Goal: Task Accomplishment & Management: Use online tool/utility

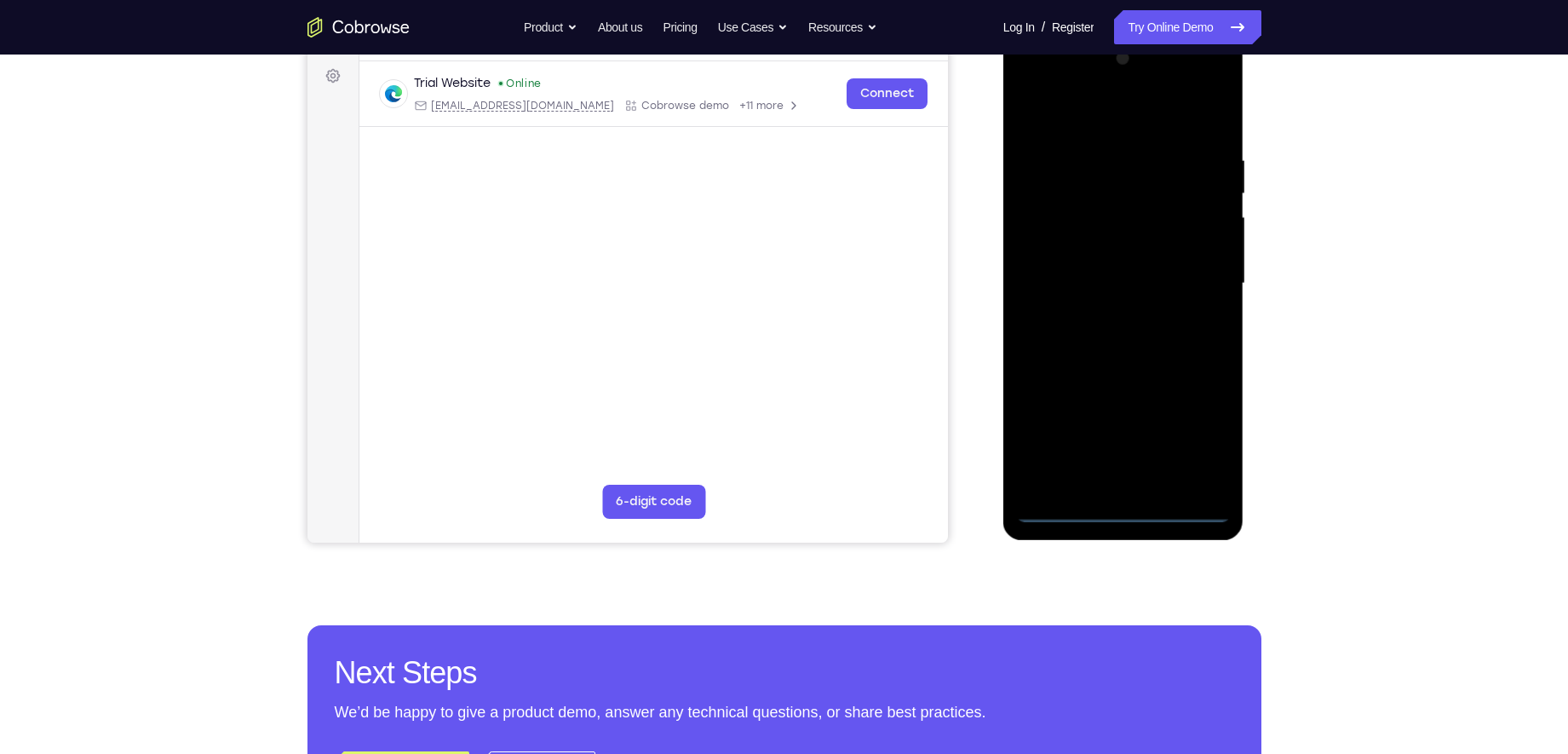
scroll to position [250, 0]
click at [1119, 513] on div at bounding box center [1123, 283] width 215 height 477
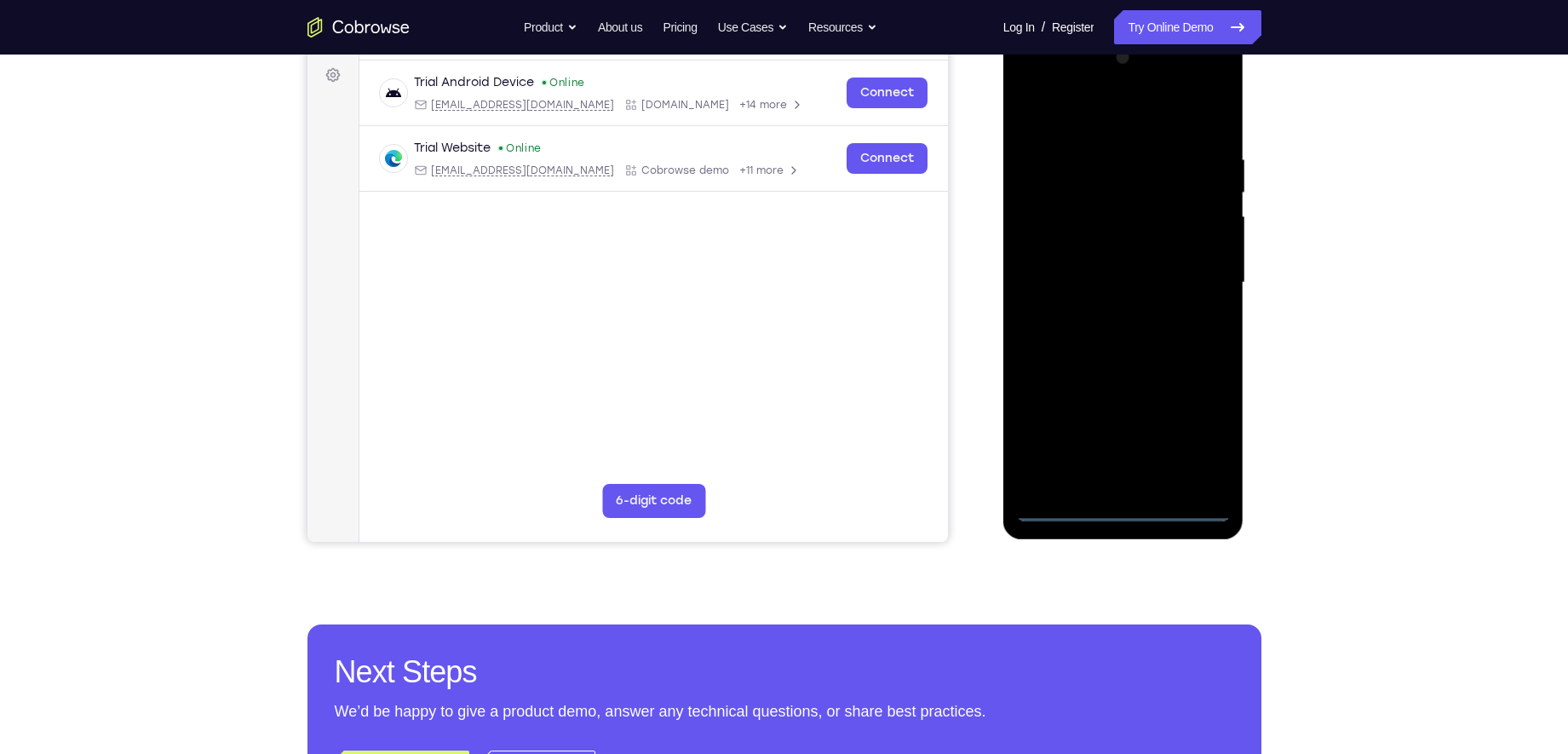
scroll to position [197, 0]
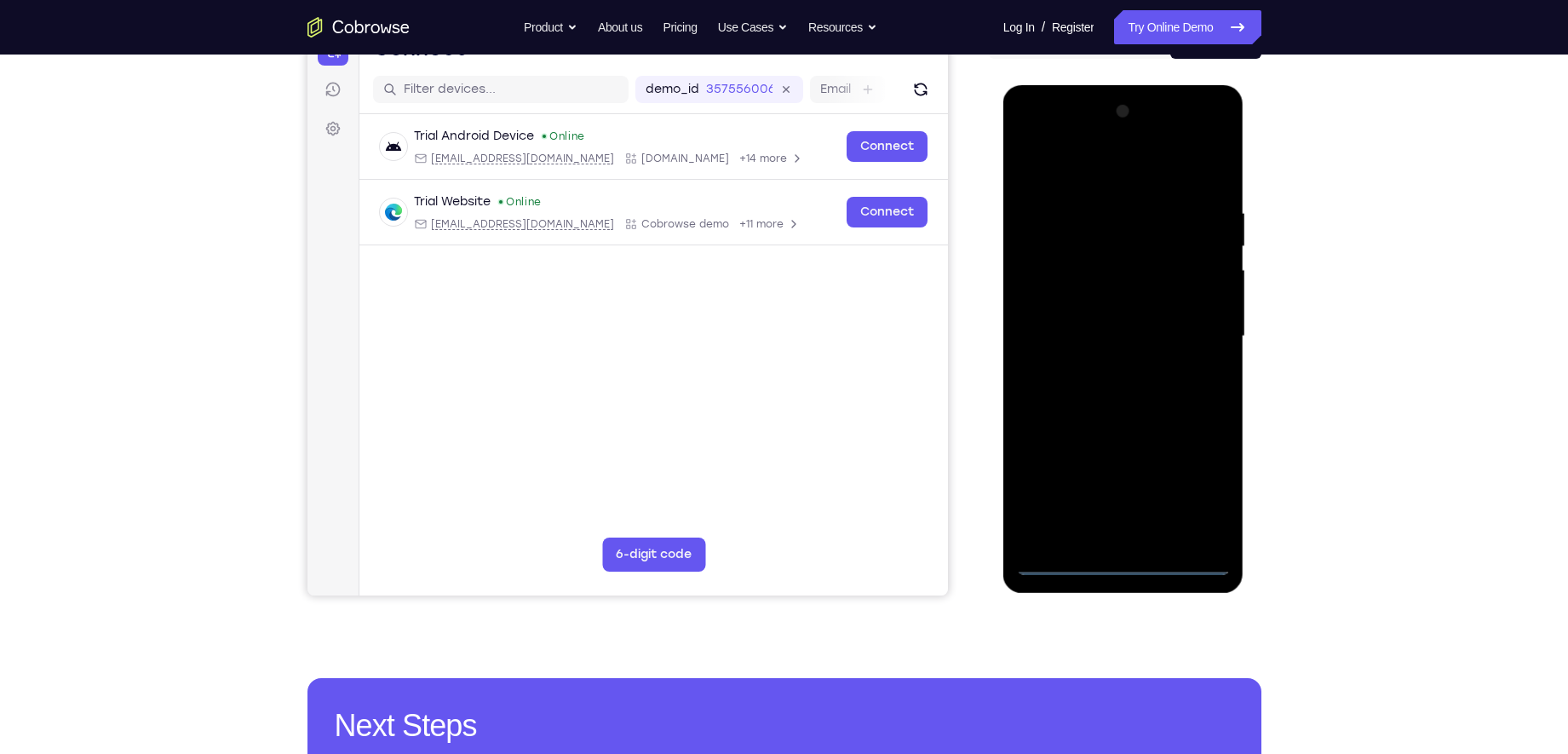
click at [1186, 491] on div at bounding box center [1123, 337] width 215 height 477
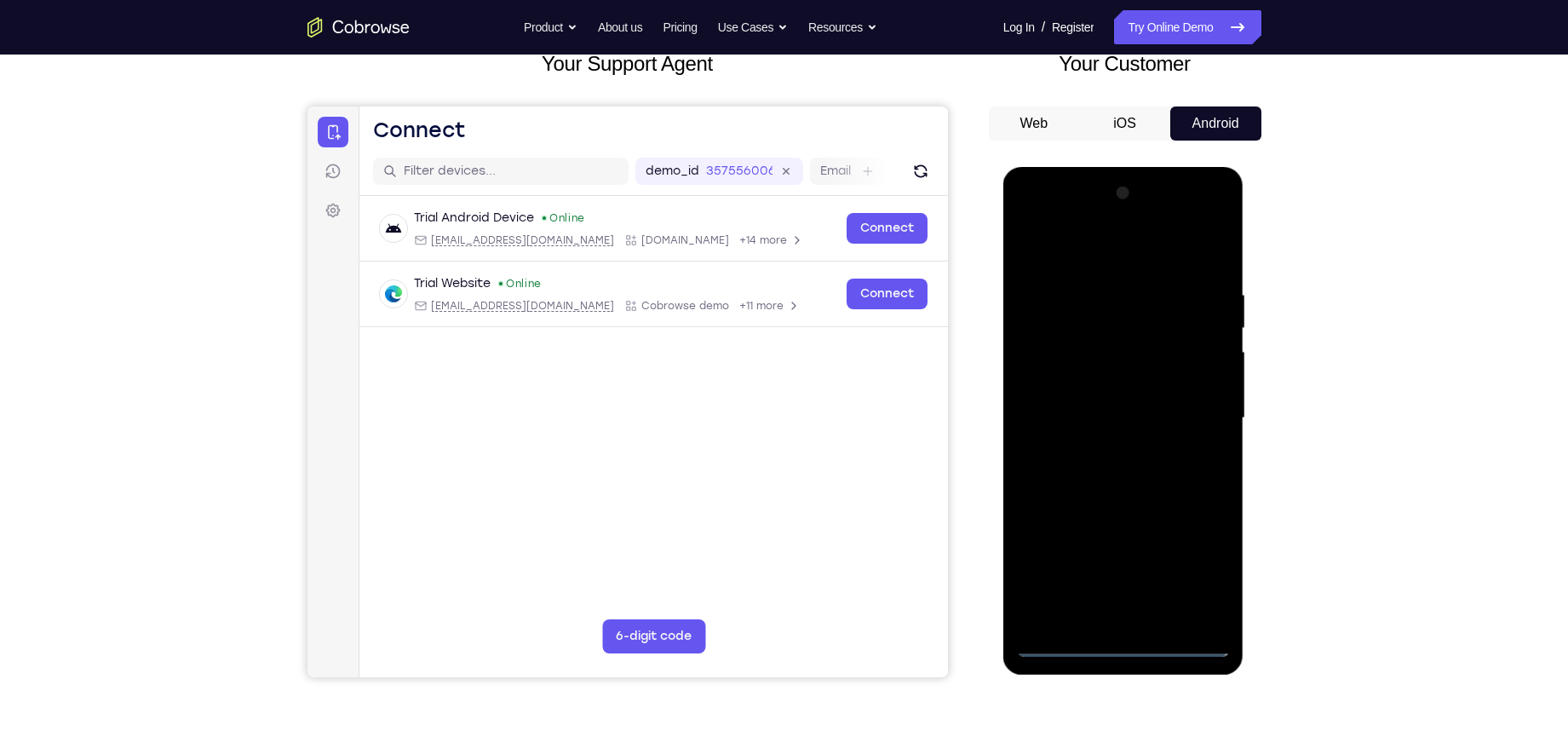
scroll to position [64, 0]
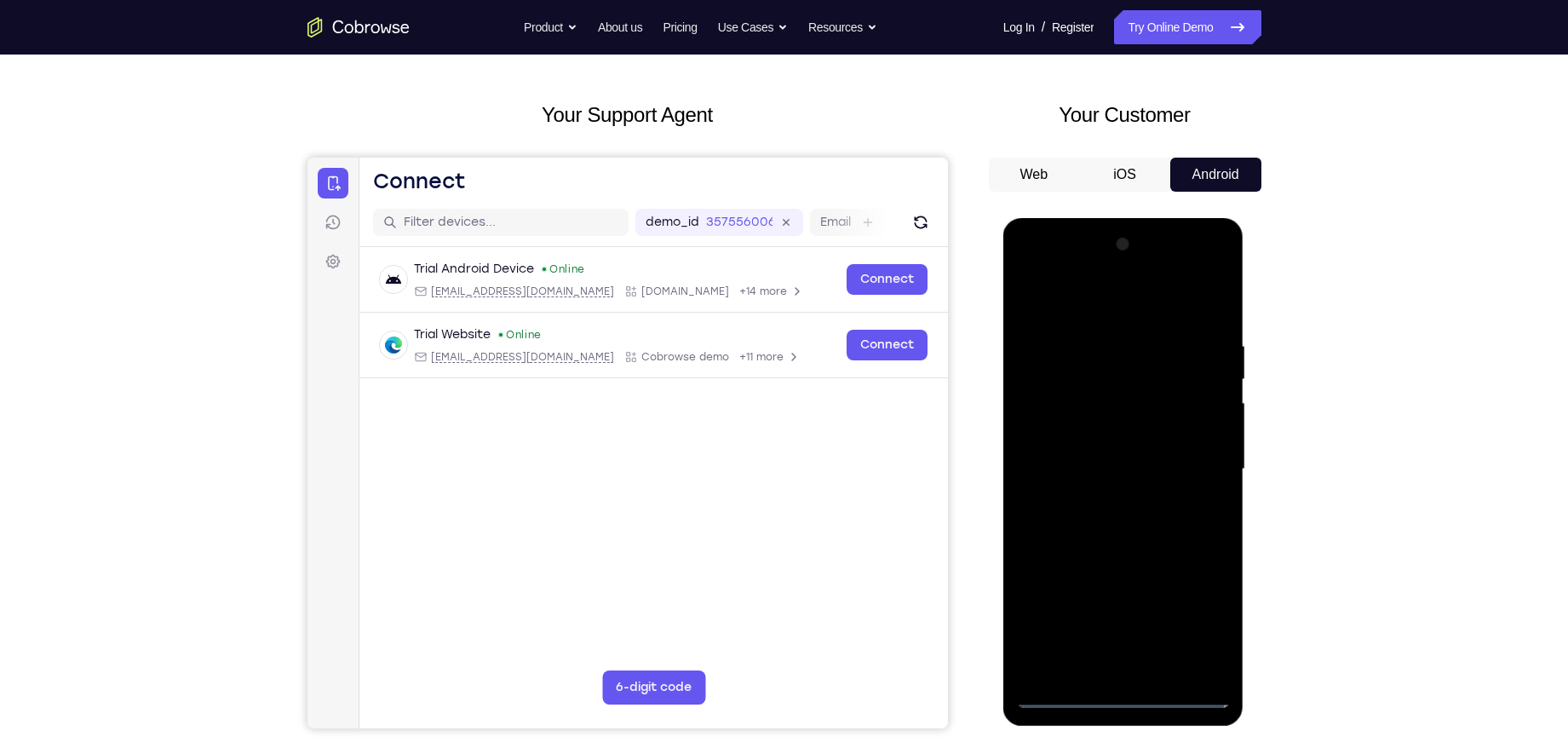
click at [1079, 309] on div at bounding box center [1123, 469] width 215 height 477
click at [1196, 467] on div at bounding box center [1123, 469] width 215 height 477
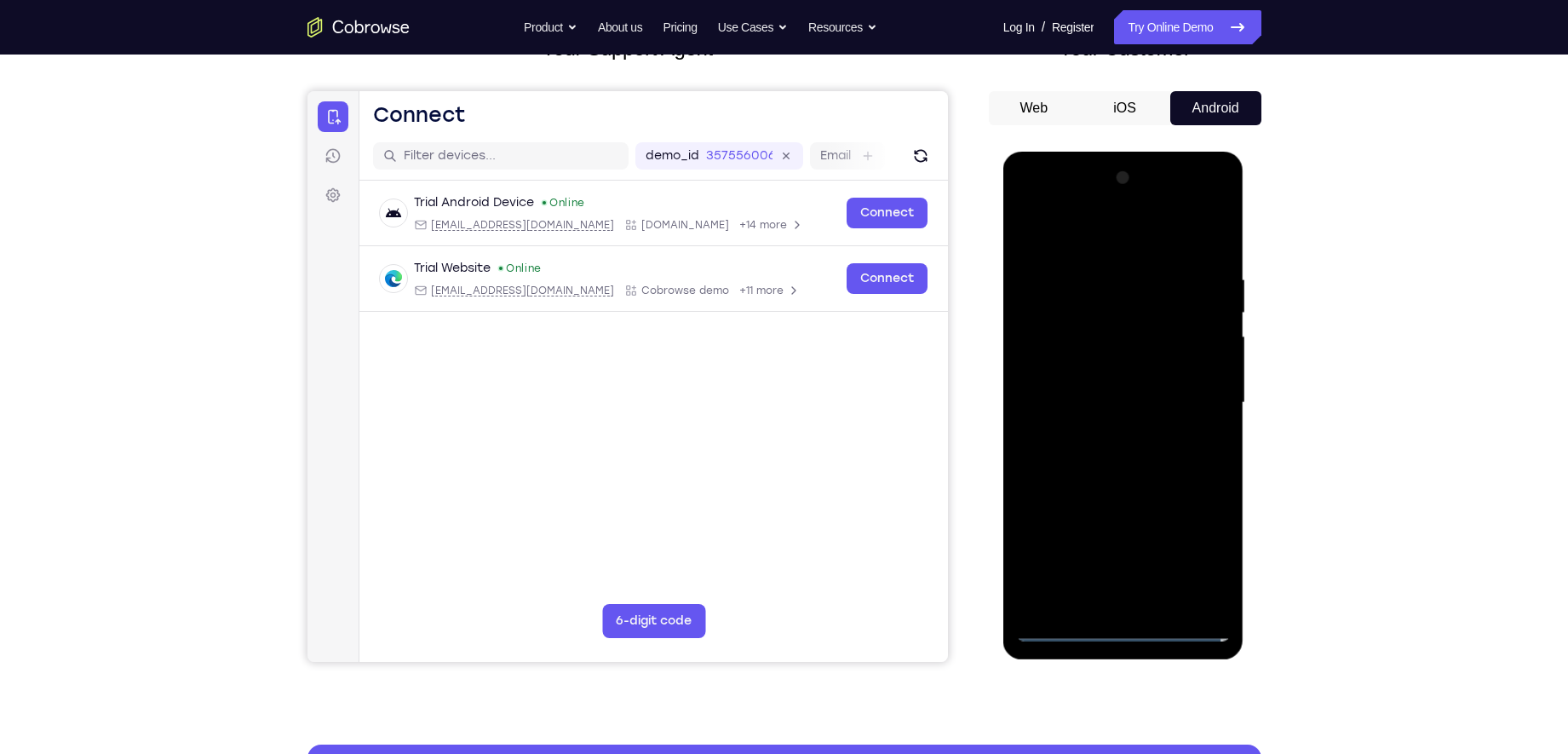
click at [1108, 437] on div at bounding box center [1123, 403] width 215 height 477
click at [1080, 371] on div at bounding box center [1123, 403] width 215 height 477
click at [1105, 395] on div at bounding box center [1123, 403] width 215 height 477
click at [1093, 433] on div at bounding box center [1123, 403] width 215 height 477
click at [1121, 362] on div at bounding box center [1123, 403] width 215 height 477
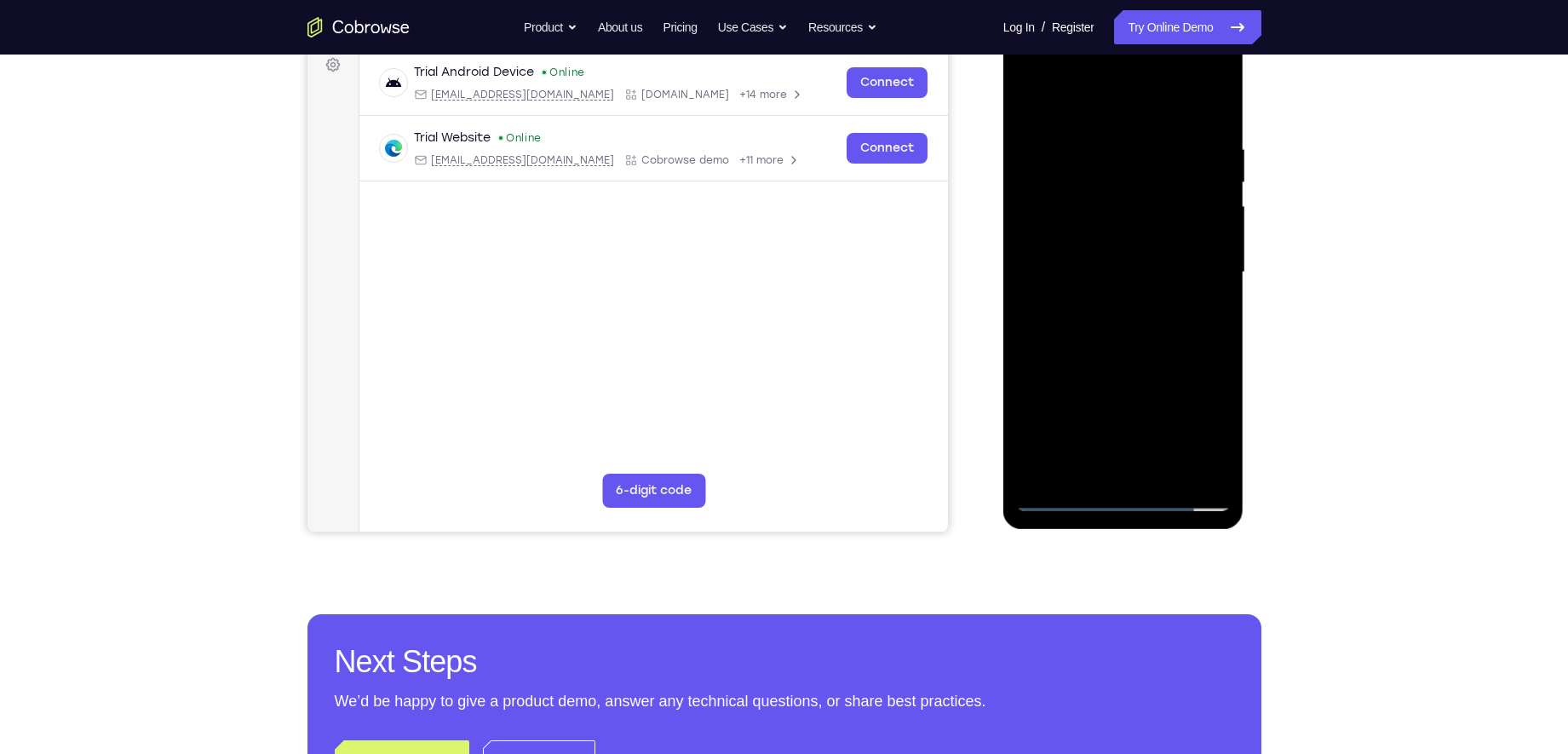
scroll to position [264, 0]
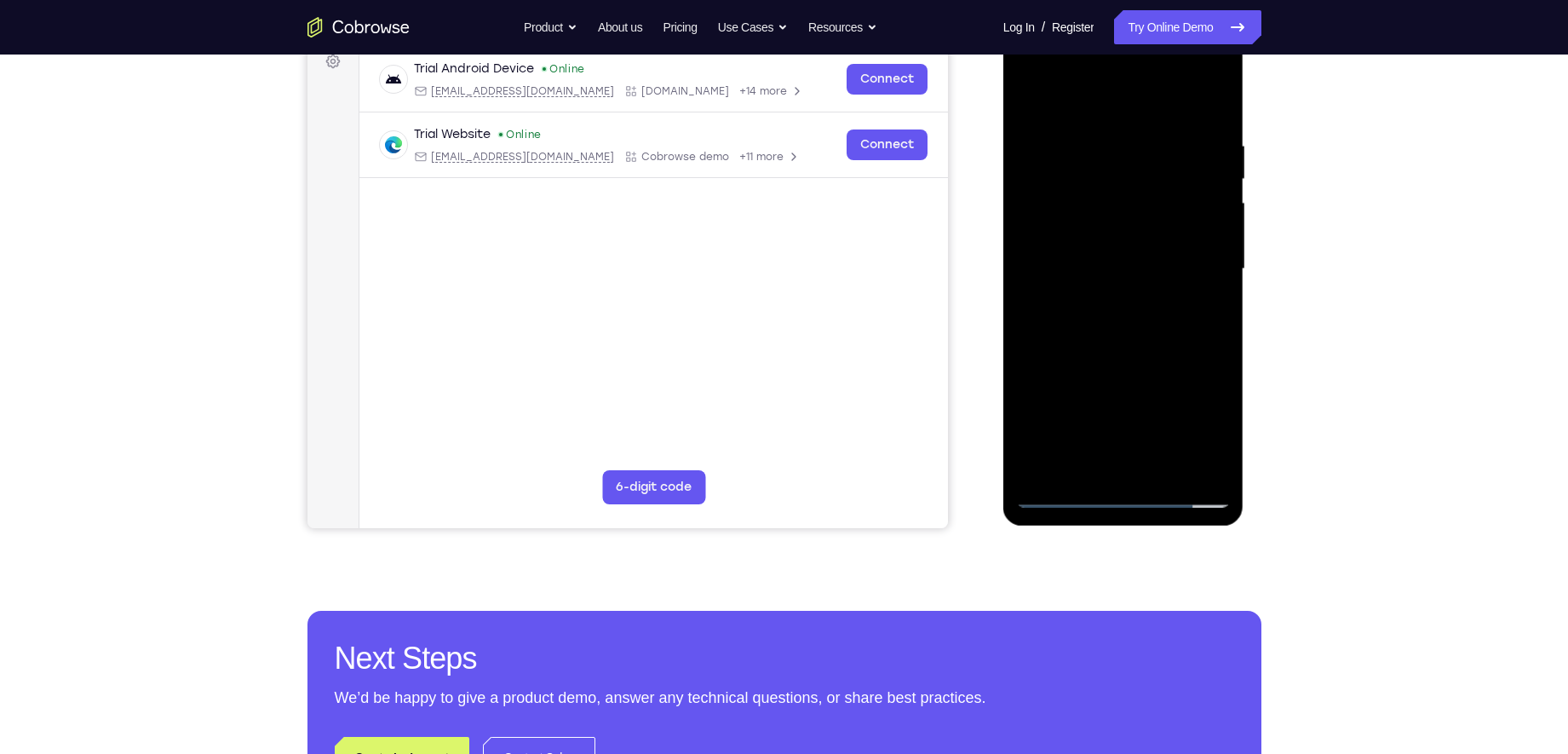
click at [1200, 469] on div at bounding box center [1123, 269] width 215 height 477
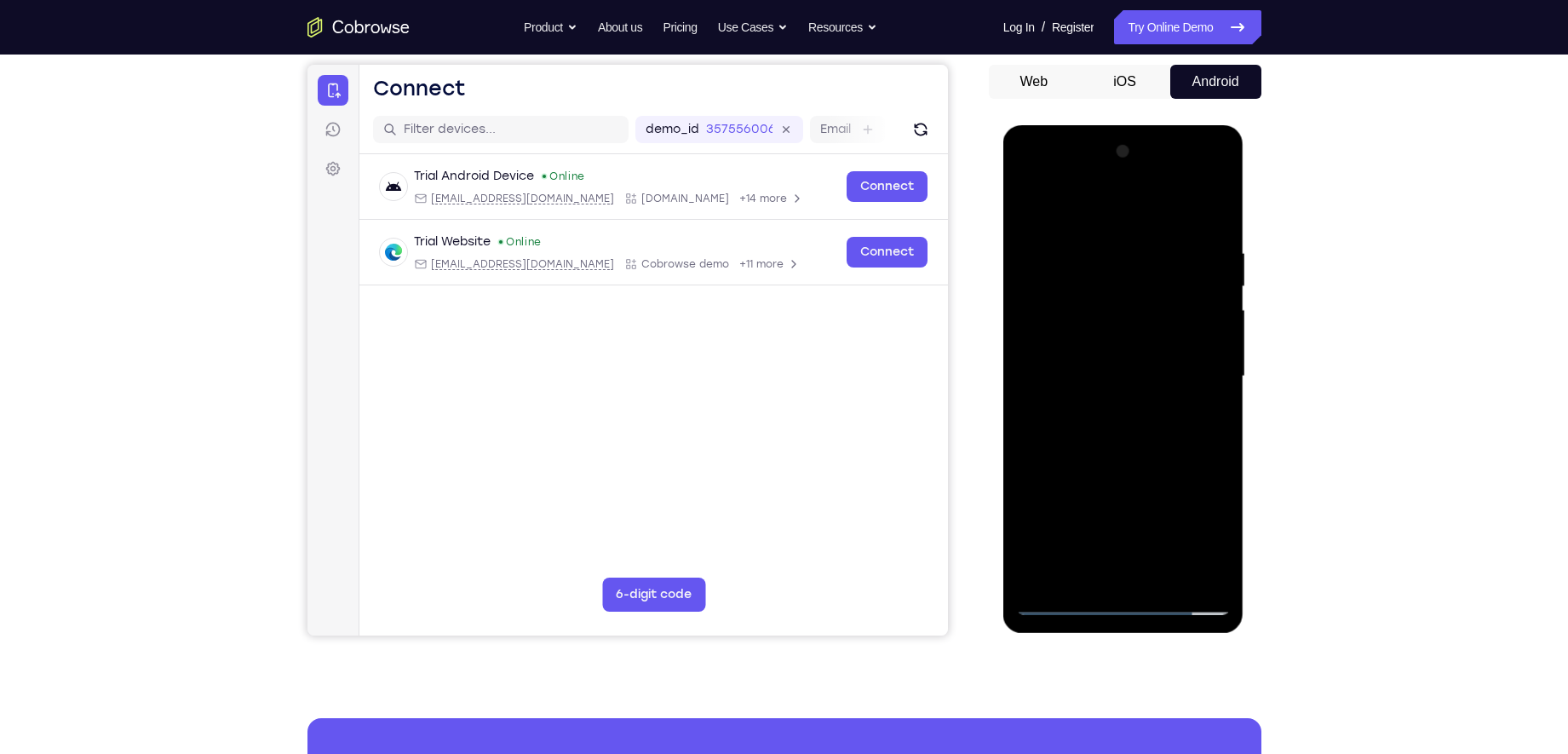
scroll to position [291, 0]
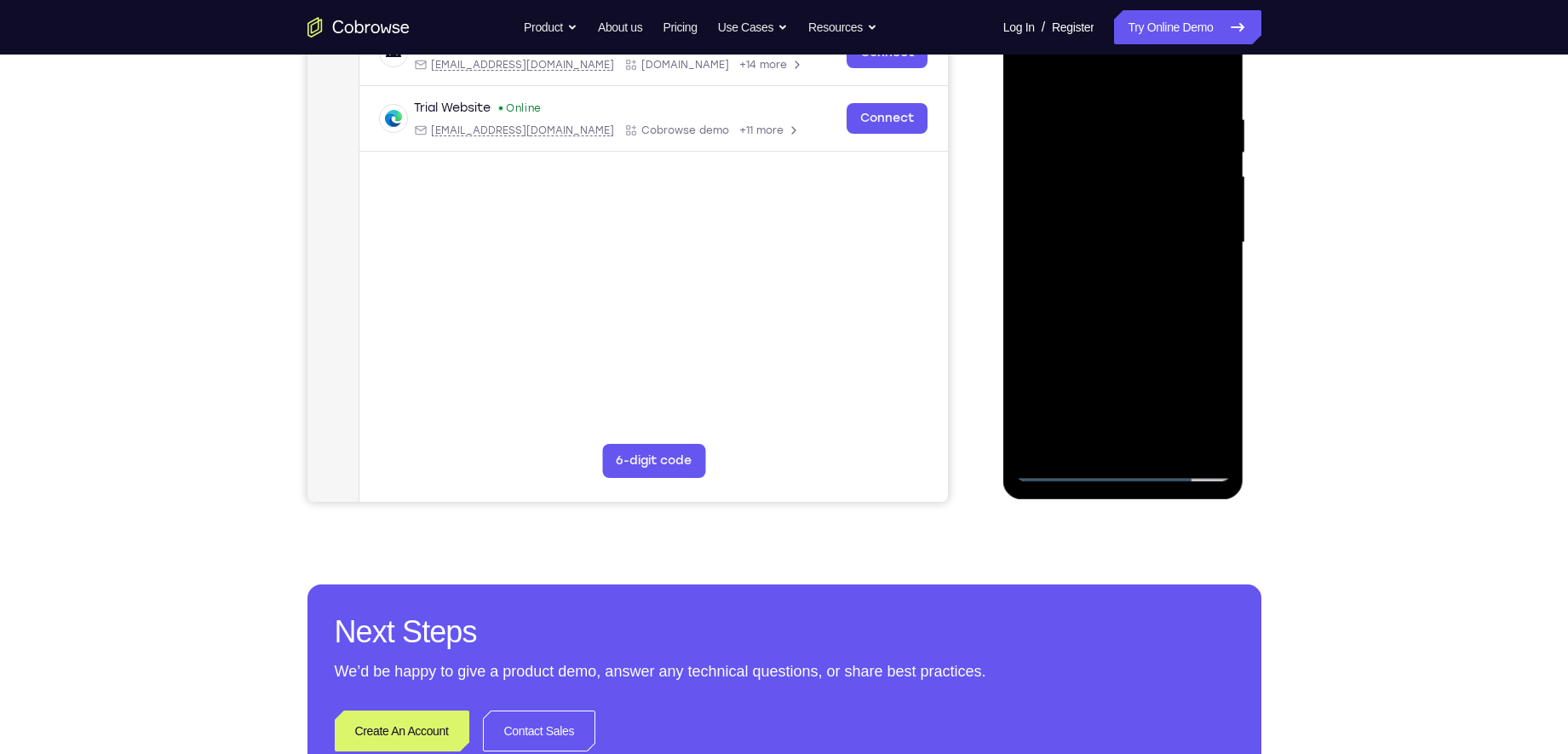
click at [1058, 468] on div at bounding box center [1123, 243] width 215 height 477
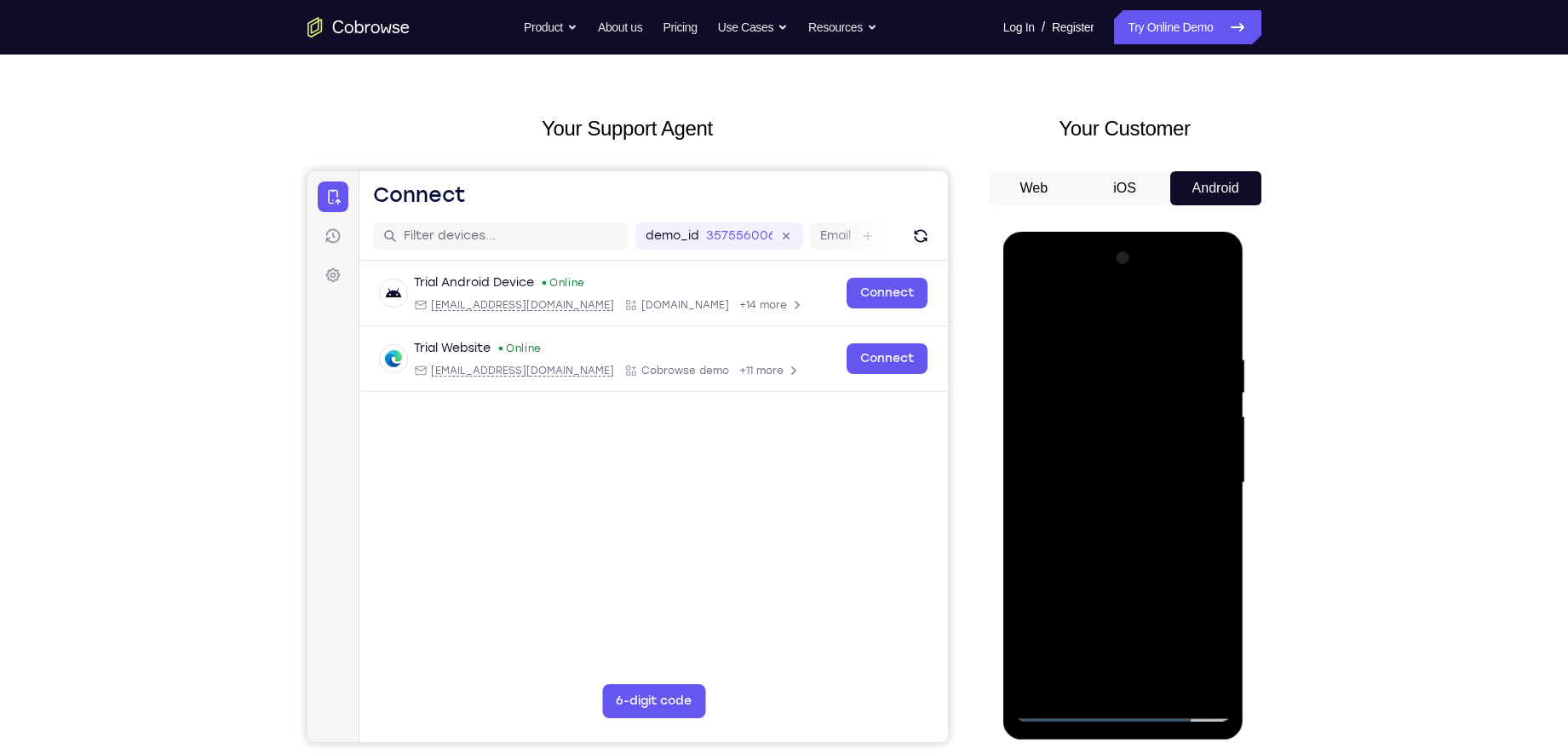
scroll to position [39, 0]
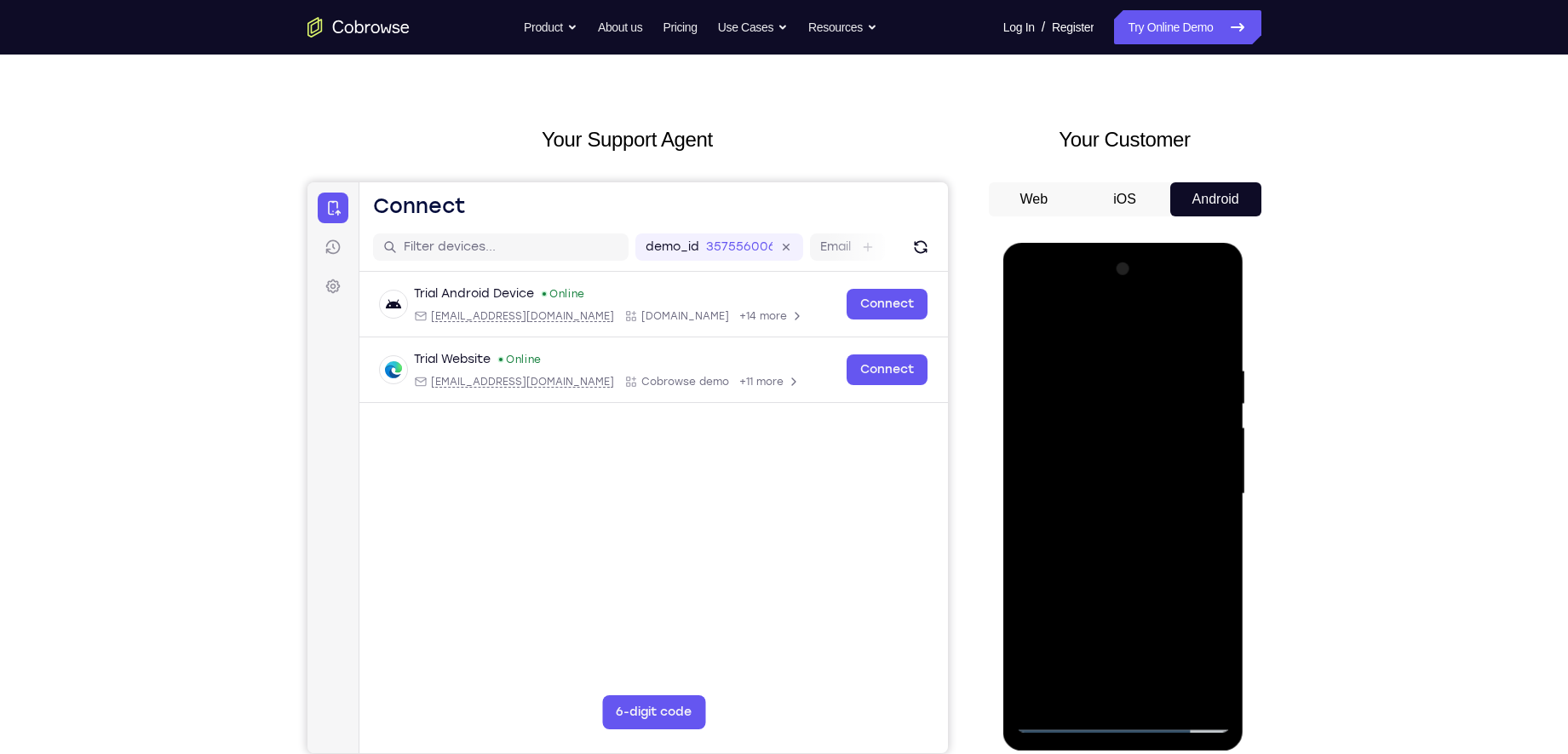
click at [1093, 348] on div at bounding box center [1123, 494] width 215 height 477
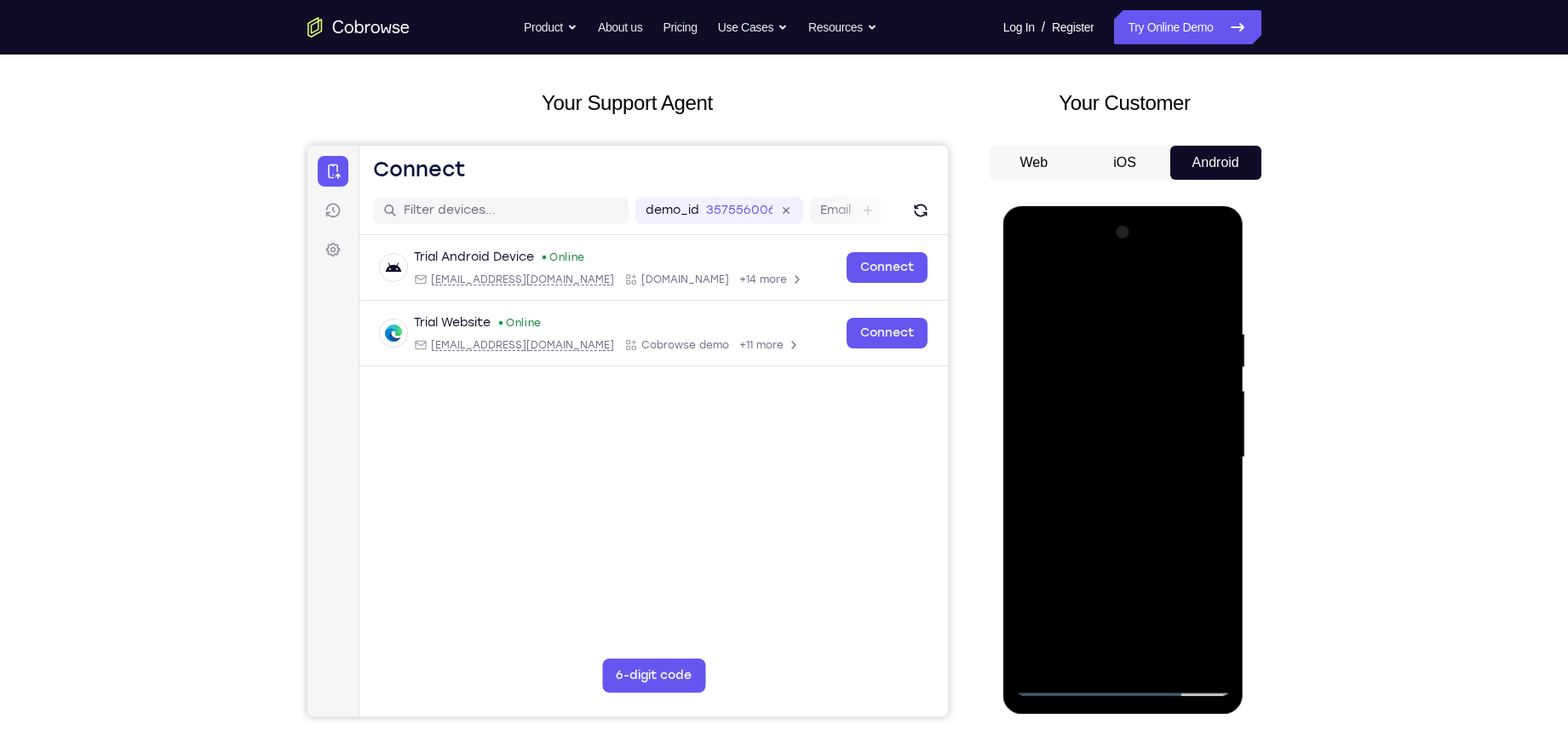
scroll to position [70, 0]
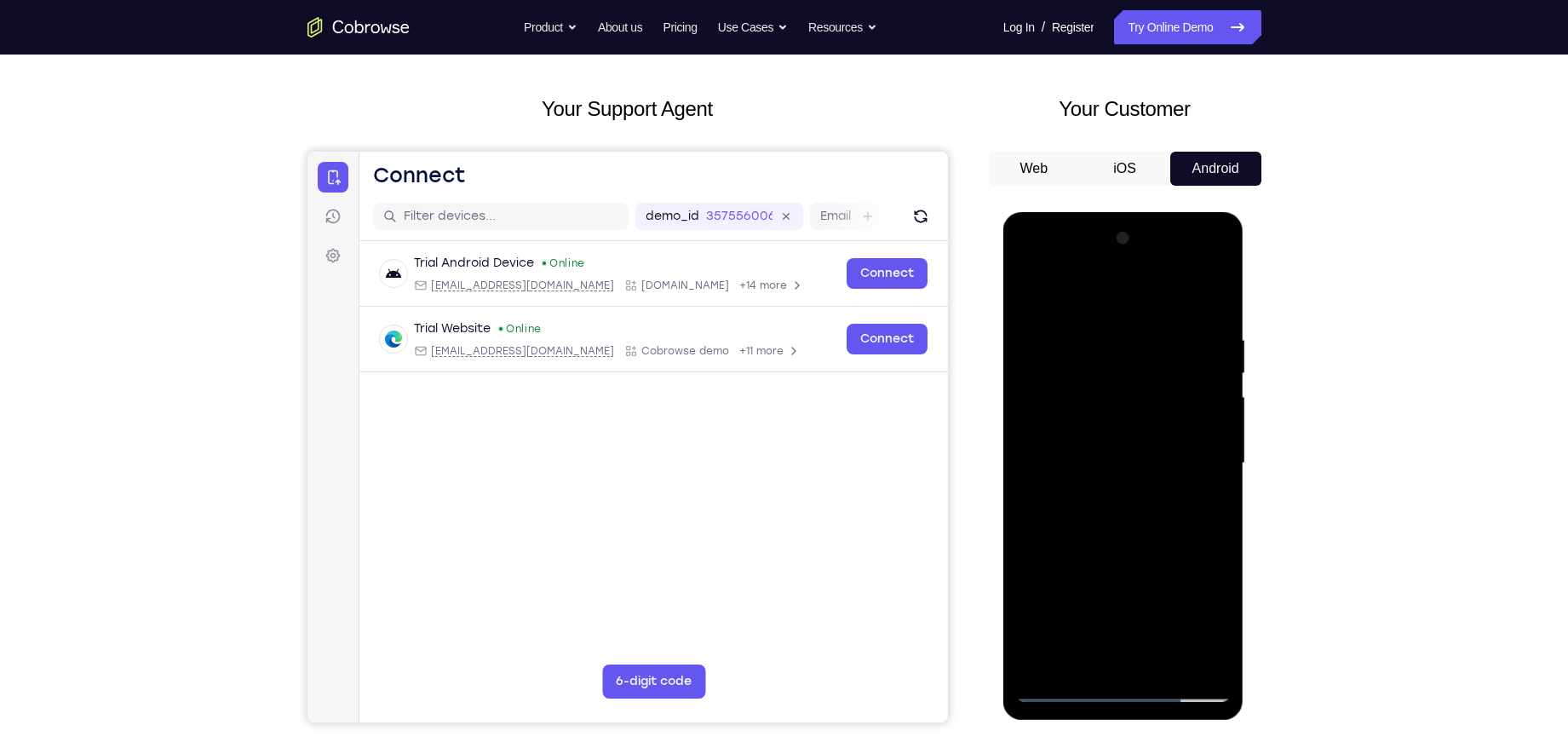
click at [1235, 385] on div at bounding box center [1123, 466] width 241 height 508
click at [1221, 390] on div at bounding box center [1123, 463] width 215 height 477
click at [1217, 390] on div at bounding box center [1123, 463] width 215 height 477
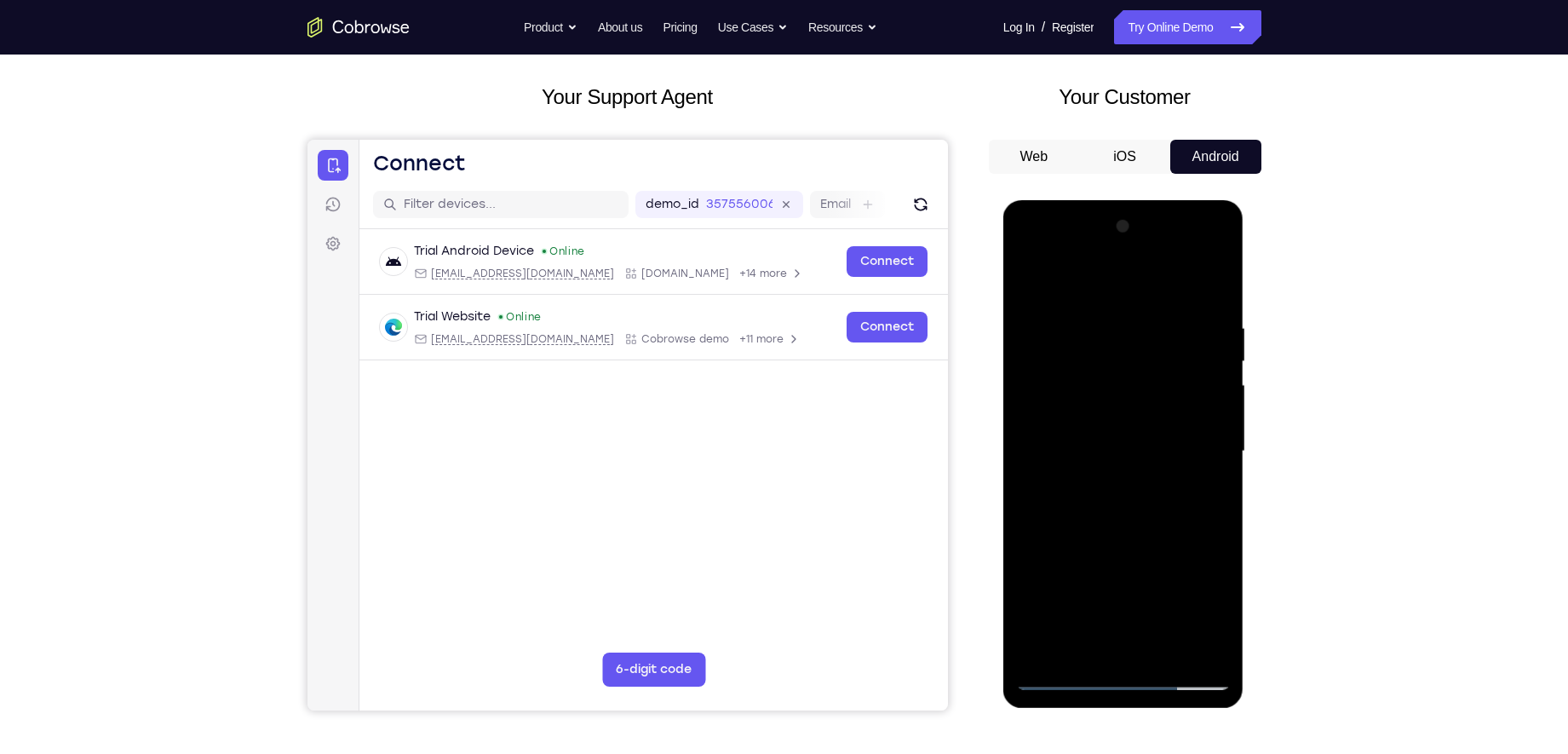
scroll to position [83, 0]
click at [1029, 369] on div at bounding box center [1123, 451] width 215 height 477
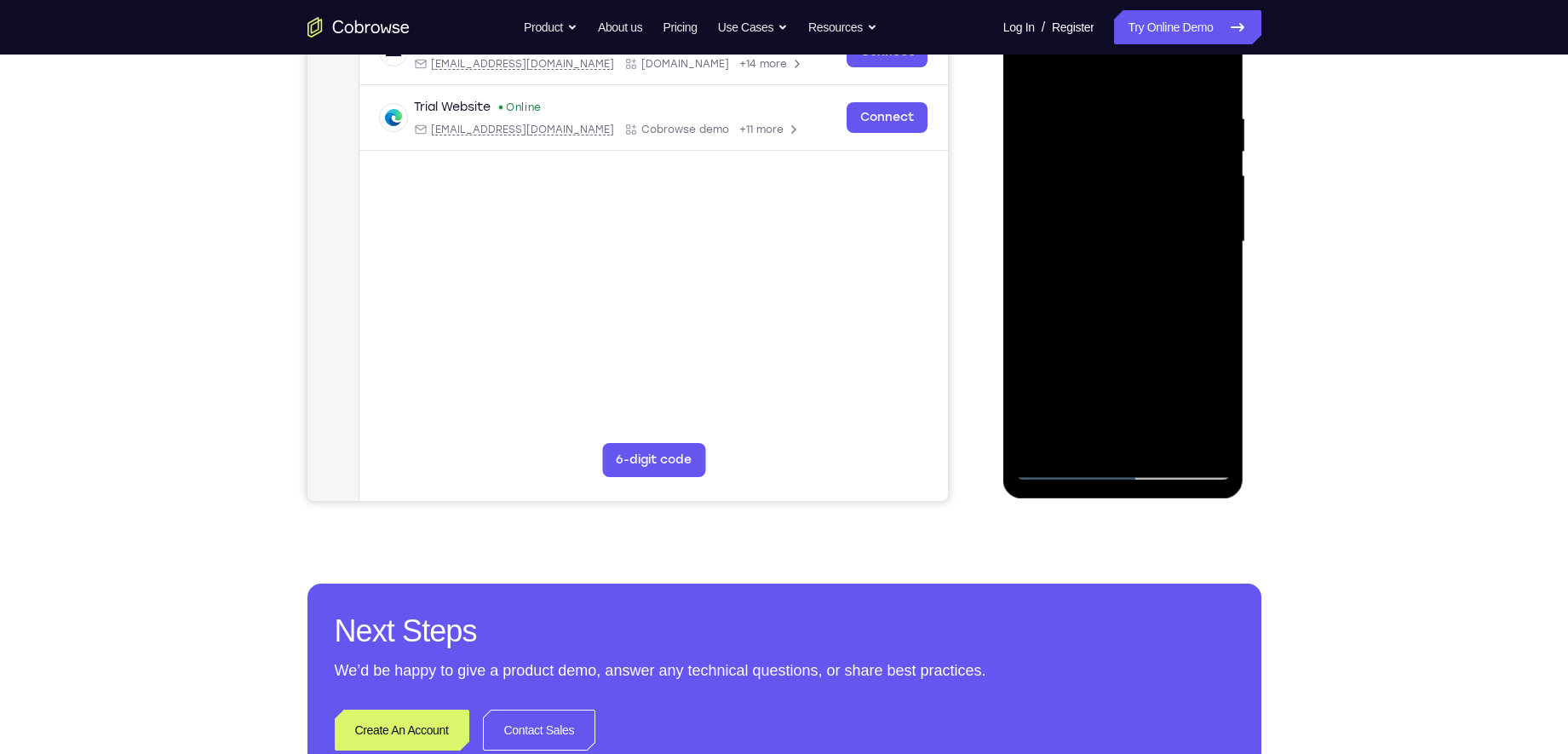
scroll to position [303, 0]
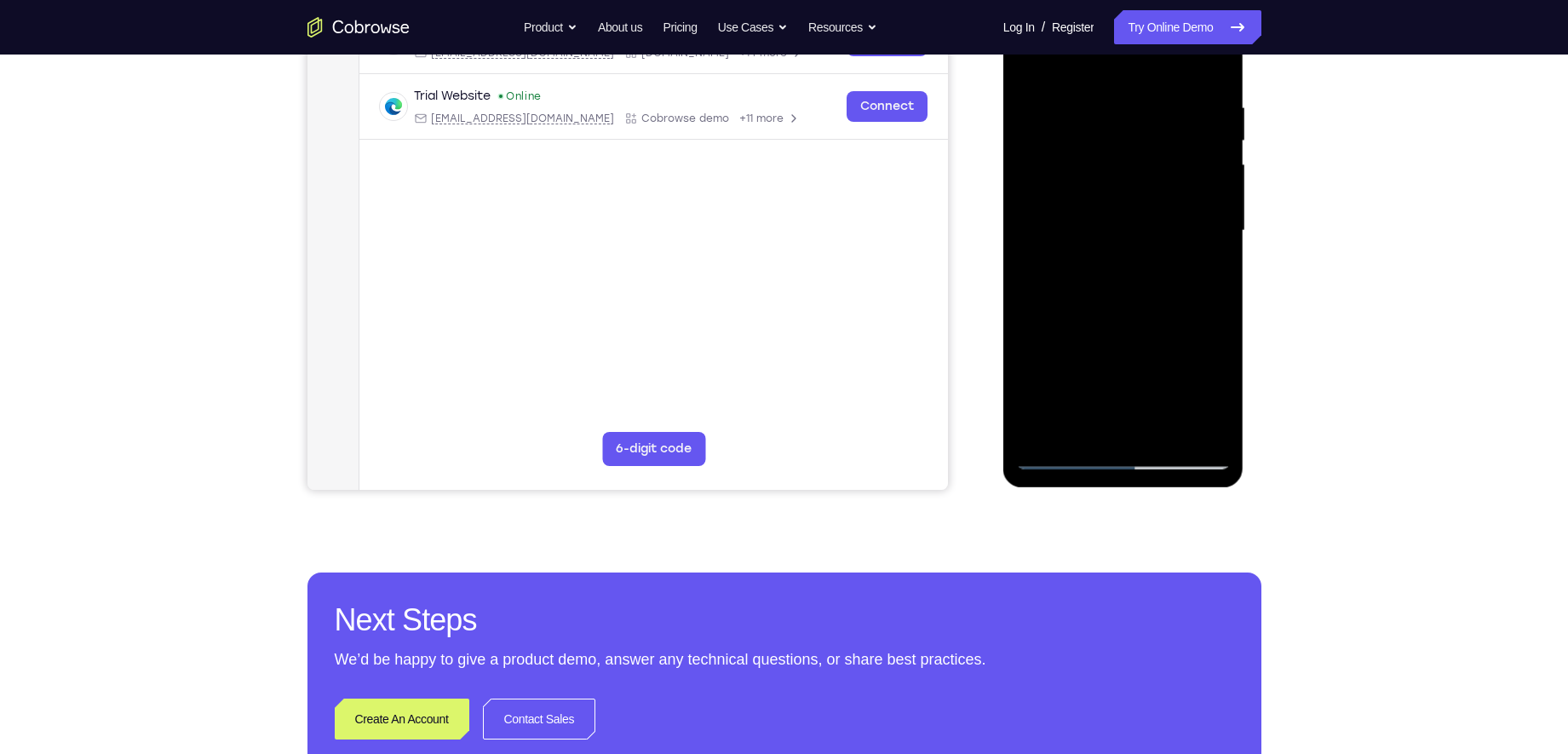
click at [1211, 425] on div at bounding box center [1123, 231] width 215 height 477
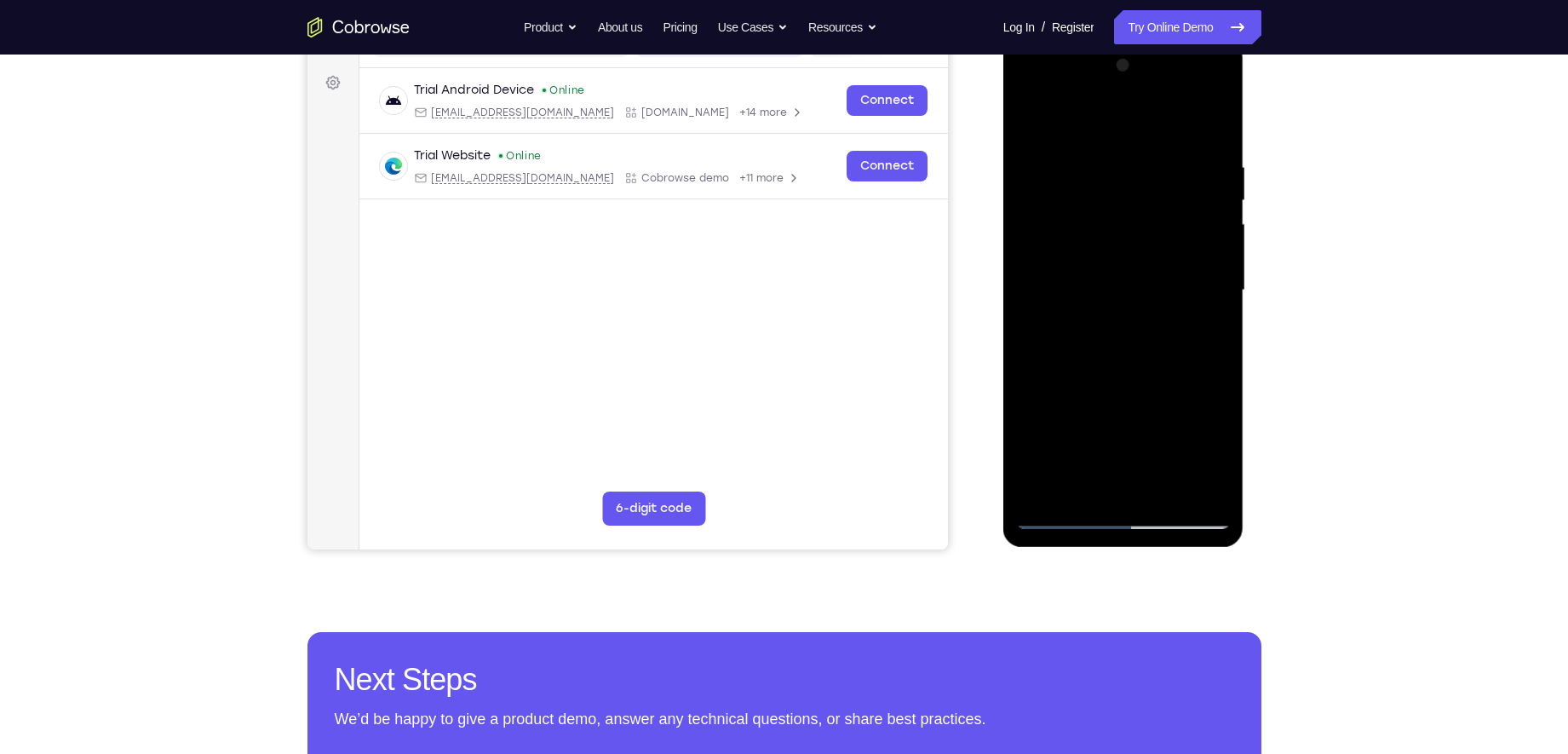
scroll to position [246, 0]
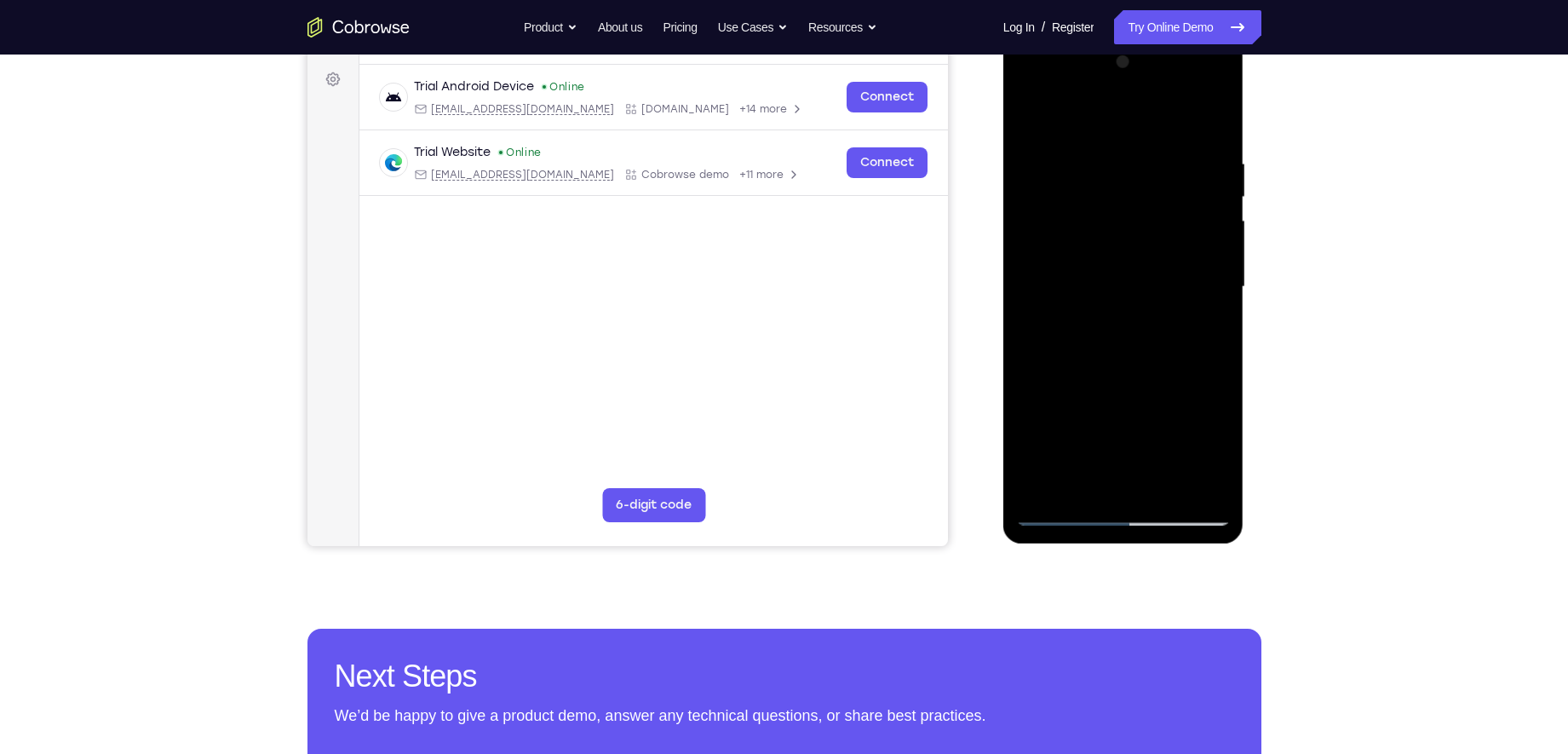
drag, startPoint x: 1155, startPoint y: 458, endPoint x: 1158, endPoint y: 328, distance: 130.0
click at [1158, 328] on div at bounding box center [1123, 287] width 215 height 477
drag, startPoint x: 1155, startPoint y: 363, endPoint x: 1114, endPoint y: 489, distance: 132.5
click at [1114, 489] on div at bounding box center [1123, 287] width 215 height 477
drag, startPoint x: 1135, startPoint y: 353, endPoint x: 1088, endPoint y: 527, distance: 180.2
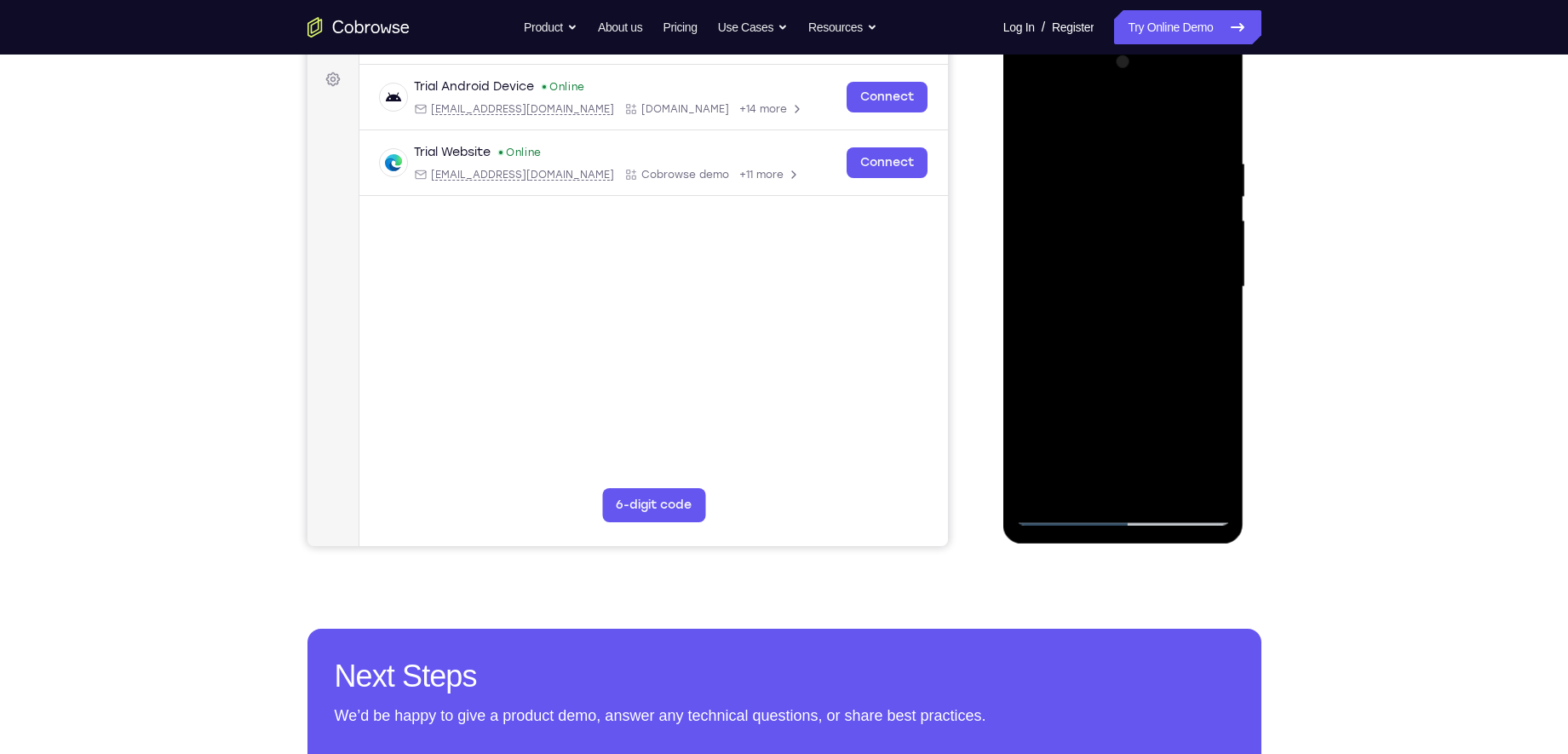
click at [1088, 527] on div at bounding box center [1123, 290] width 241 height 508
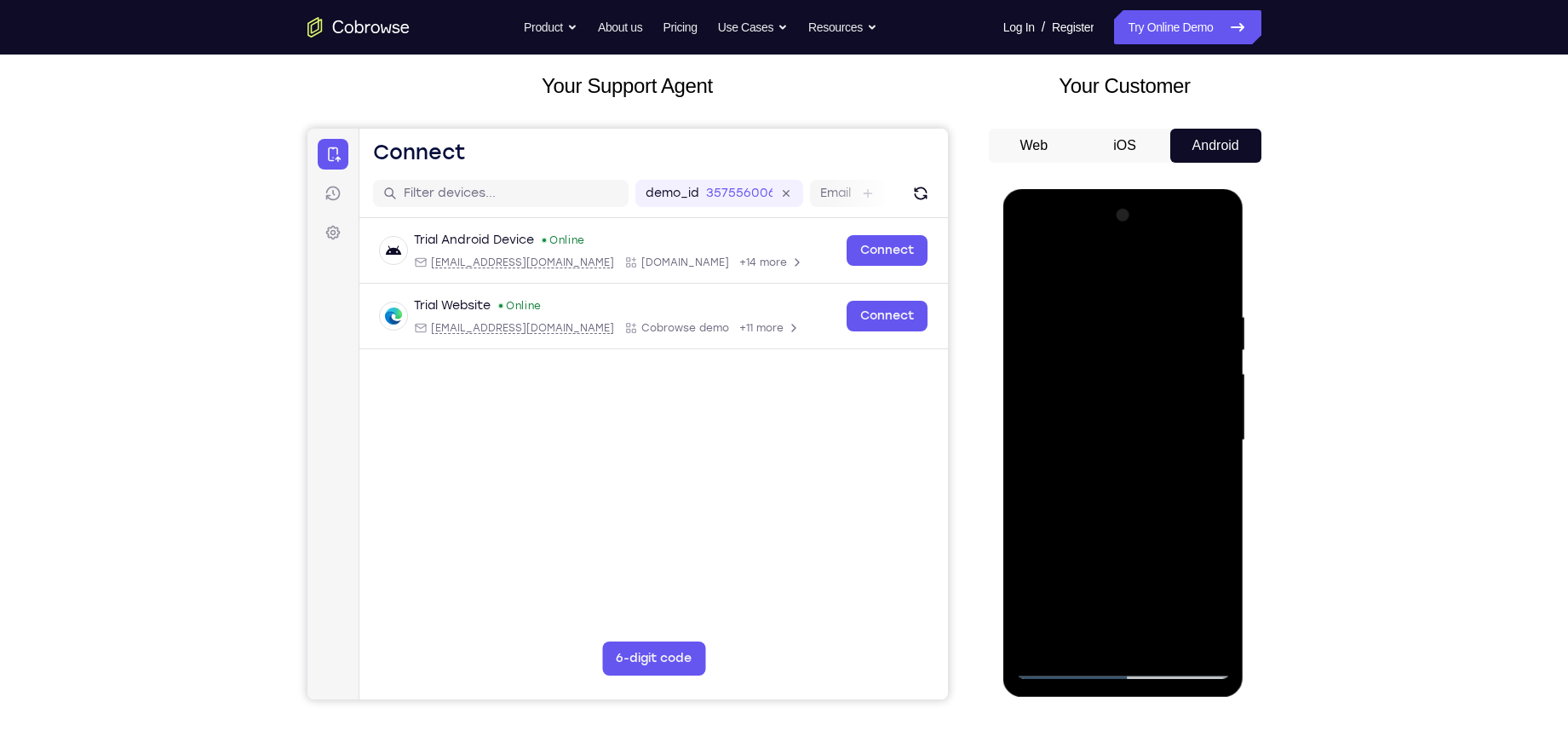
scroll to position [0, 0]
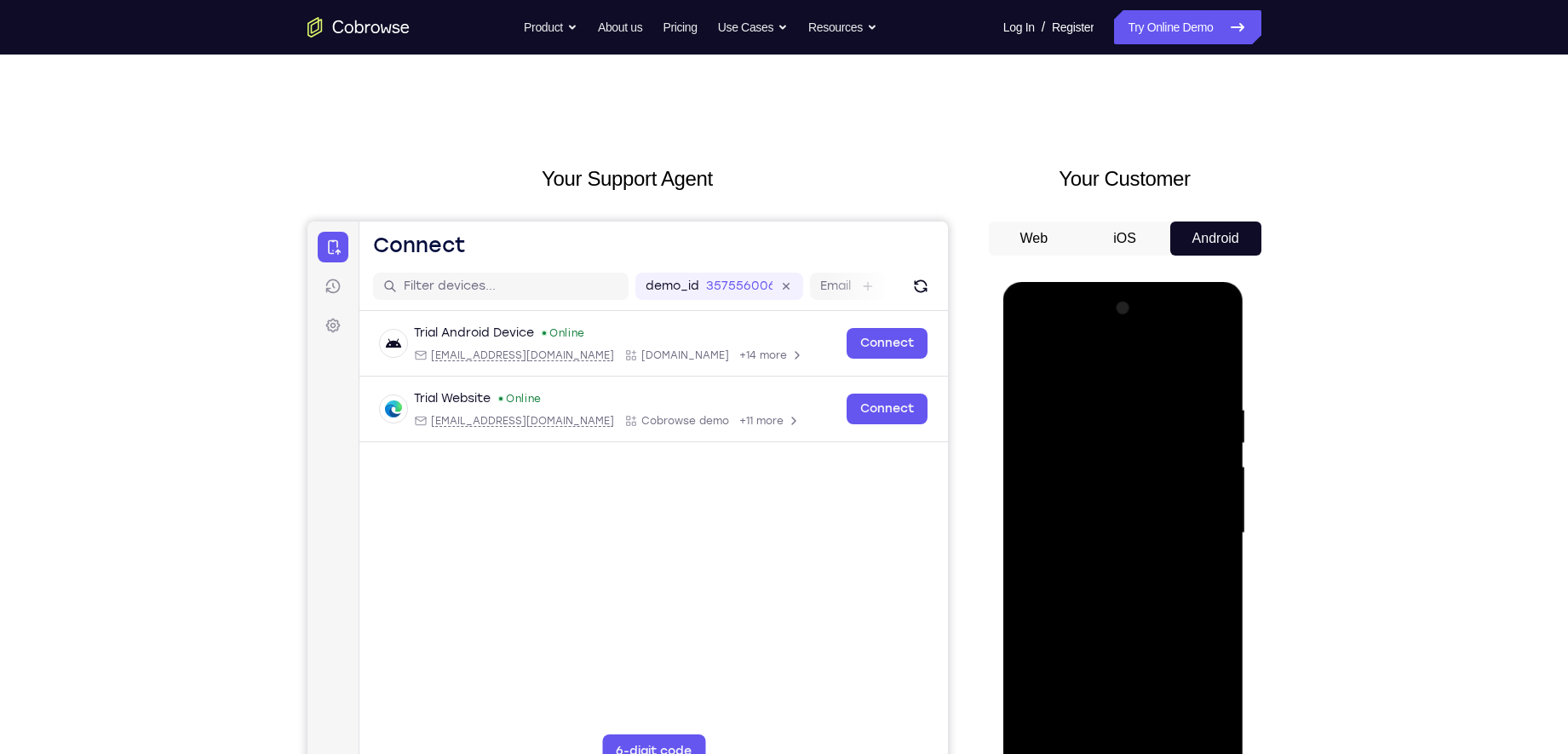
click at [1206, 364] on div at bounding box center [1123, 533] width 215 height 477
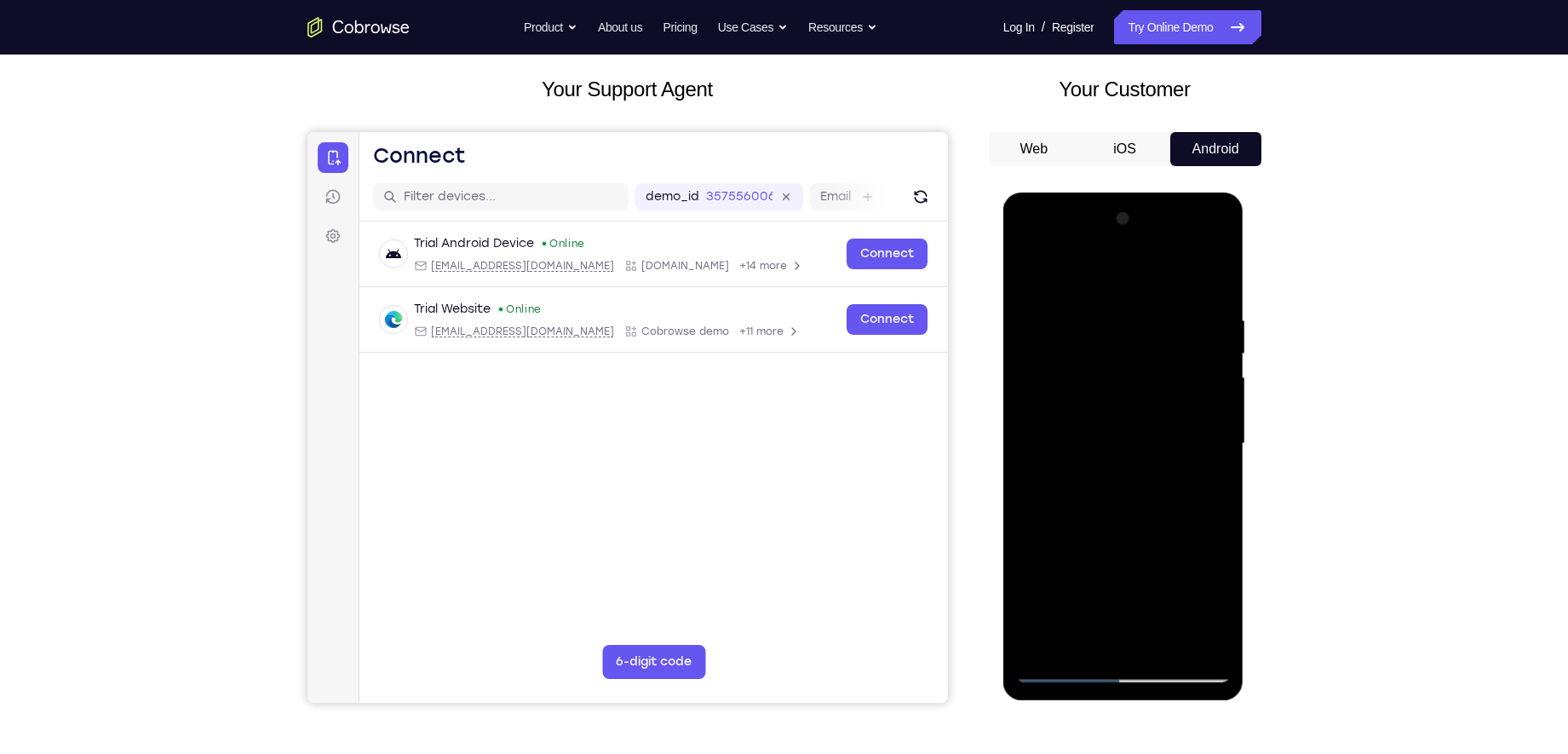
scroll to position [91, 0]
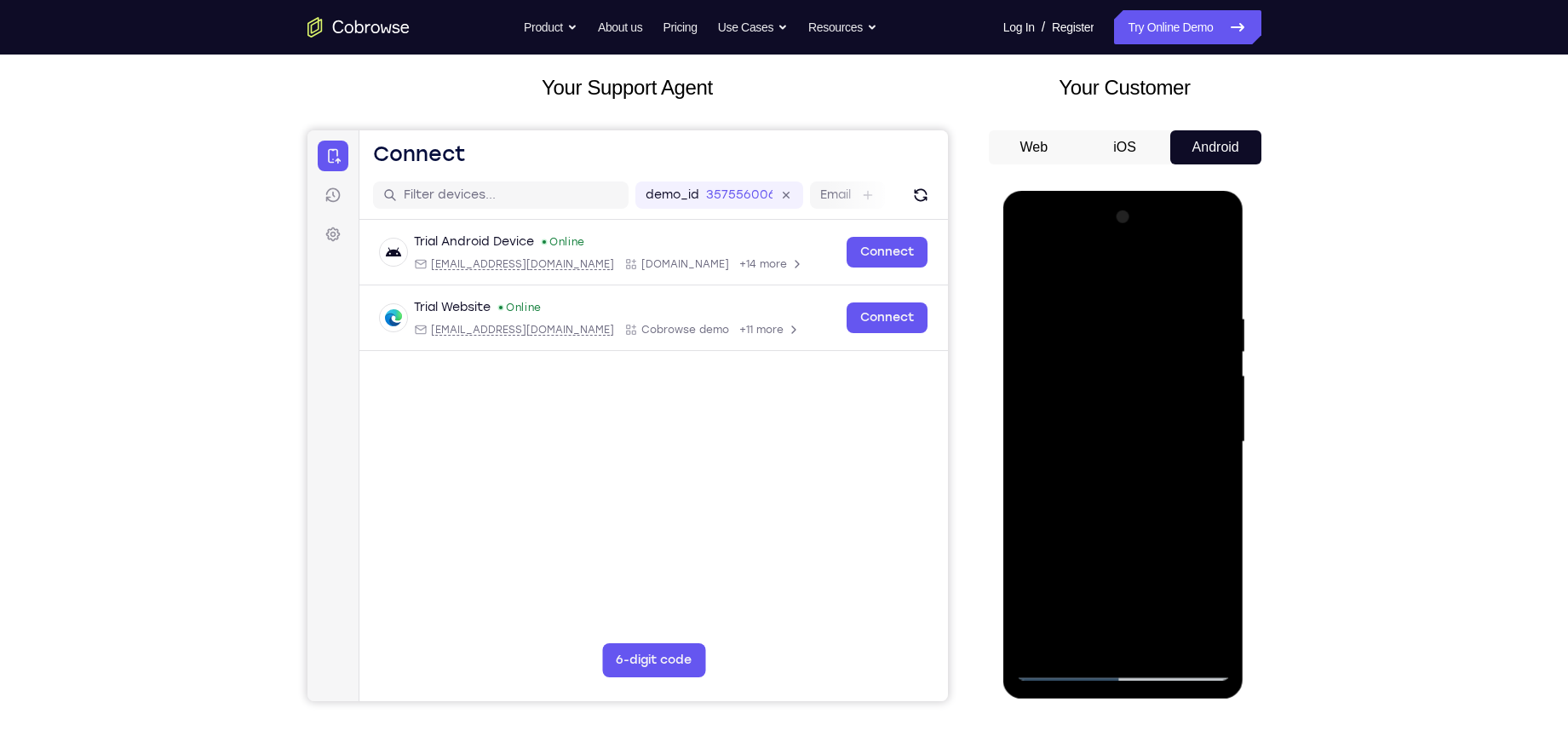
click at [1207, 325] on div at bounding box center [1123, 442] width 215 height 477
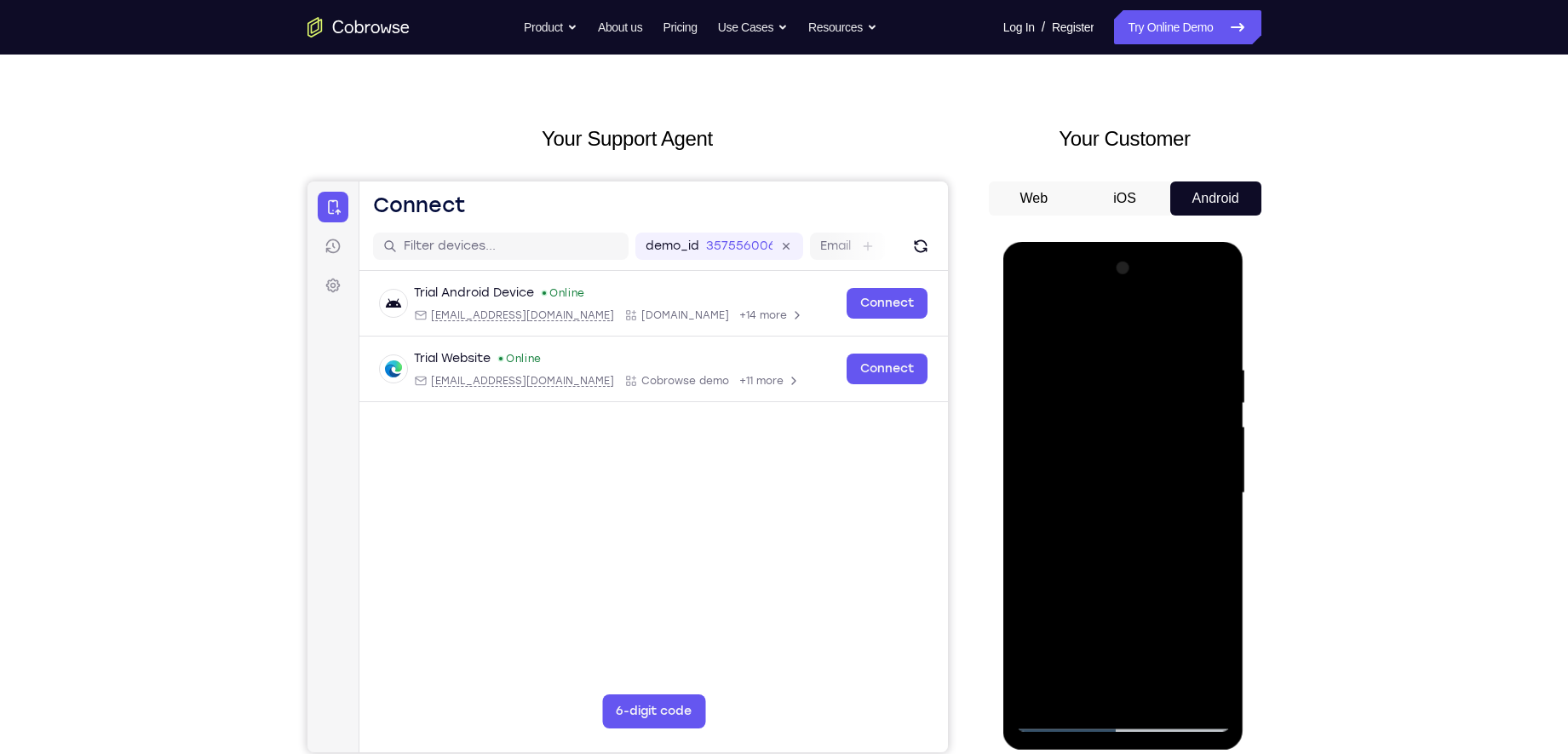
drag, startPoint x: 203, startPoint y: 133, endPoint x: 1295, endPoint y: 306, distance: 1105.6
click at [1295, 306] on div "Your Support Agent Your Customer Web iOS Android Next Steps We’d be happy to gi…" at bounding box center [784, 576] width 1090 height 1123
click at [1223, 325] on div at bounding box center [1123, 493] width 215 height 477
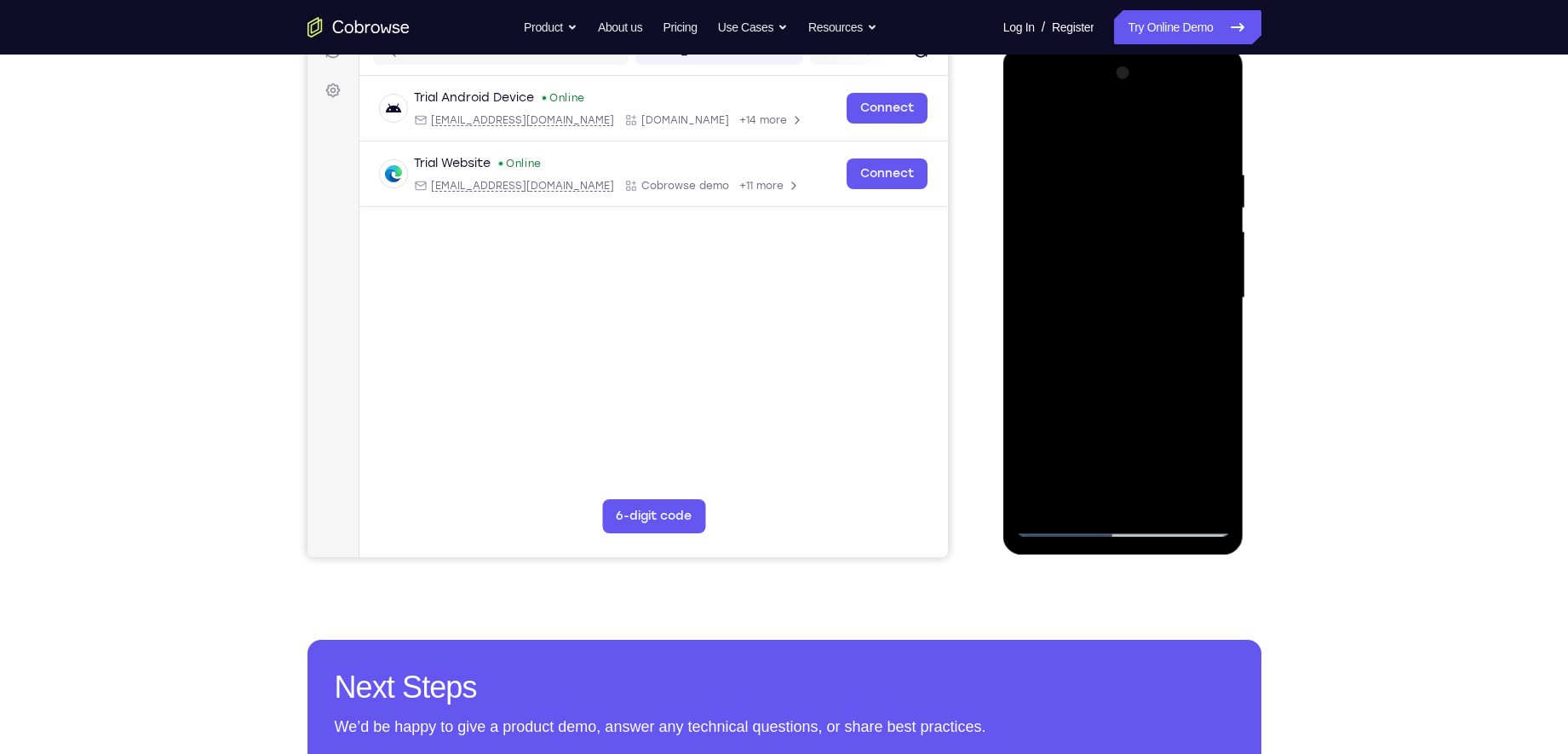
scroll to position [343, 0]
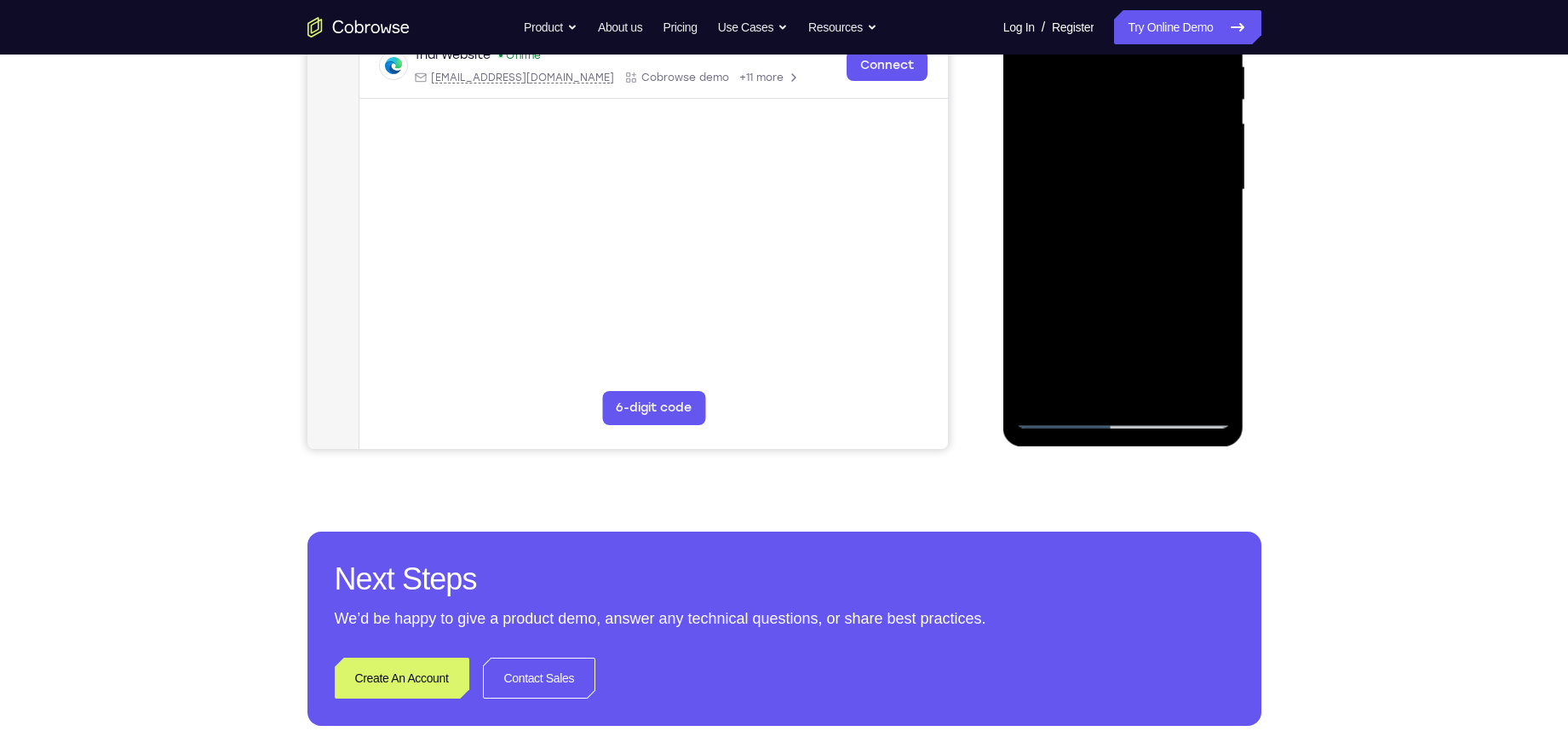
click at [1043, 392] on div at bounding box center [1123, 190] width 215 height 477
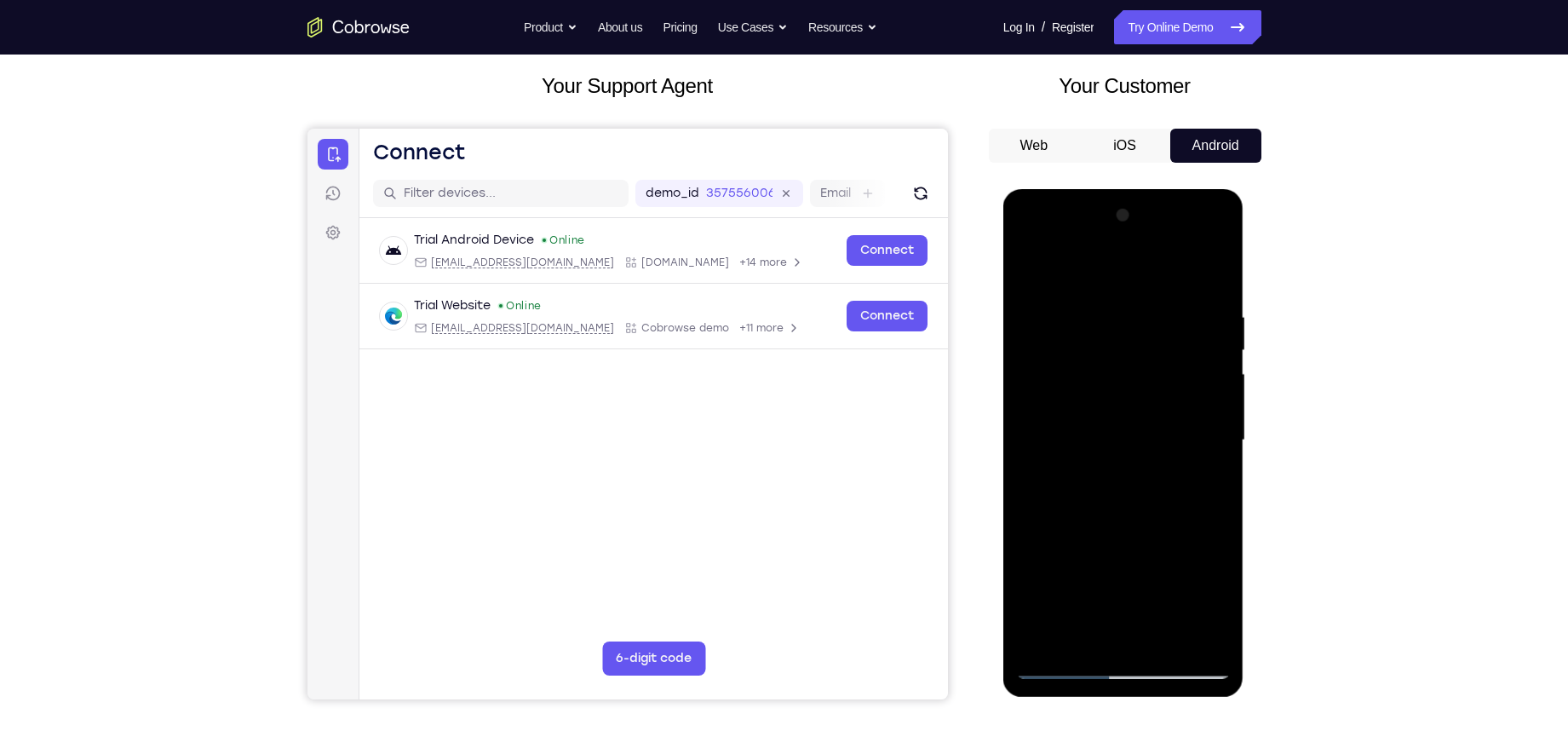
scroll to position [43, 0]
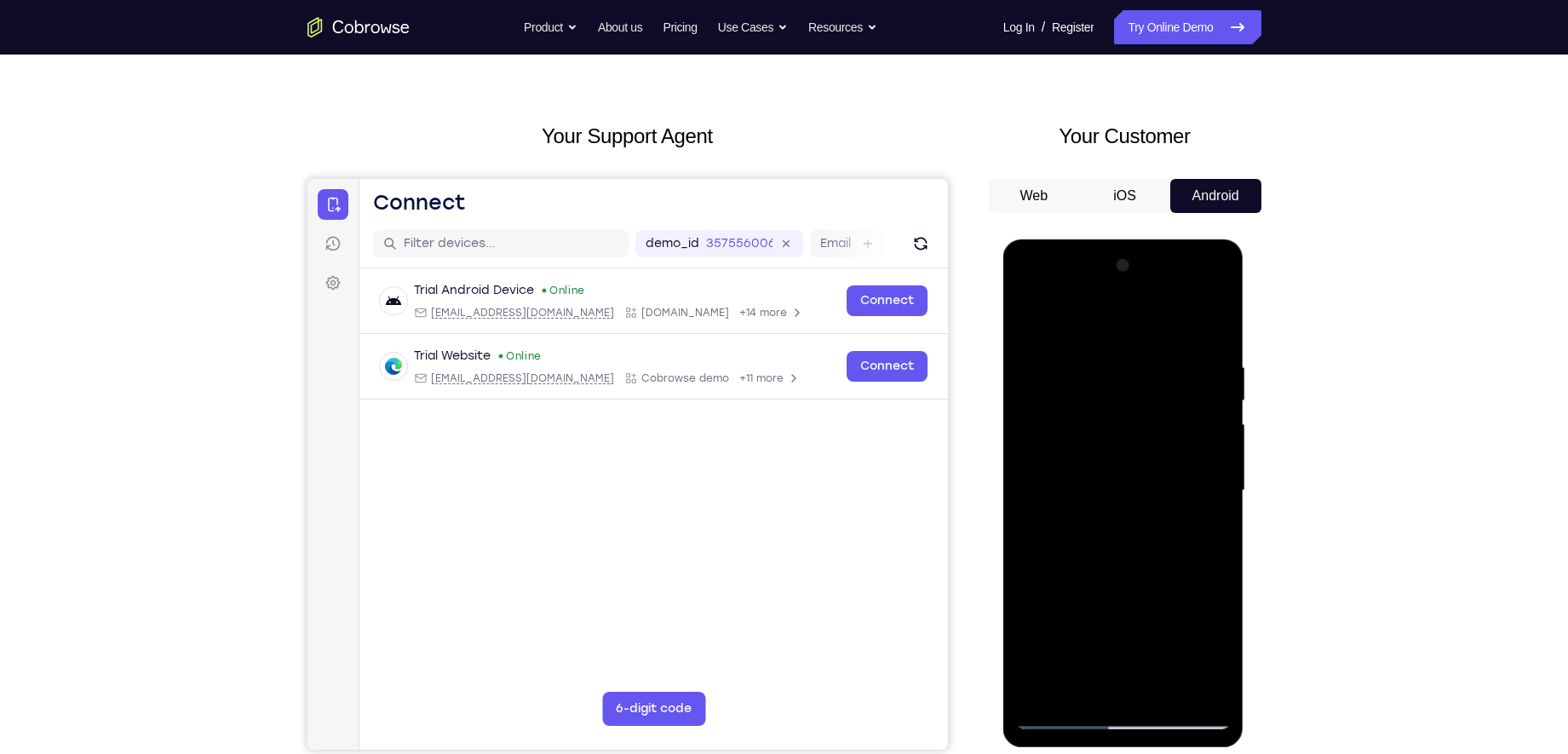
click at [1216, 313] on div at bounding box center [1123, 491] width 215 height 477
drag, startPoint x: 1095, startPoint y: 432, endPoint x: 1114, endPoint y: 369, distance: 65.8
click at [1114, 369] on div at bounding box center [1123, 491] width 215 height 477
drag, startPoint x: 1088, startPoint y: 456, endPoint x: 1105, endPoint y: 377, distance: 80.8
click at [1105, 377] on div at bounding box center [1123, 491] width 215 height 477
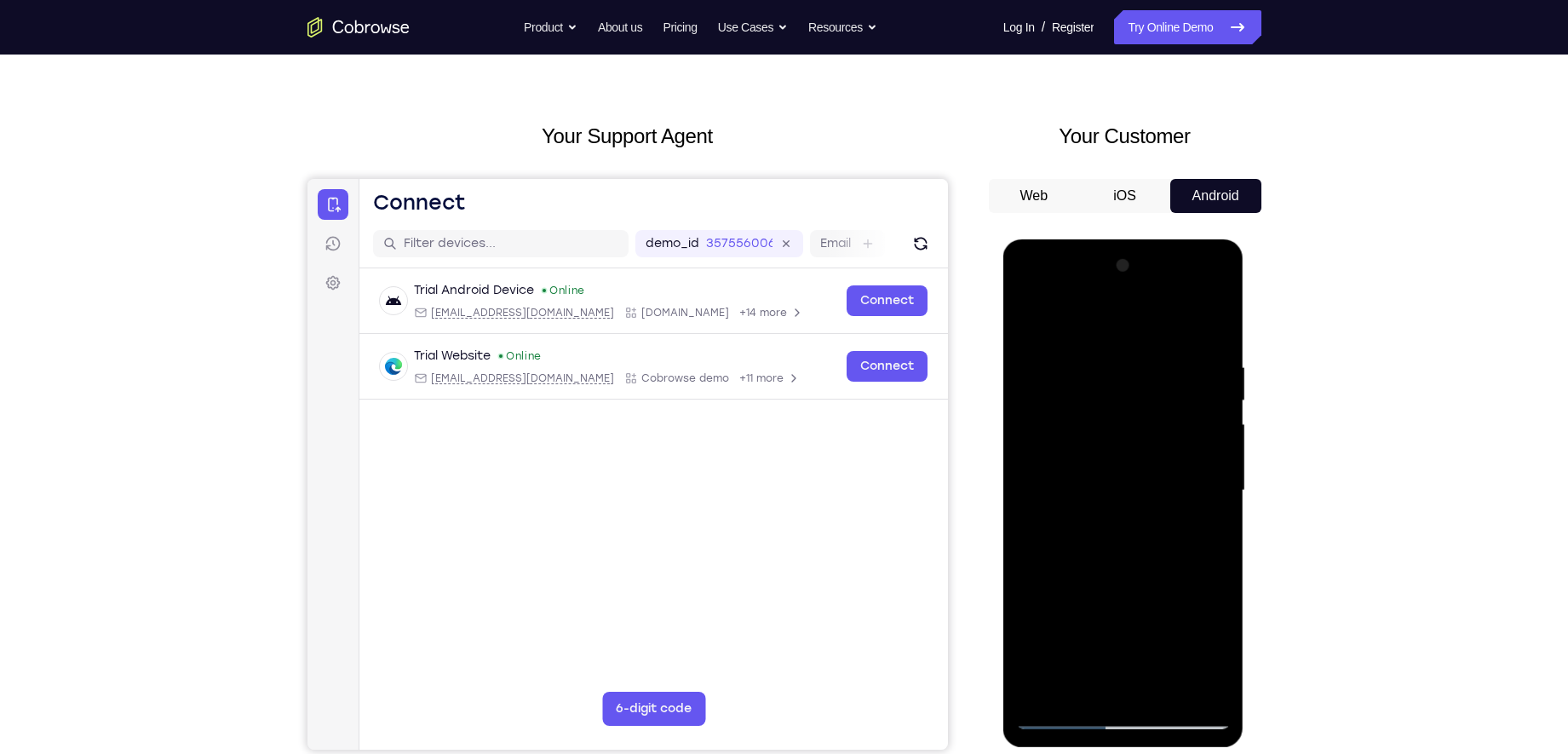
click at [1073, 379] on div at bounding box center [1123, 491] width 215 height 477
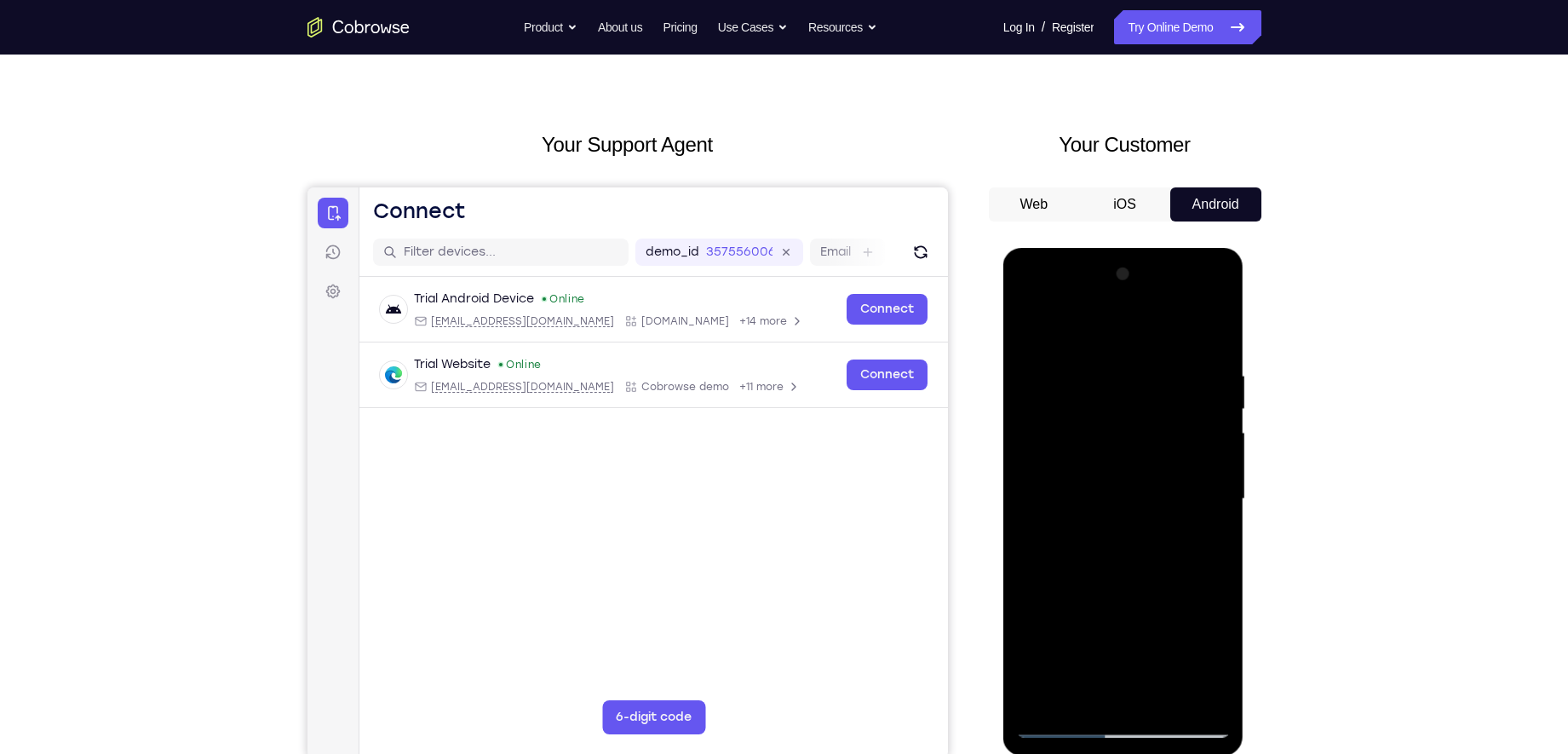
scroll to position [33, 0]
click at [1188, 418] on div at bounding box center [1123, 500] width 215 height 477
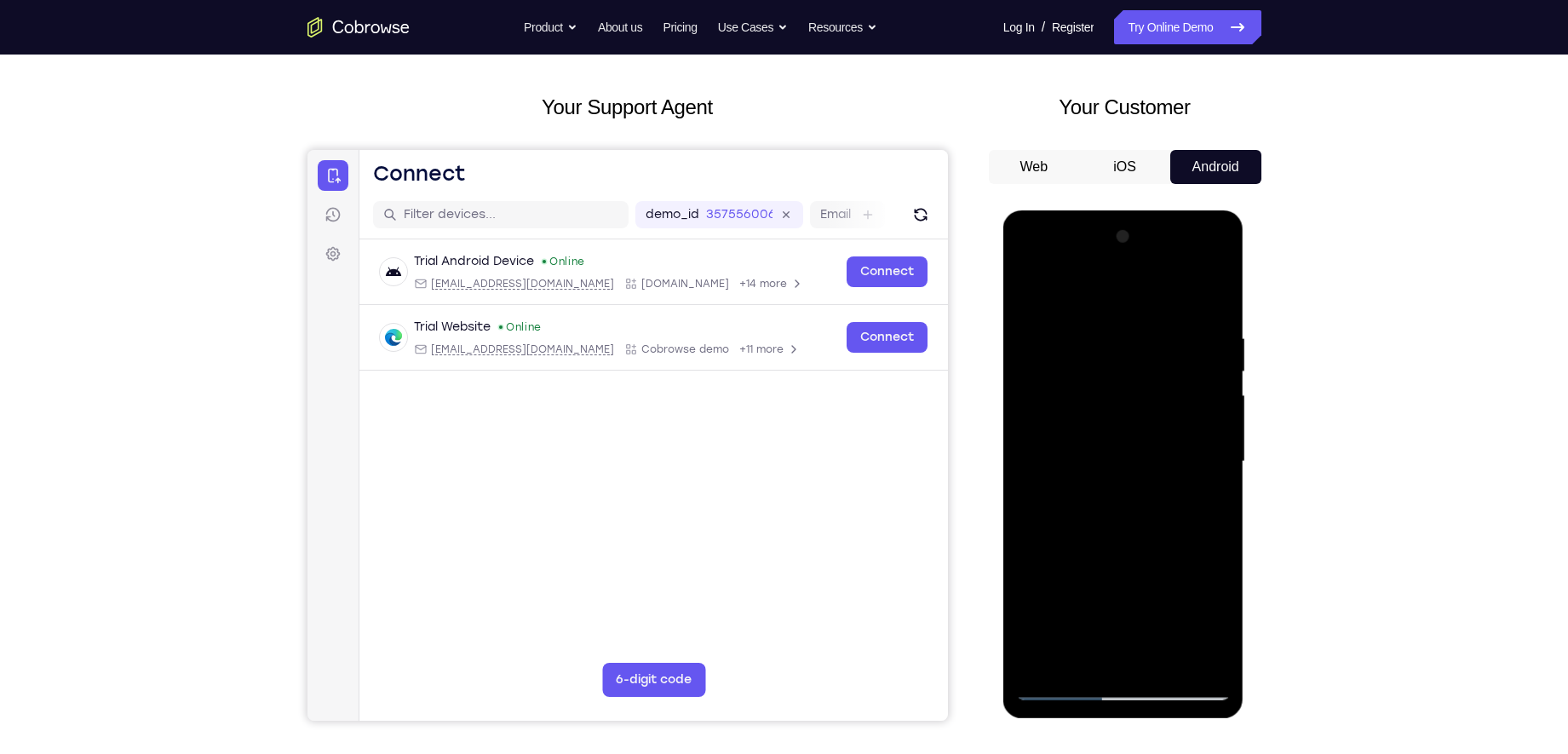
scroll to position [73, 0]
drag, startPoint x: 1136, startPoint y: 327, endPoint x: 1119, endPoint y: 437, distance: 111.3
click at [1119, 437] on div at bounding box center [1123, 461] width 215 height 477
drag, startPoint x: 1119, startPoint y: 437, endPoint x: 1141, endPoint y: 339, distance: 100.4
click at [1141, 339] on div at bounding box center [1123, 461] width 215 height 477
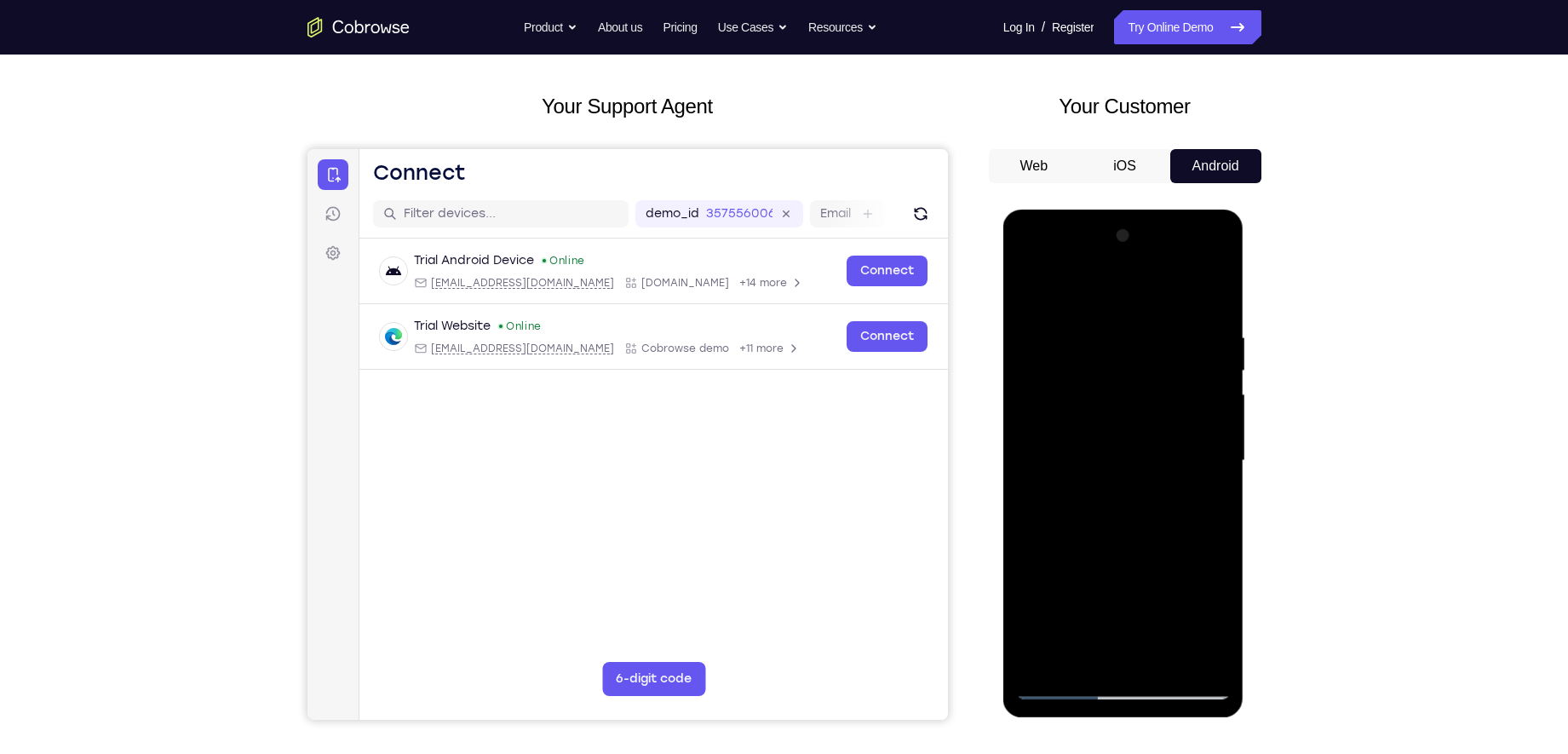
drag, startPoint x: 1131, startPoint y: 452, endPoint x: 1136, endPoint y: 332, distance: 120.1
click at [1136, 332] on div at bounding box center [1123, 461] width 215 height 477
drag, startPoint x: 1125, startPoint y: 455, endPoint x: 1121, endPoint y: 348, distance: 107.1
click at [1121, 348] on div at bounding box center [1123, 461] width 215 height 477
drag, startPoint x: 1126, startPoint y: 442, endPoint x: 1125, endPoint y: 329, distance: 113.0
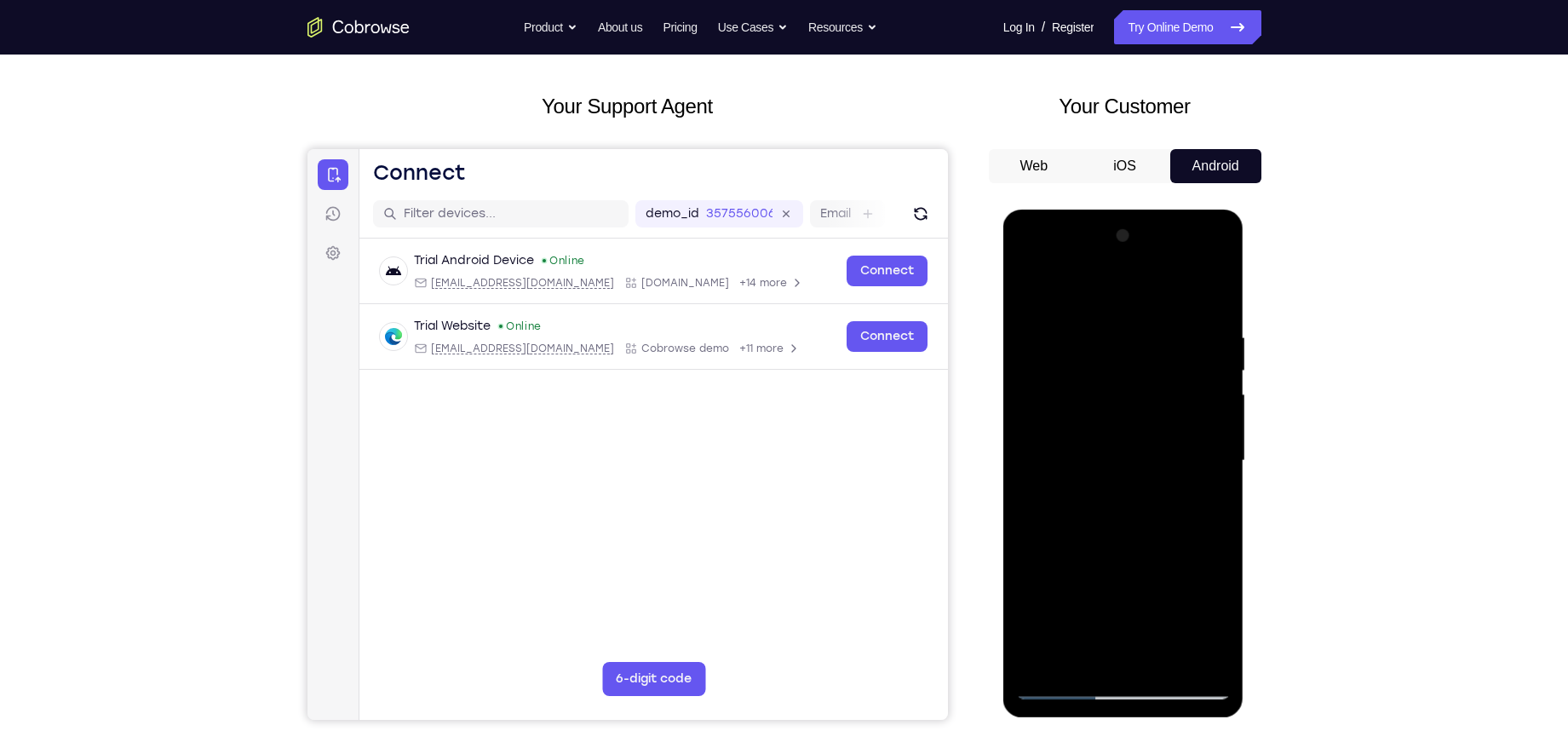
click at [1125, 329] on div at bounding box center [1123, 461] width 215 height 477
drag, startPoint x: 1112, startPoint y: 472, endPoint x: 1126, endPoint y: 299, distance: 173.6
click at [1124, 309] on div at bounding box center [1123, 461] width 215 height 477
drag, startPoint x: 1122, startPoint y: 525, endPoint x: 1149, endPoint y: 312, distance: 214.7
click at [1146, 326] on div at bounding box center [1123, 461] width 215 height 477
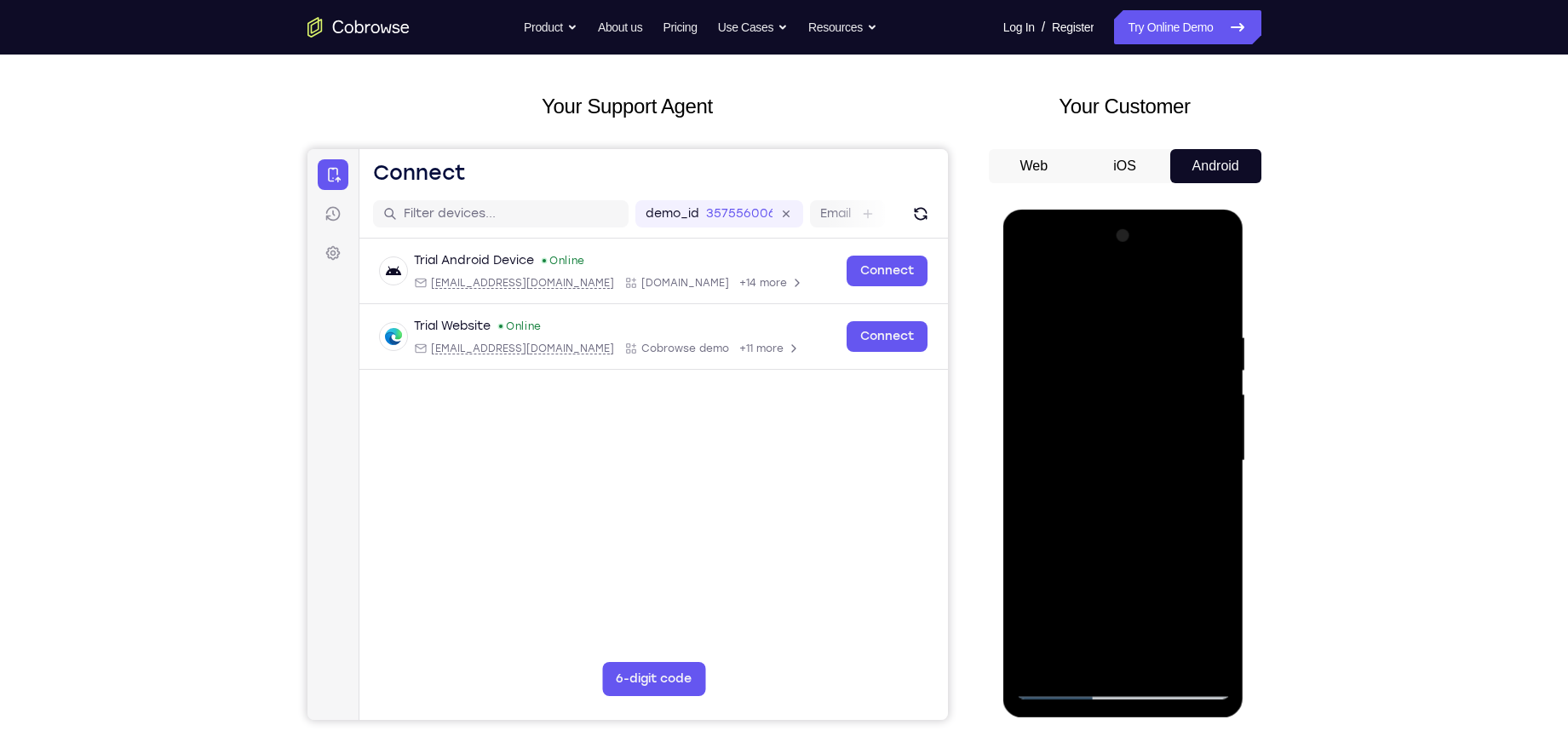
drag, startPoint x: 1115, startPoint y: 556, endPoint x: 1139, endPoint y: 369, distance: 188.5
click at [1139, 369] on div at bounding box center [1123, 461] width 215 height 477
drag, startPoint x: 1137, startPoint y: 525, endPoint x: 1136, endPoint y: 404, distance: 121.0
click at [1136, 404] on div at bounding box center [1123, 461] width 215 height 477
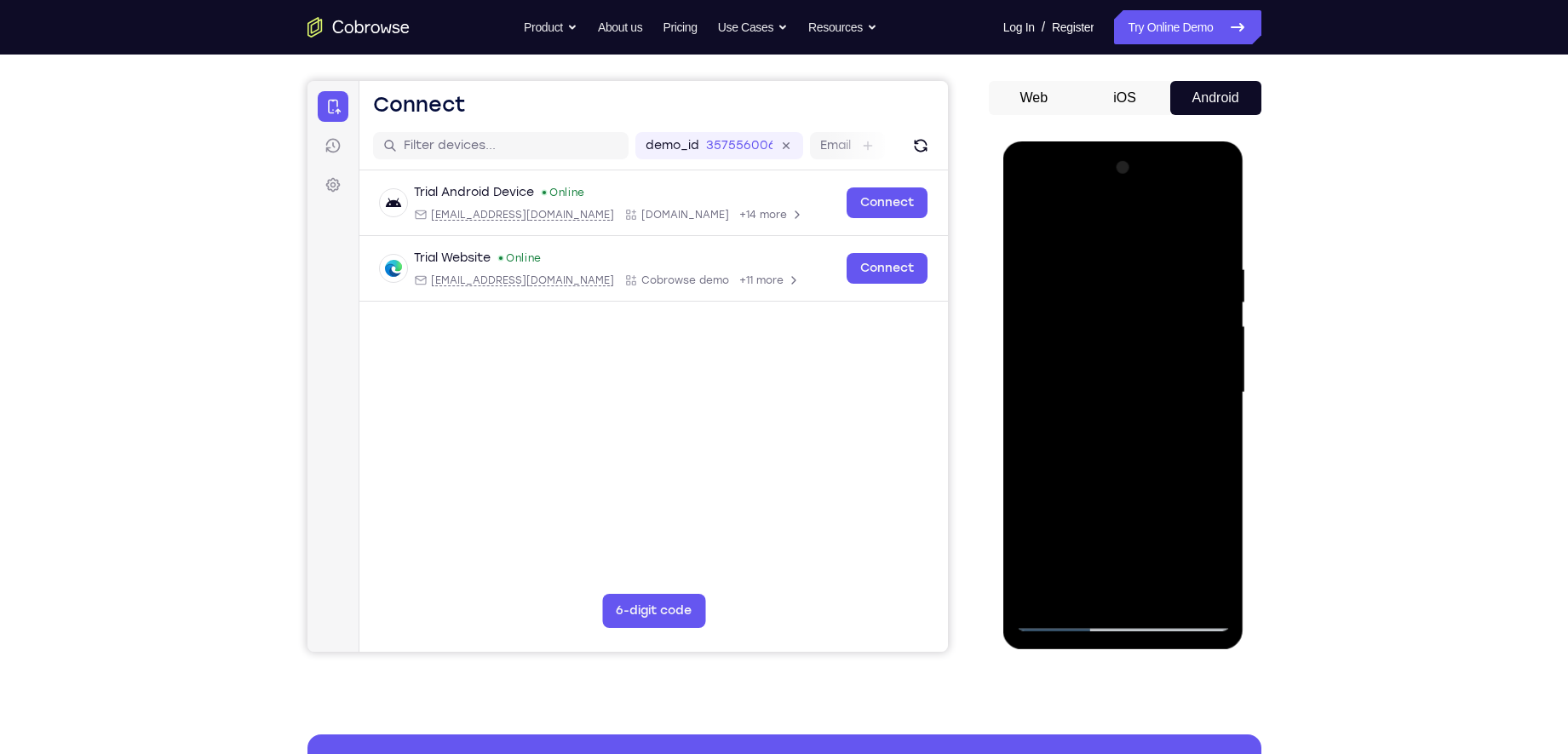
scroll to position [141, 0]
drag, startPoint x: 1145, startPoint y: 539, endPoint x: 1157, endPoint y: 431, distance: 108.7
click at [1157, 431] on div at bounding box center [1123, 392] width 215 height 477
click at [1035, 522] on div at bounding box center [1123, 392] width 215 height 477
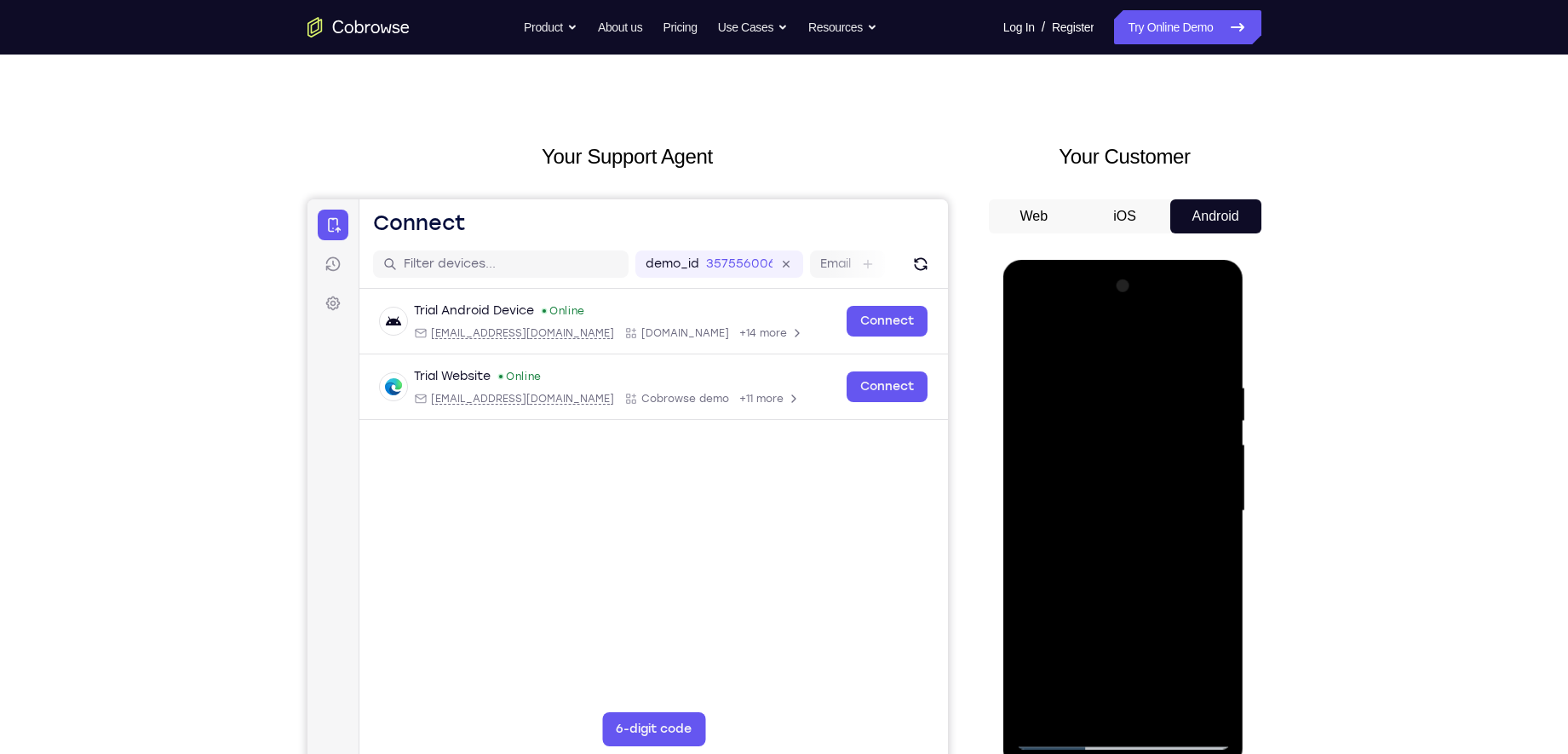
scroll to position [14, 0]
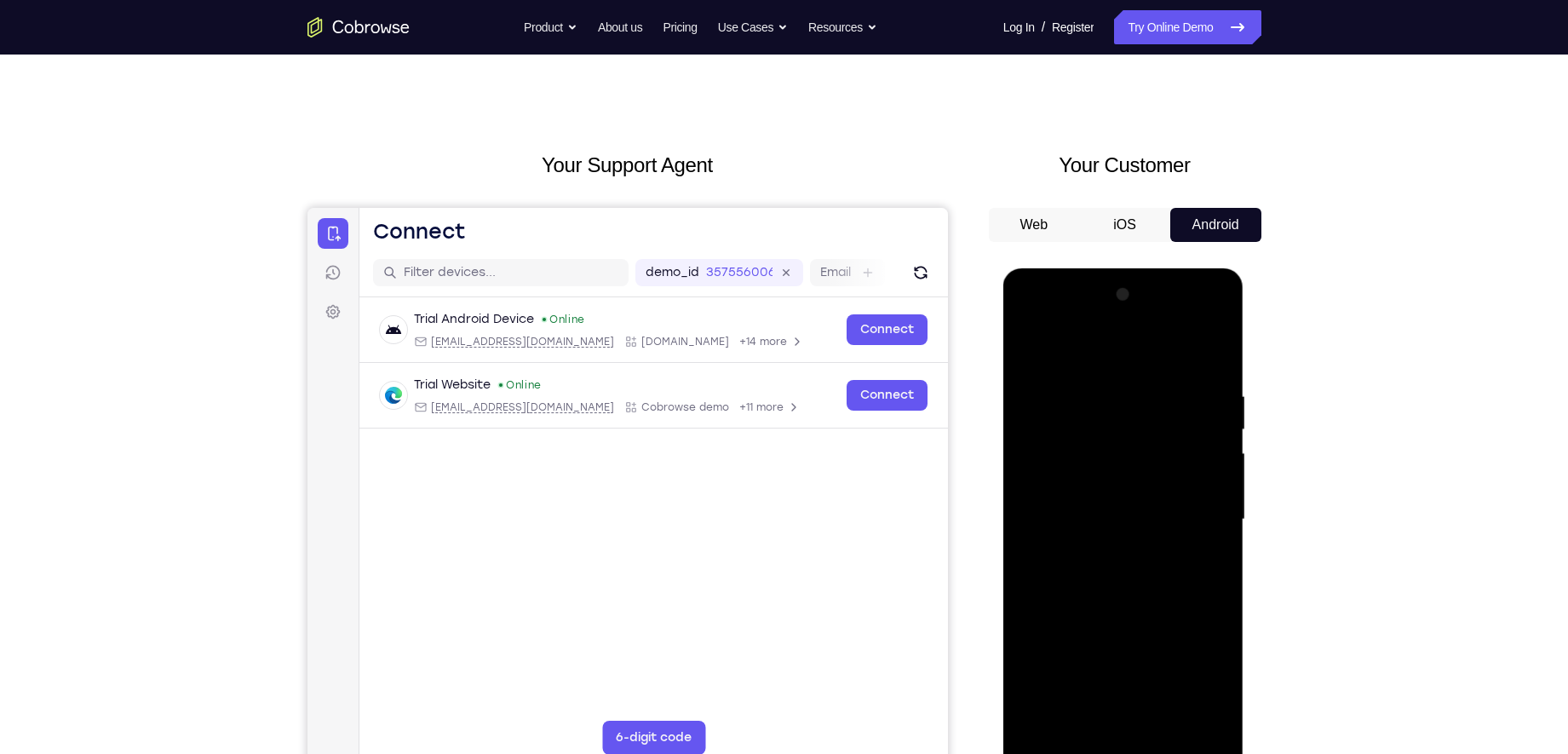
drag, startPoint x: 1101, startPoint y: 395, endPoint x: 1063, endPoint y: 464, distance: 78.8
click at [1063, 464] on div at bounding box center [1123, 520] width 215 height 477
click at [1107, 407] on div at bounding box center [1123, 520] width 215 height 477
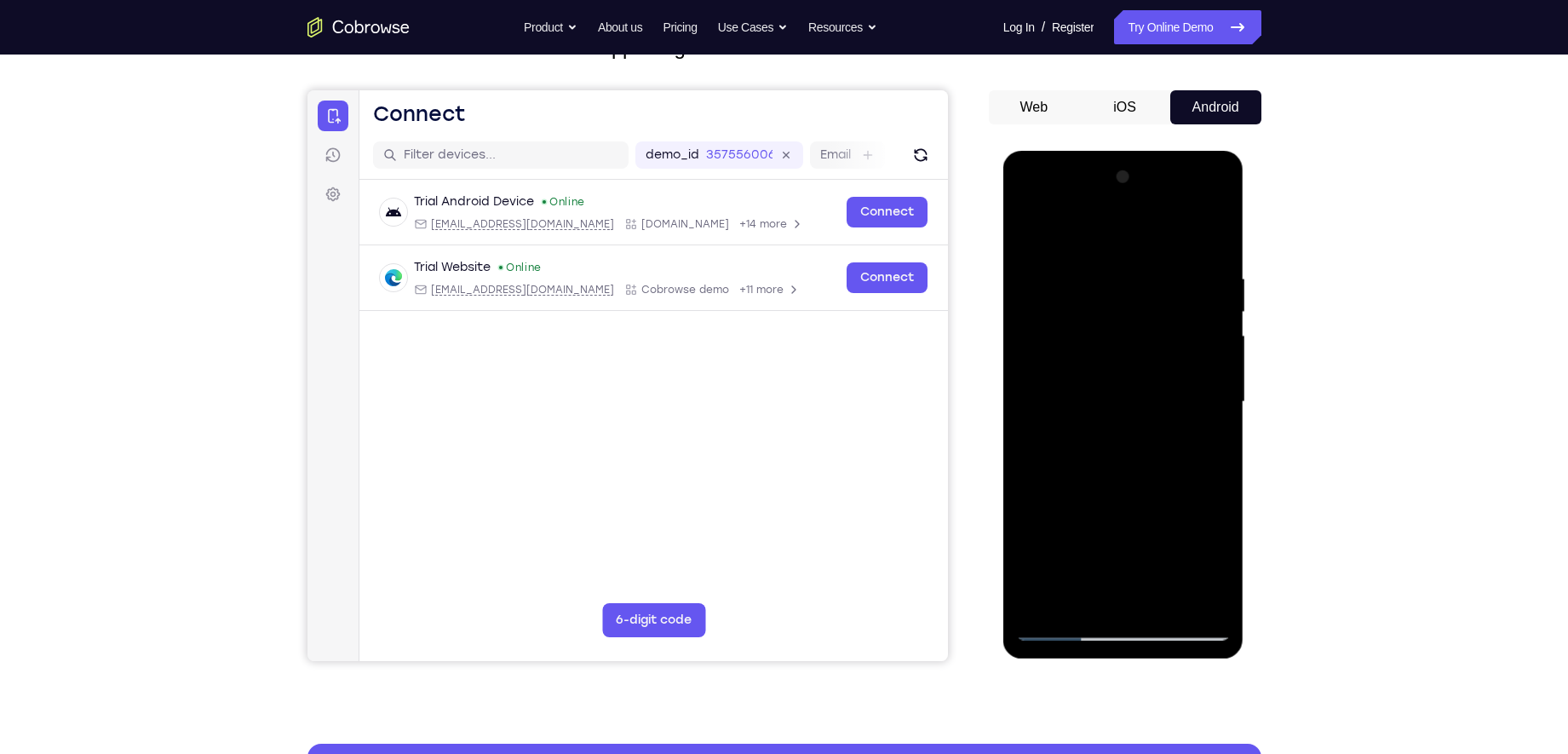
scroll to position [258, 0]
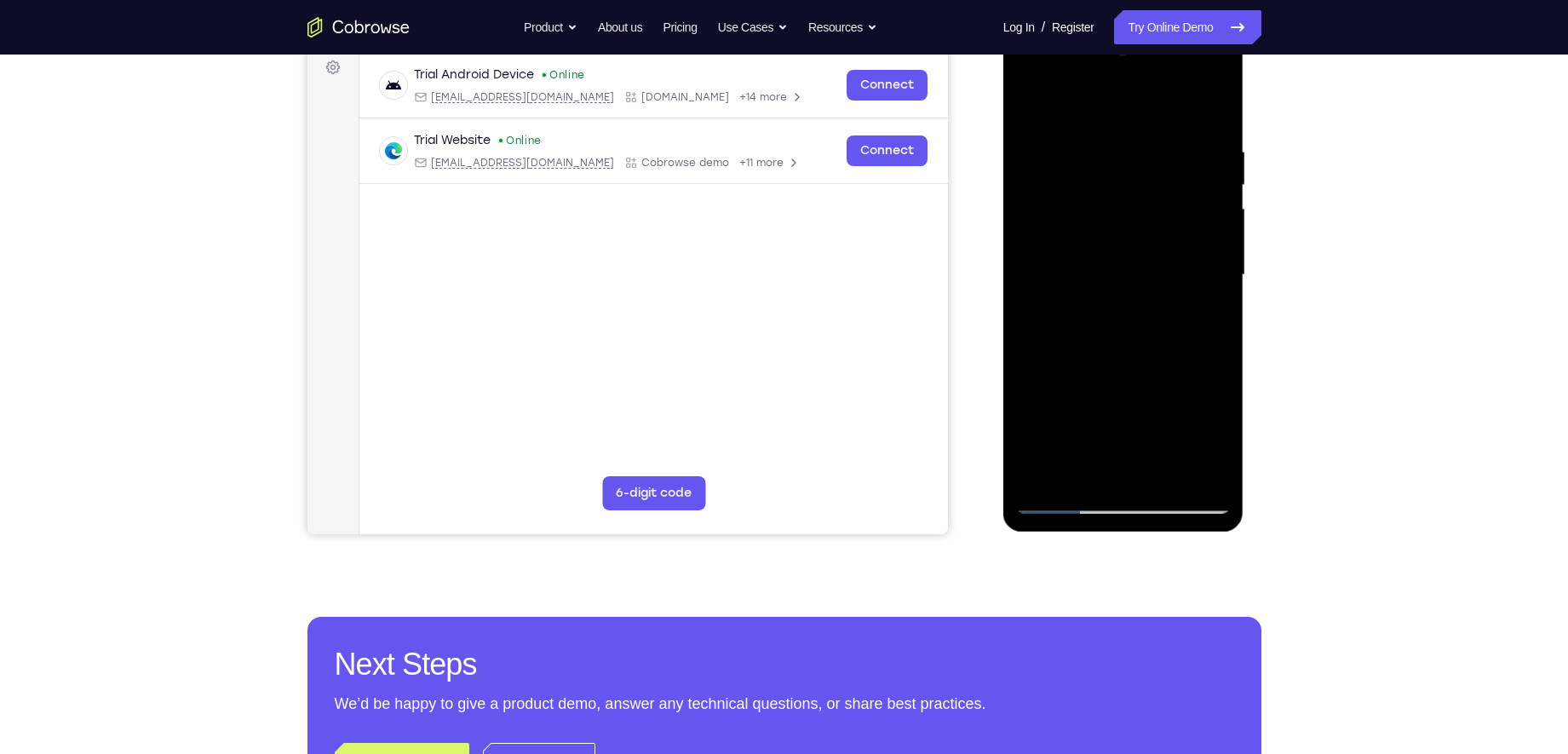
click at [1050, 473] on div at bounding box center [1123, 275] width 215 height 477
click at [1045, 476] on div at bounding box center [1123, 275] width 215 height 477
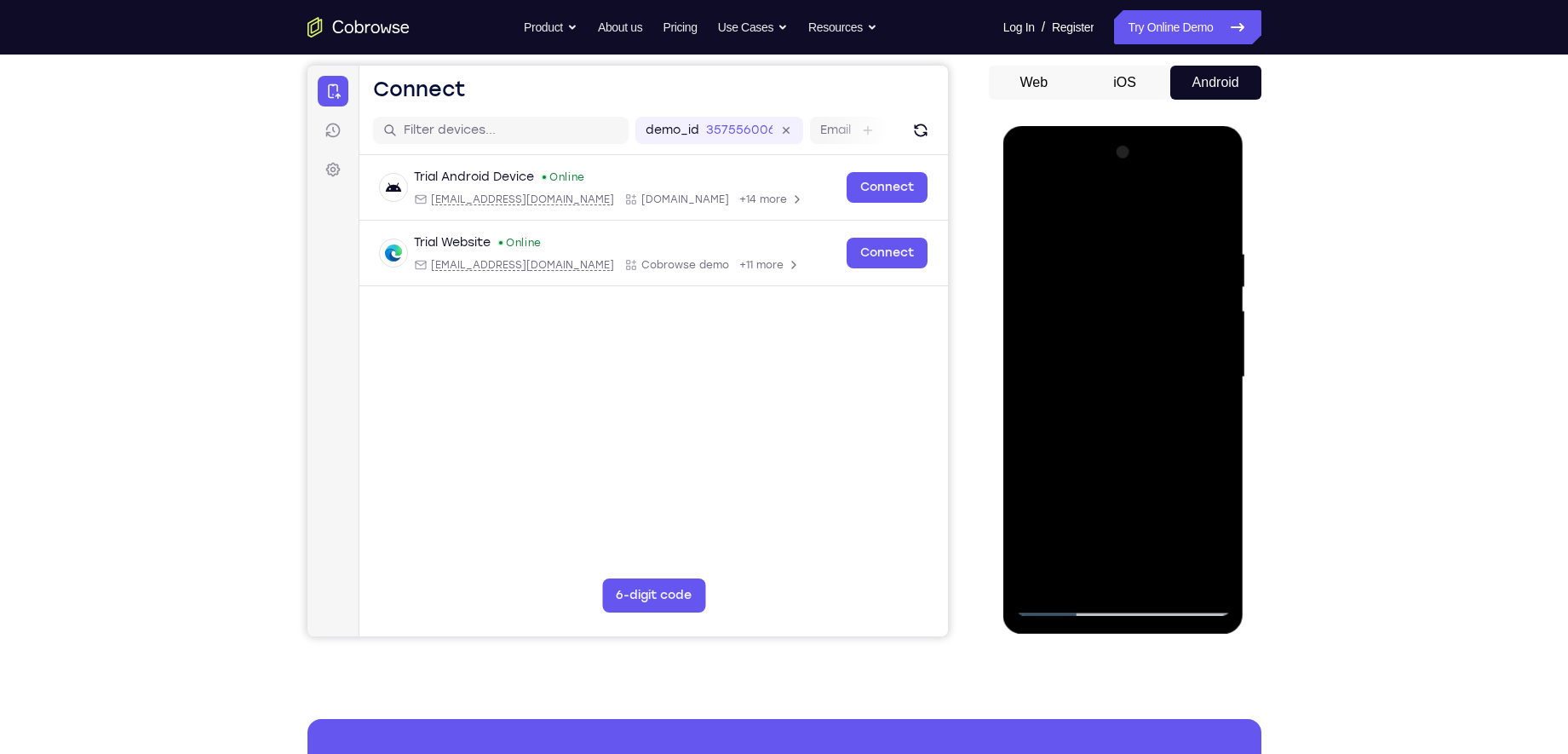
scroll to position [243, 0]
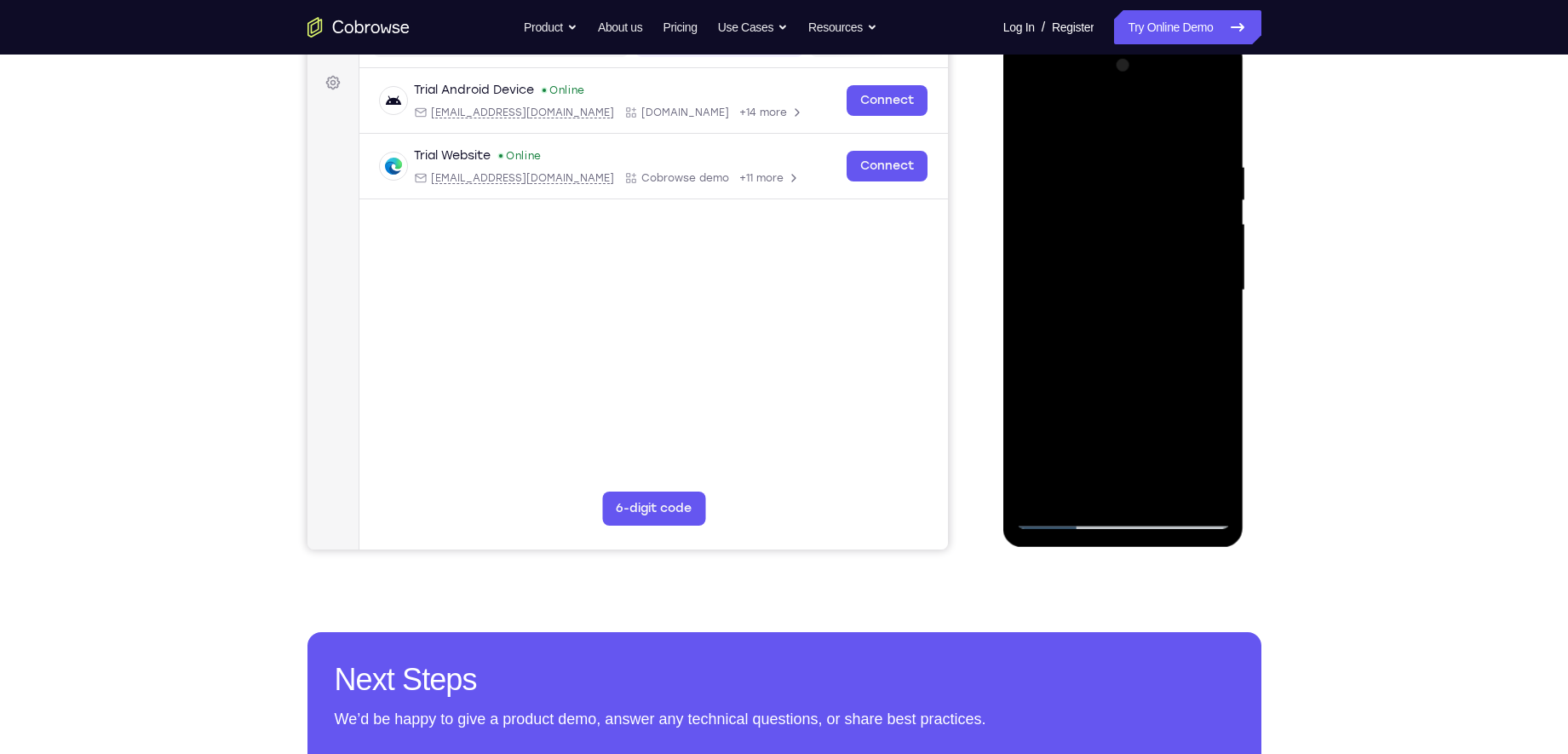
click at [1045, 485] on div at bounding box center [1123, 291] width 215 height 477
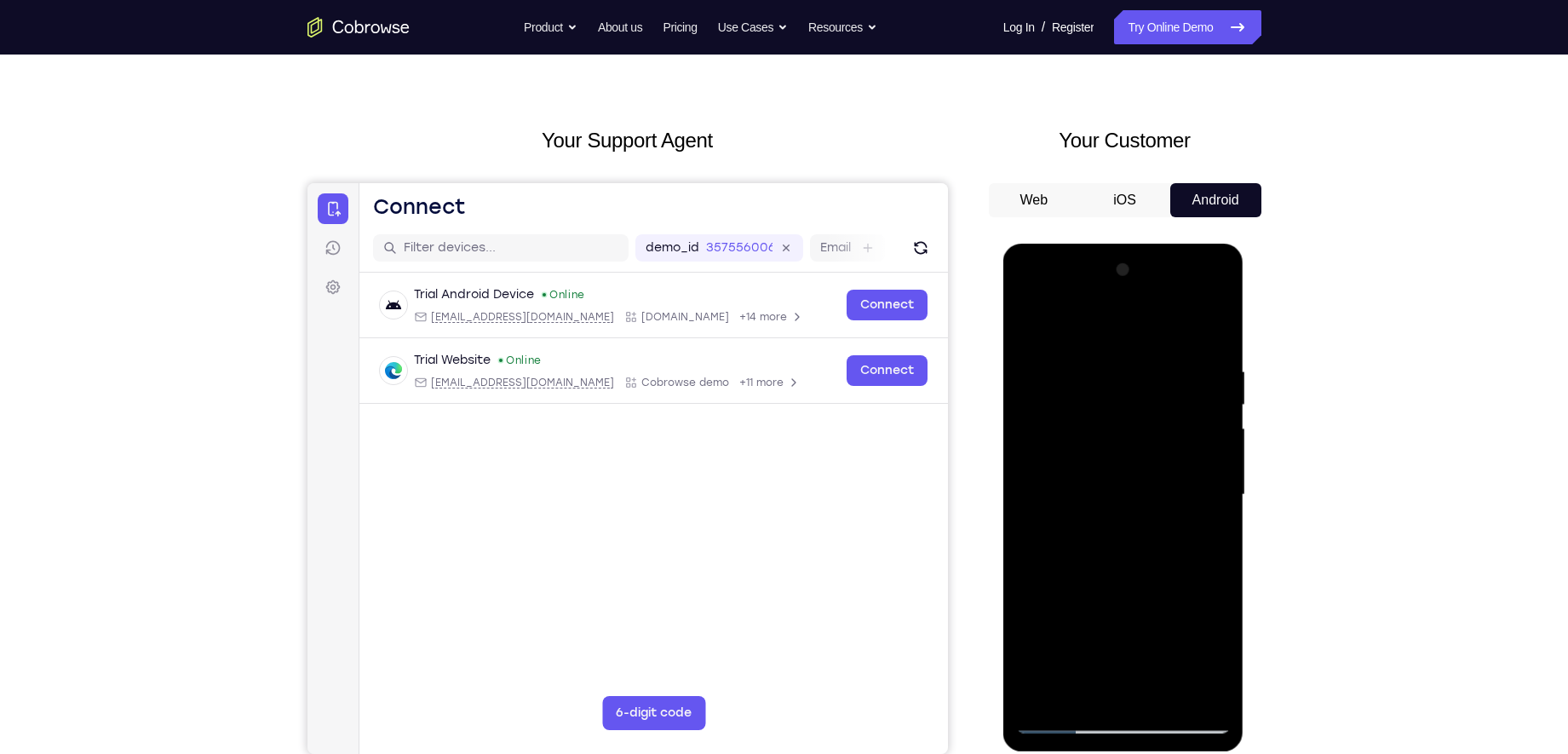
scroll to position [21, 0]
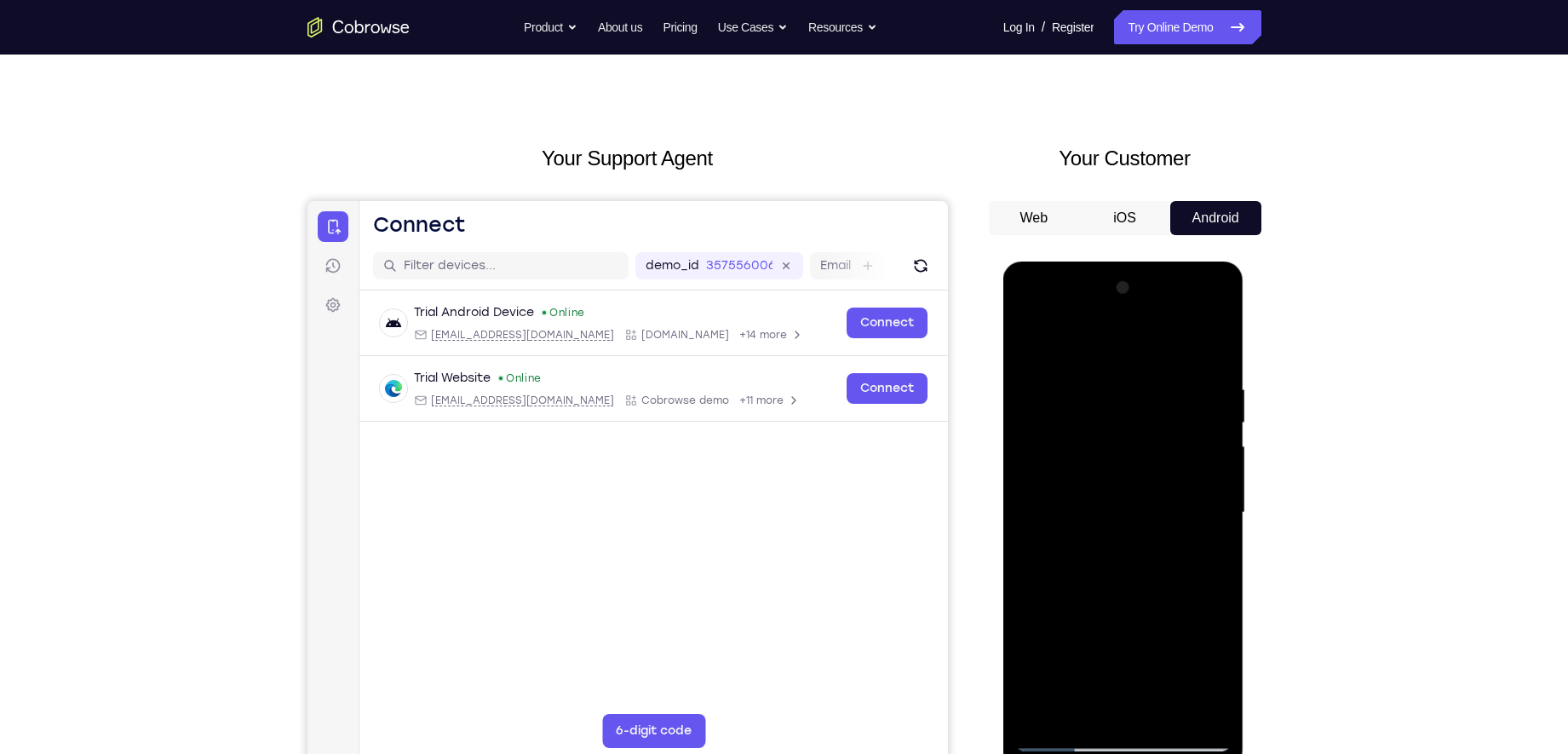
drag, startPoint x: 1131, startPoint y: 421, endPoint x: 1111, endPoint y: 550, distance: 130.5
click at [1111, 550] on div at bounding box center [1123, 513] width 215 height 477
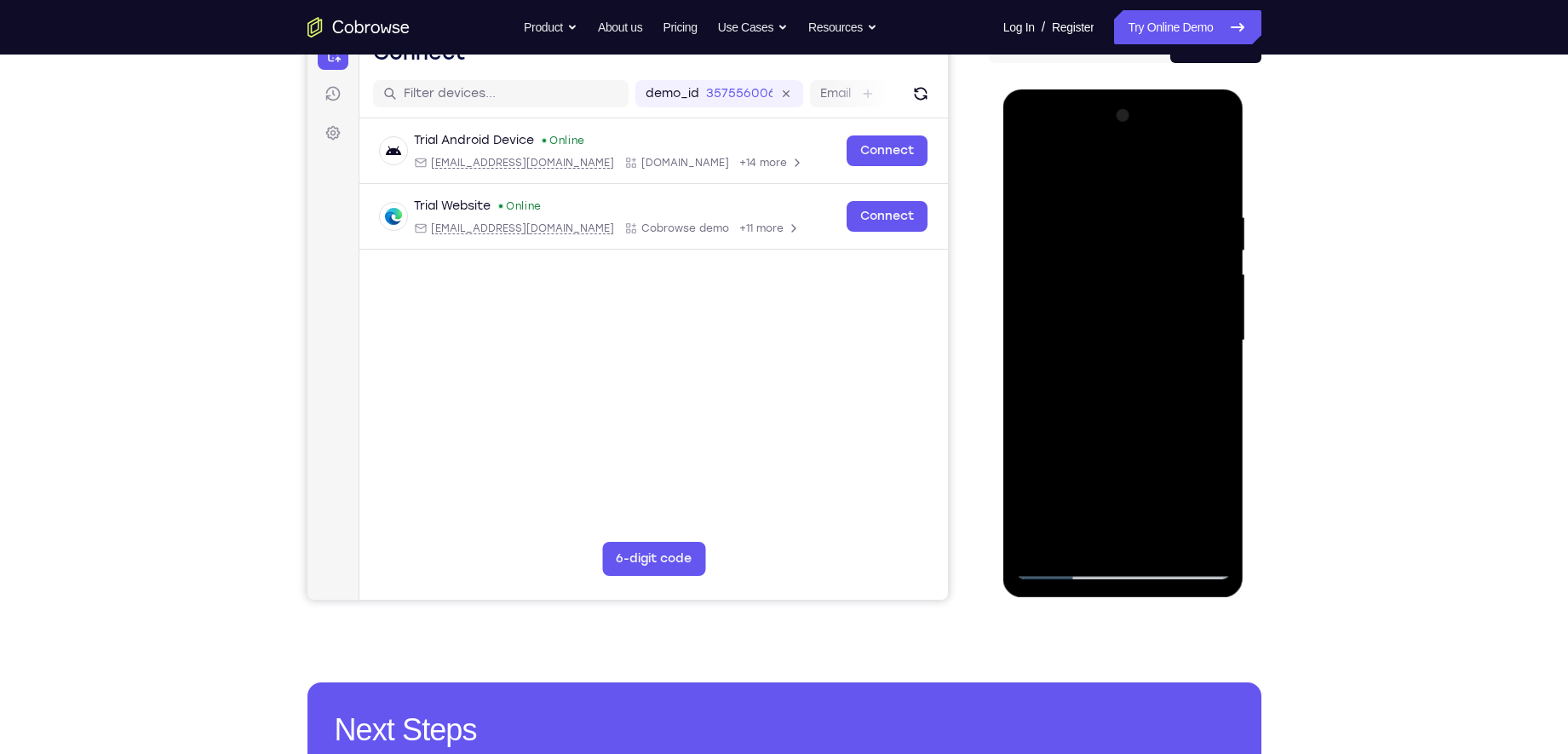
scroll to position [134, 0]
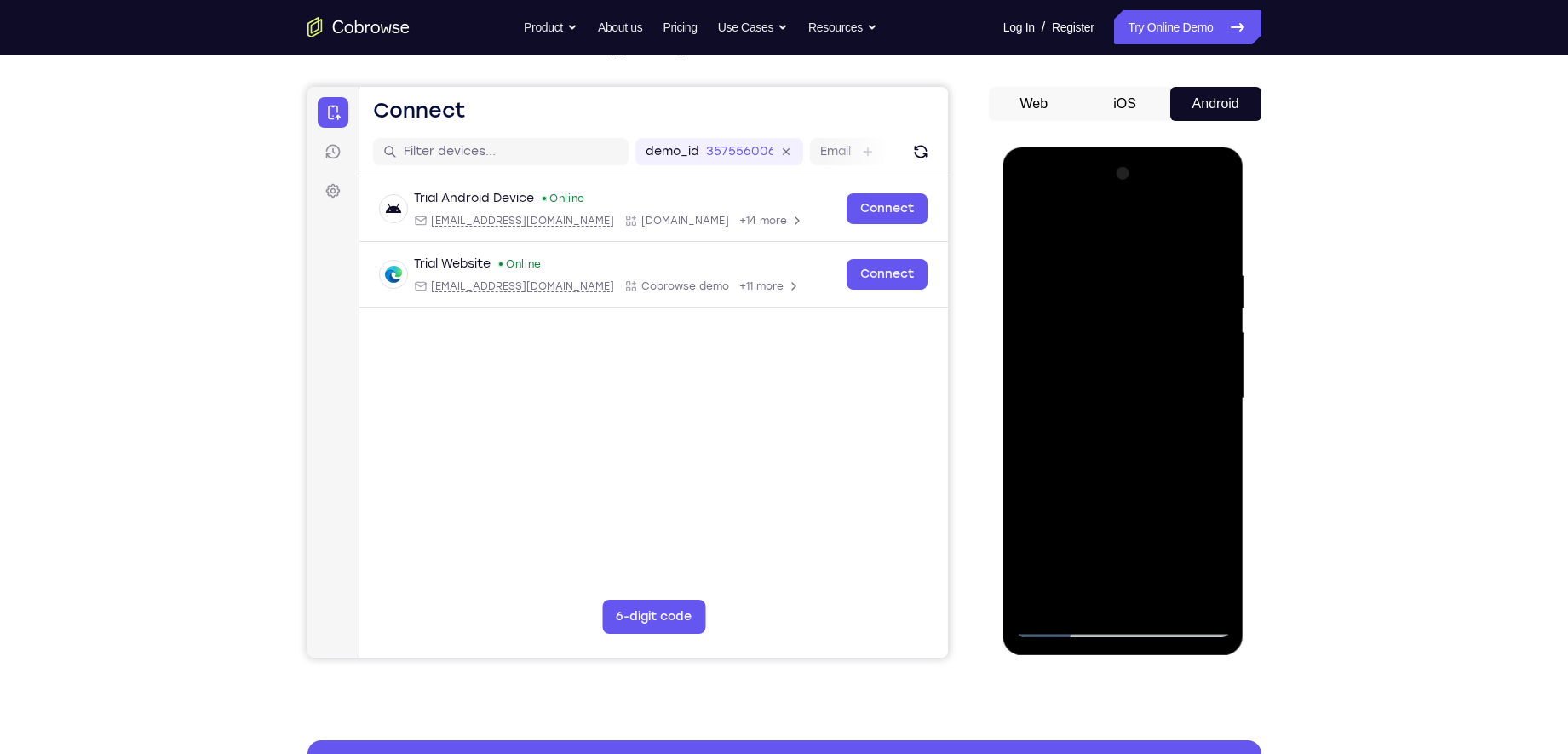
click at [1098, 257] on div at bounding box center [1123, 398] width 215 height 477
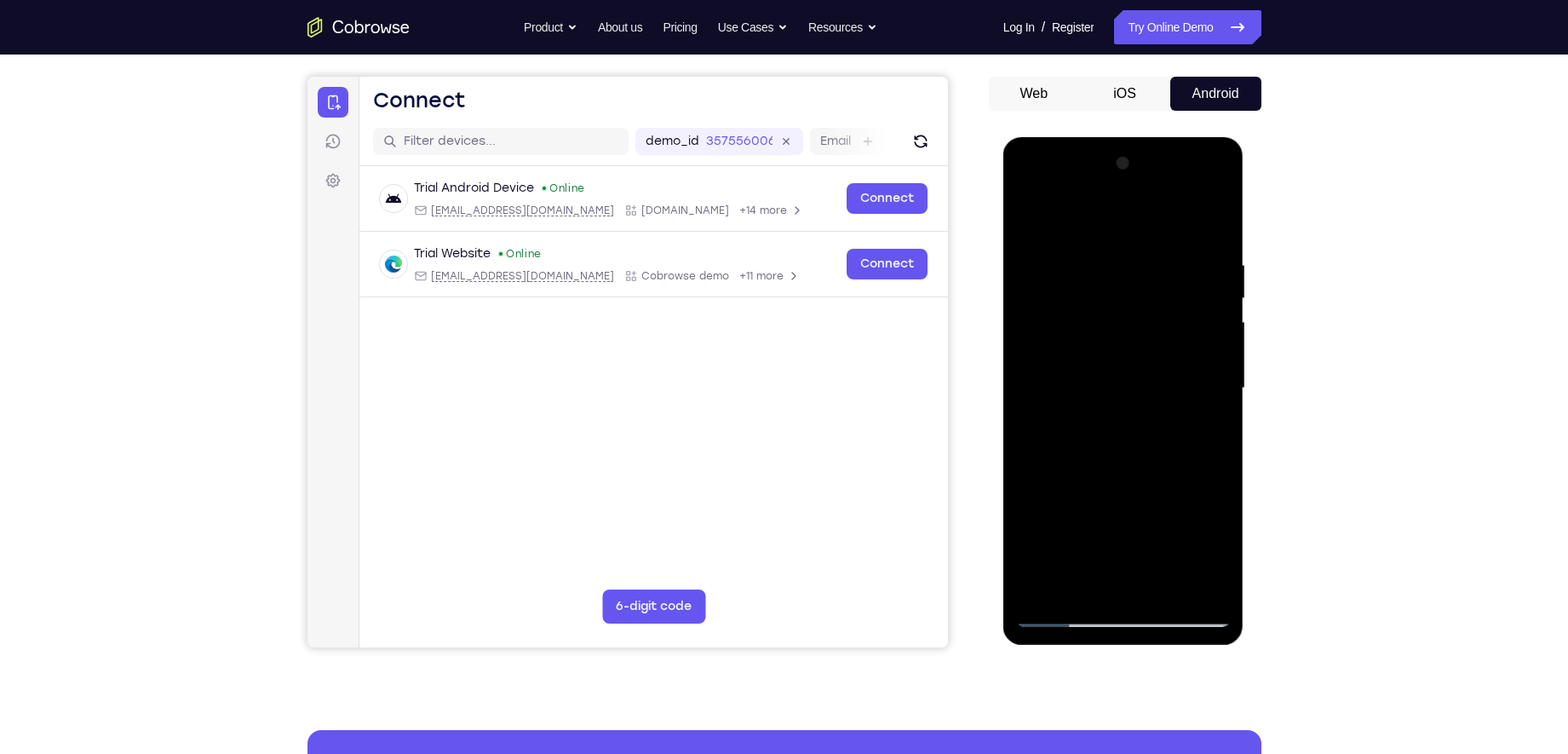
scroll to position [169, 0]
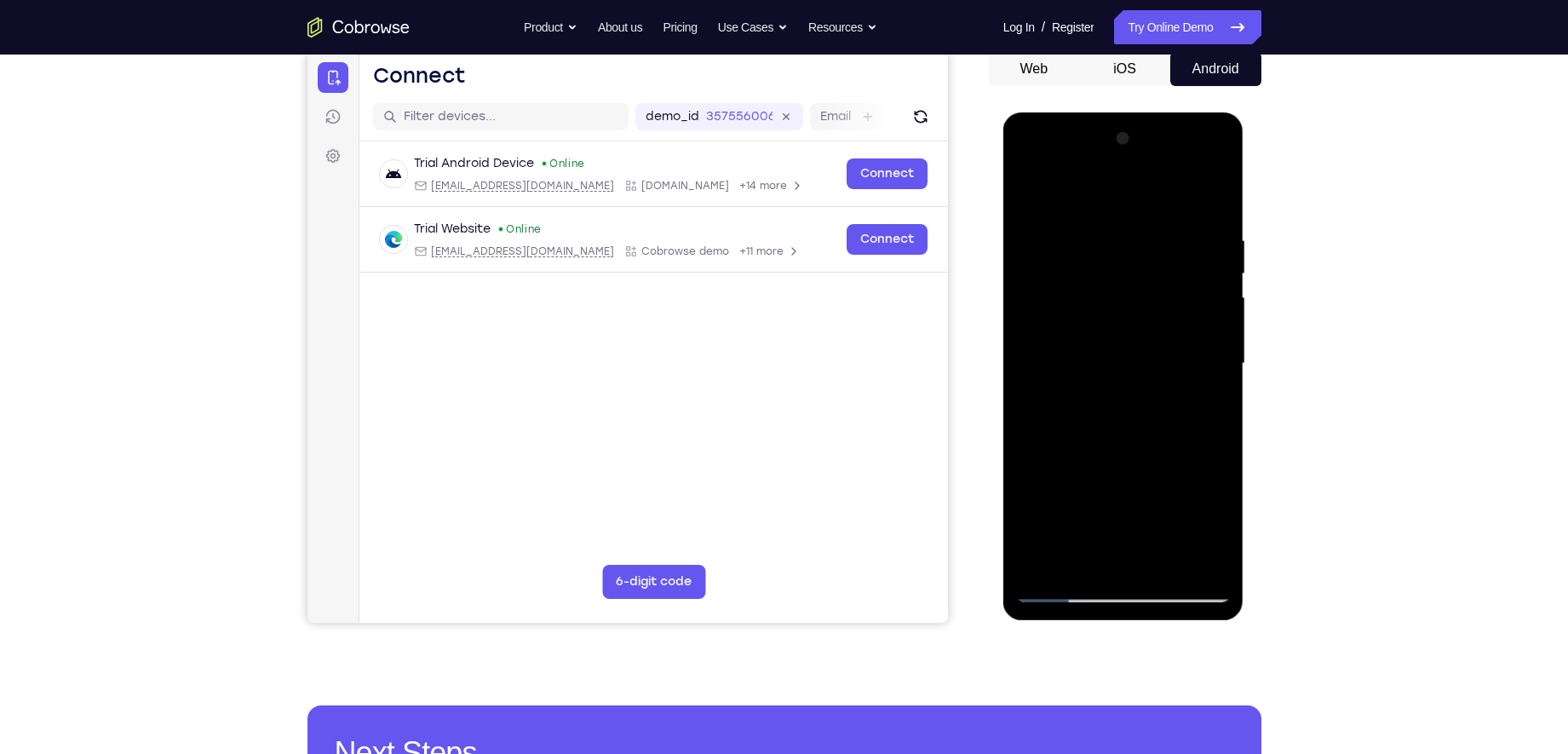
click at [1205, 361] on div at bounding box center [1123, 363] width 215 height 477
click at [1211, 341] on div at bounding box center [1123, 363] width 215 height 477
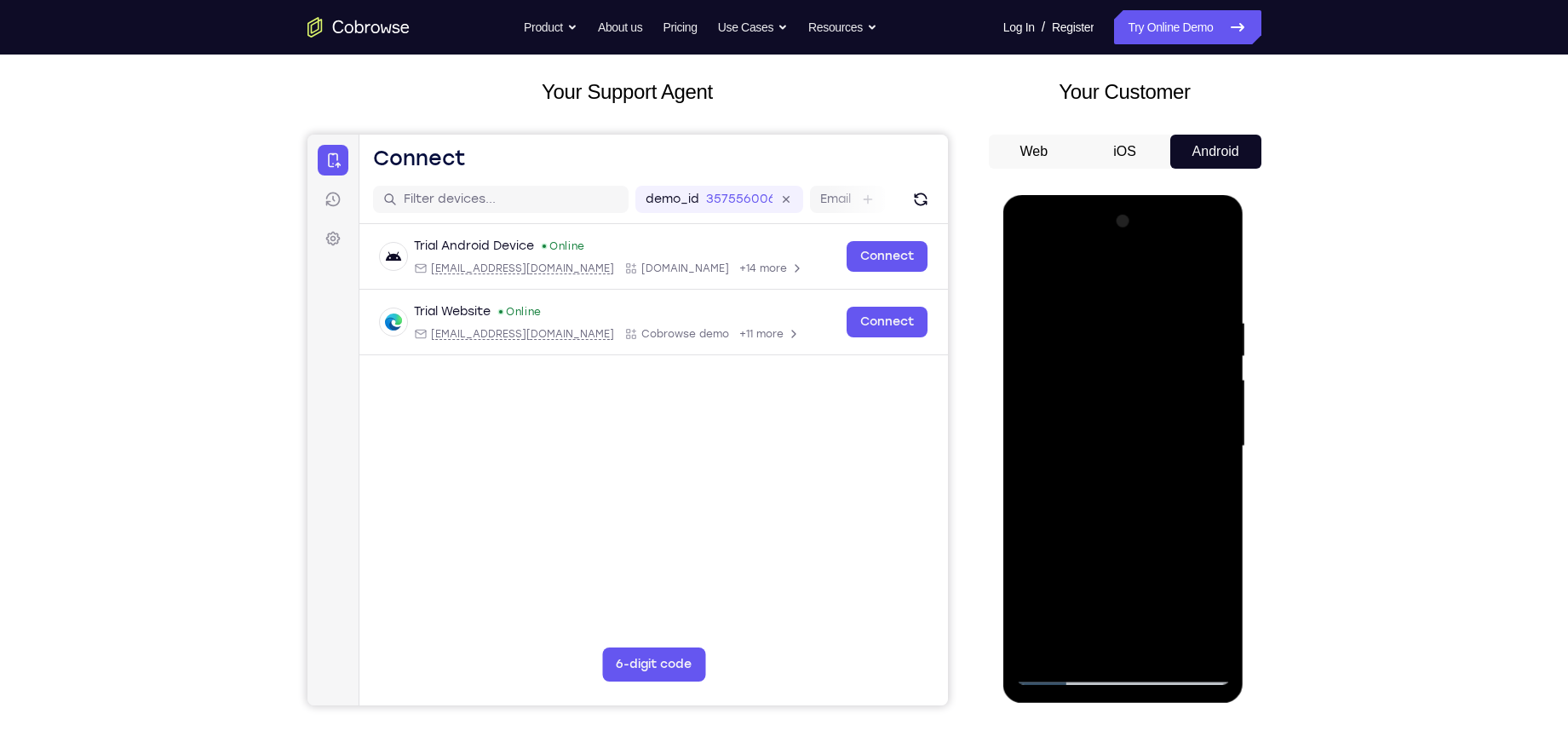
scroll to position [86, 0]
click at [1211, 341] on div at bounding box center [1123, 447] width 215 height 477
click at [1211, 286] on div at bounding box center [1123, 447] width 215 height 477
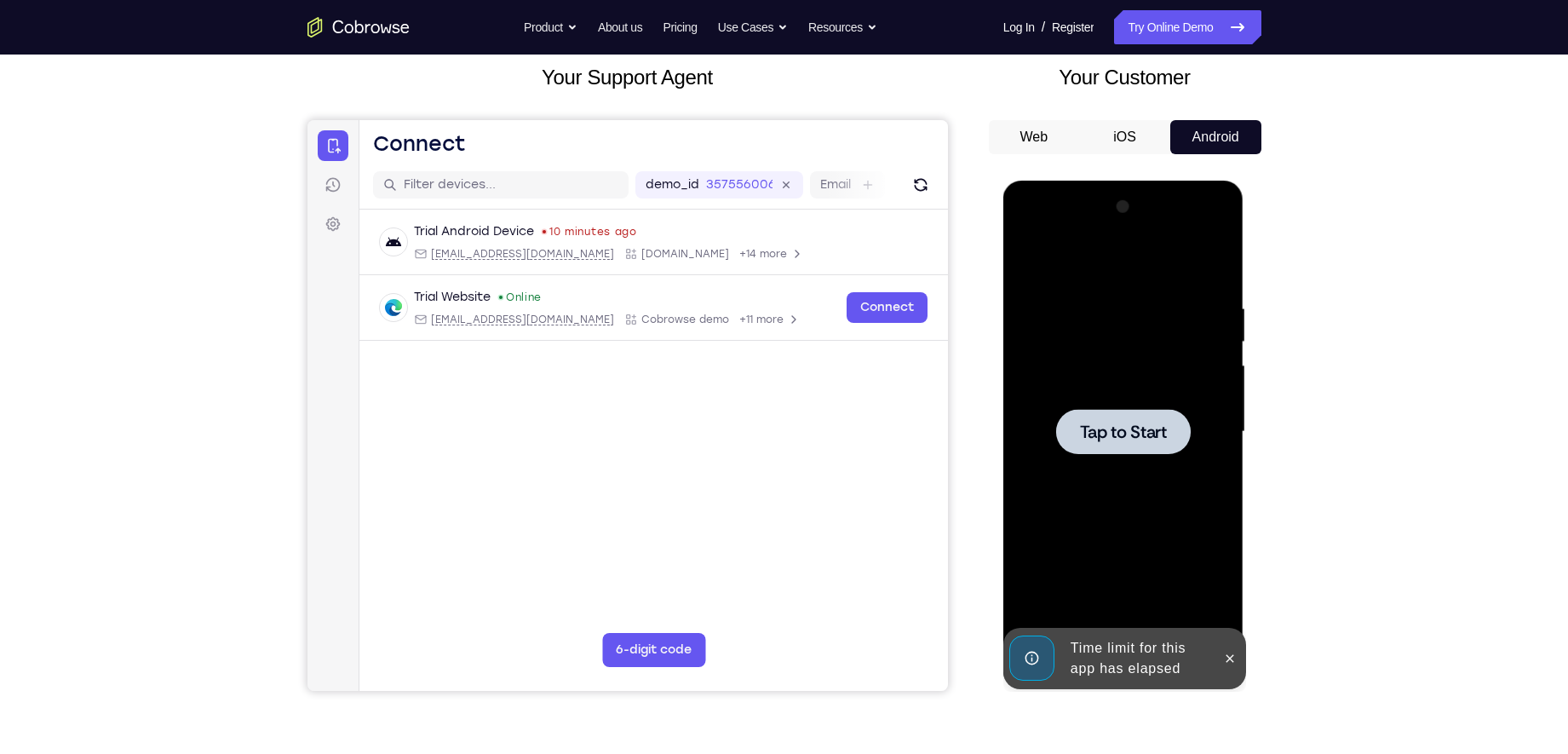
scroll to position [91, 0]
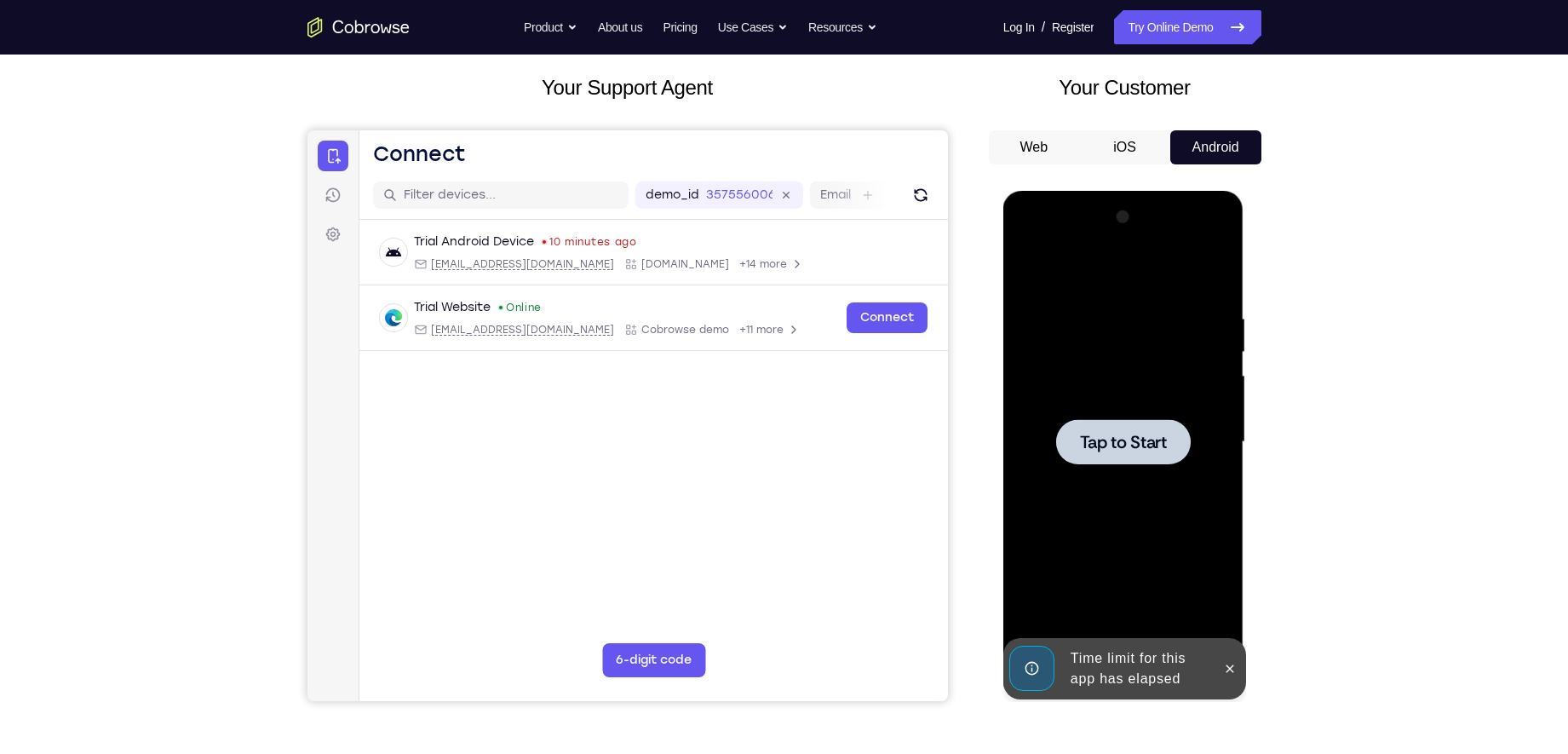
click at [1125, 437] on span "Tap to Start" at bounding box center [1123, 442] width 87 height 17
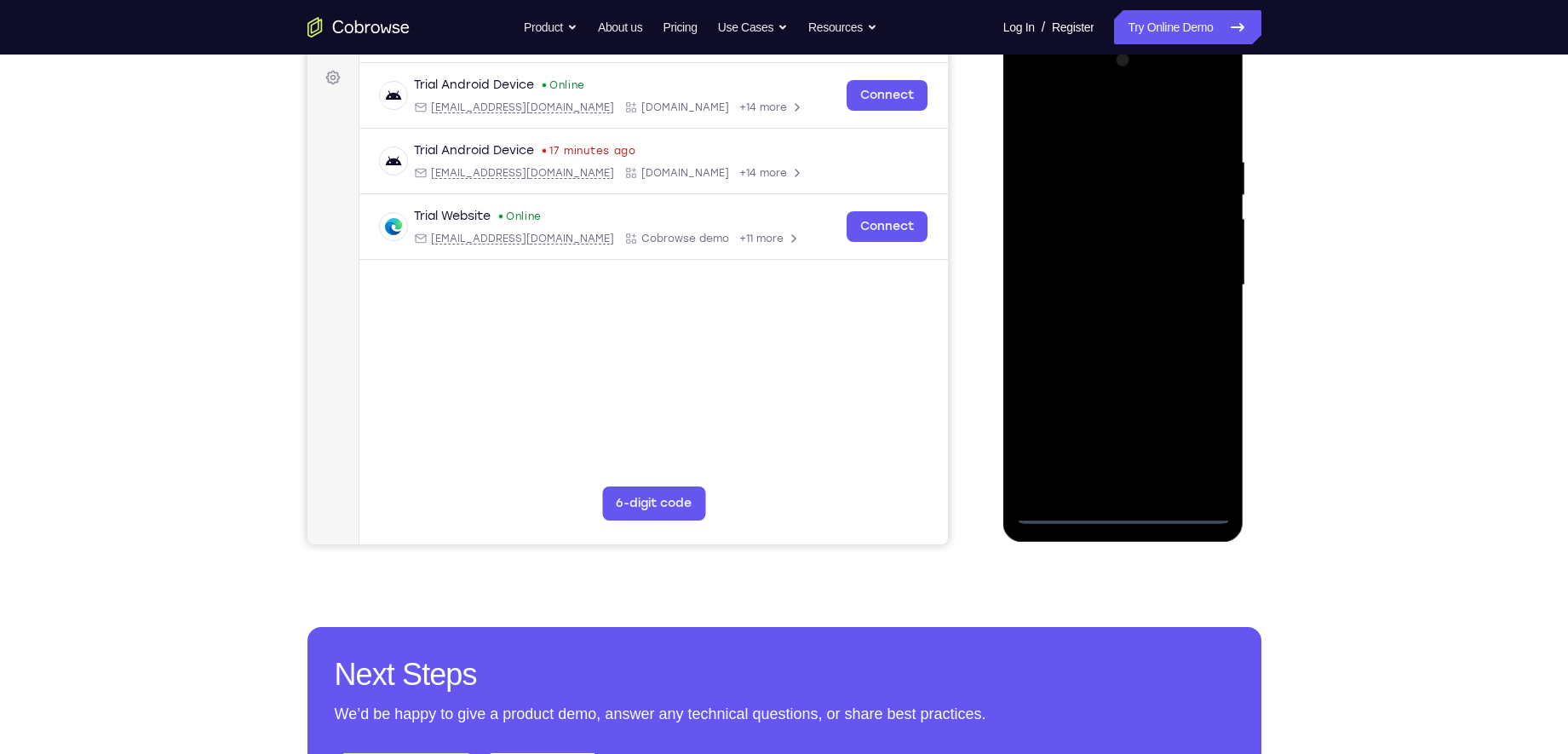
scroll to position [249, 0]
click at [1123, 514] on div at bounding box center [1123, 285] width 215 height 477
click at [1207, 440] on div at bounding box center [1123, 285] width 215 height 477
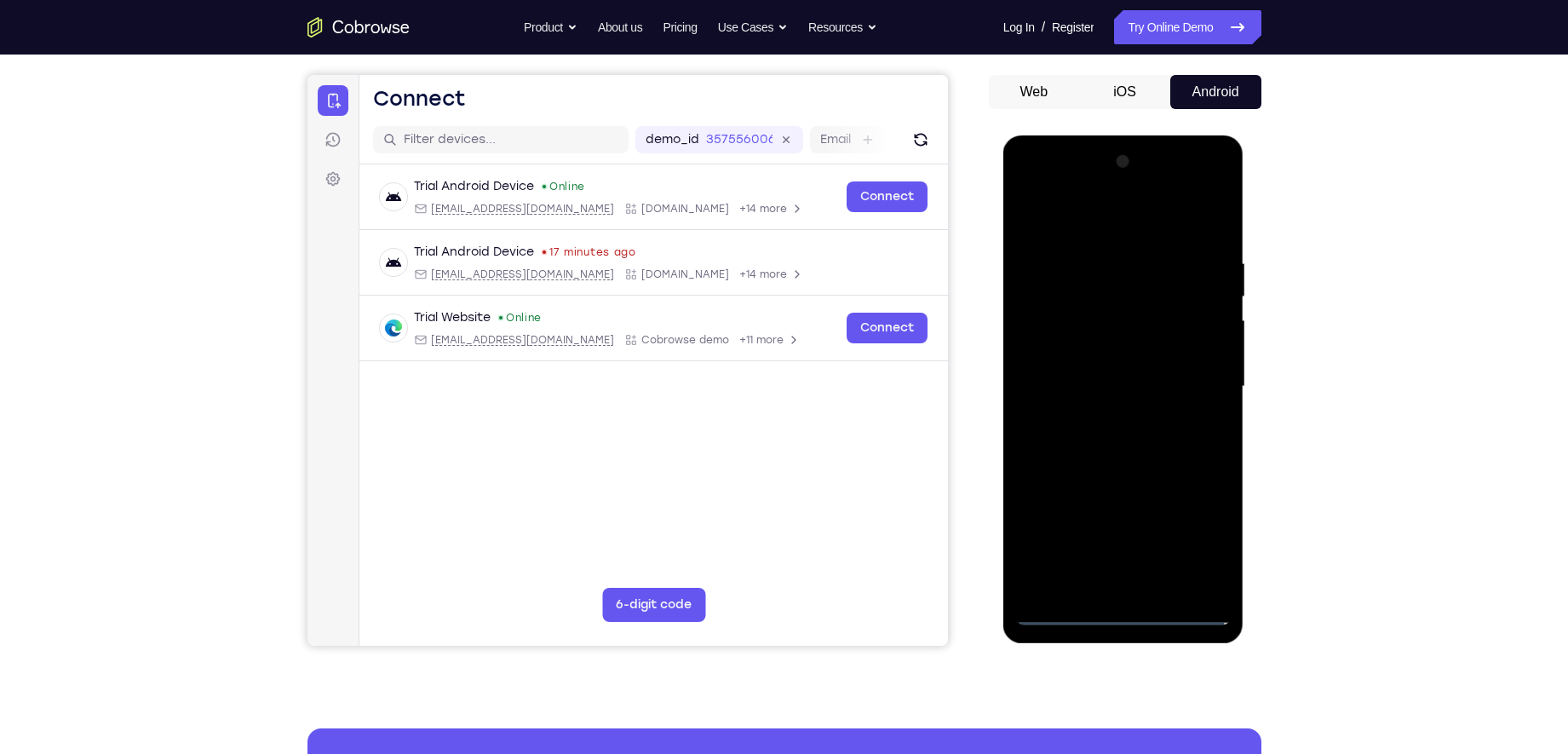
scroll to position [142, 0]
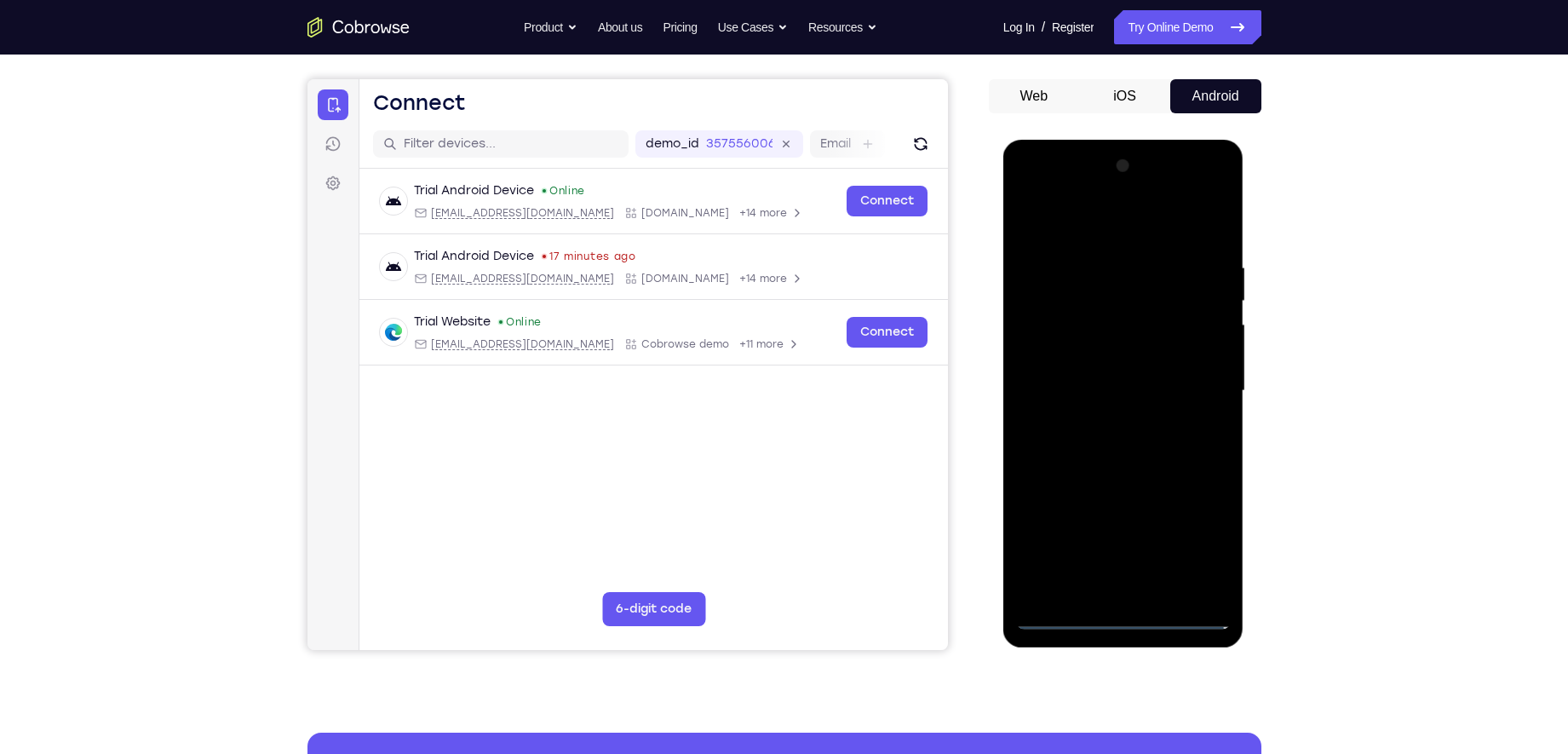
click at [1069, 228] on div at bounding box center [1123, 391] width 215 height 477
click at [1202, 384] on div at bounding box center [1123, 391] width 215 height 477
click at [1106, 425] on div at bounding box center [1123, 391] width 215 height 477
click at [1148, 375] on div at bounding box center [1123, 391] width 215 height 477
click at [1145, 364] on div at bounding box center [1123, 391] width 215 height 477
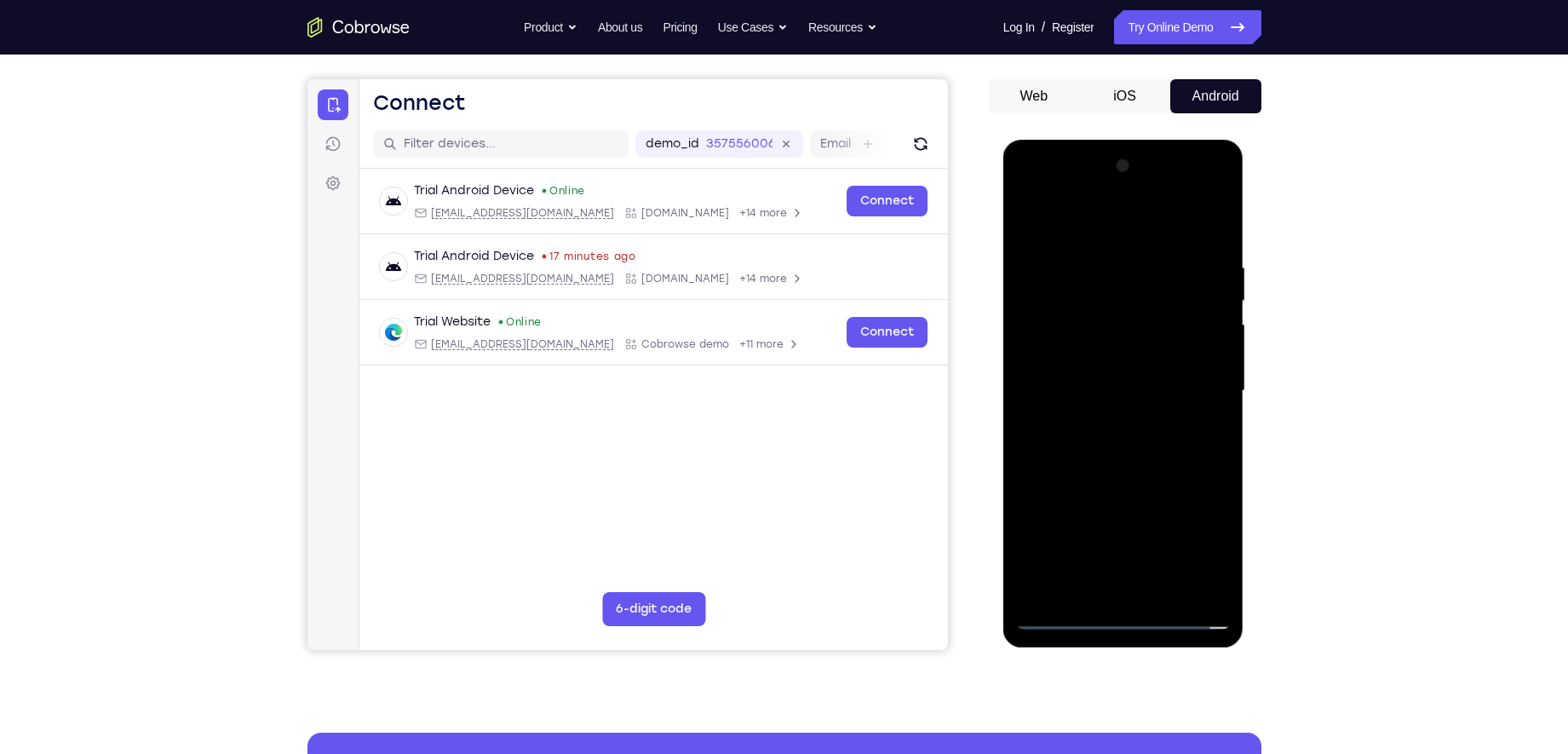
click at [1123, 390] on div at bounding box center [1123, 391] width 215 height 477
click at [1142, 451] on div at bounding box center [1123, 391] width 215 height 477
drag, startPoint x: 1111, startPoint y: 432, endPoint x: 1534, endPoint y: 246, distance: 462.1
click at [1111, 432] on div at bounding box center [1123, 391] width 215 height 477
click at [1101, 475] on div at bounding box center [1123, 391] width 215 height 477
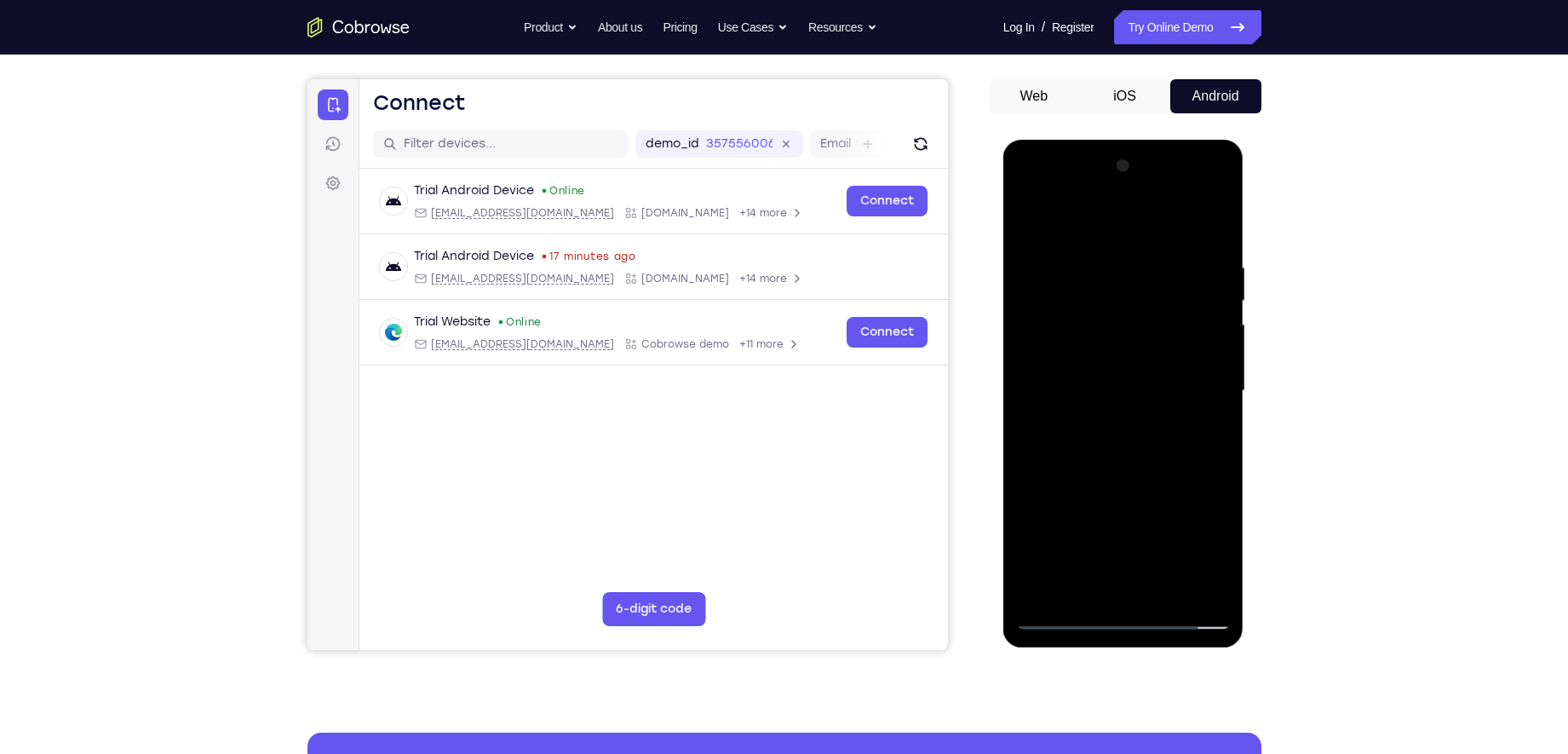
click at [1091, 251] on div at bounding box center [1123, 391] width 215 height 477
click at [1200, 297] on div at bounding box center [1123, 391] width 215 height 477
click at [1211, 223] on div at bounding box center [1123, 391] width 215 height 477
drag, startPoint x: 1111, startPoint y: 494, endPoint x: 1111, endPoint y: 379, distance: 115.0
click at [1111, 379] on div at bounding box center [1123, 391] width 215 height 477
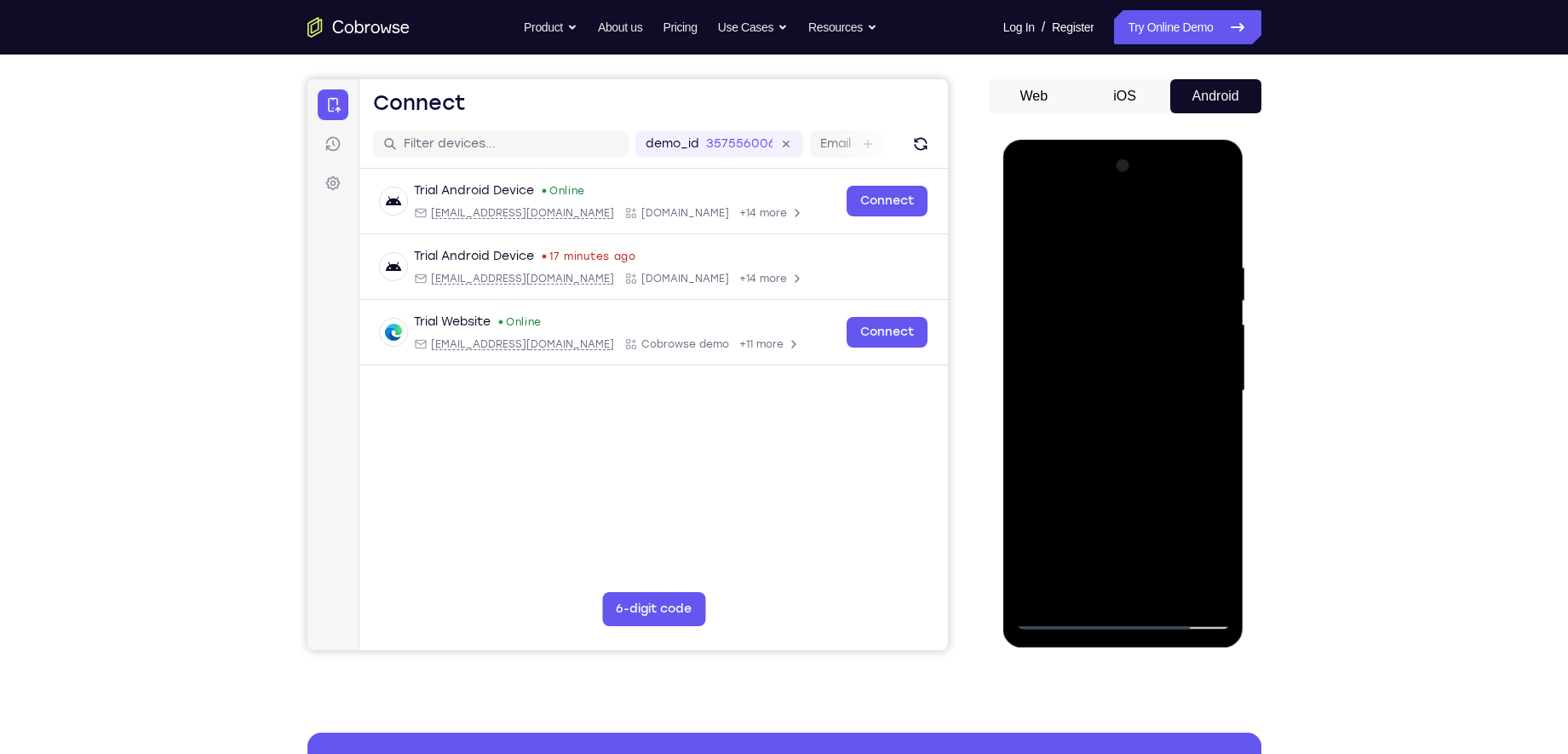
click at [1026, 349] on div at bounding box center [1123, 391] width 215 height 477
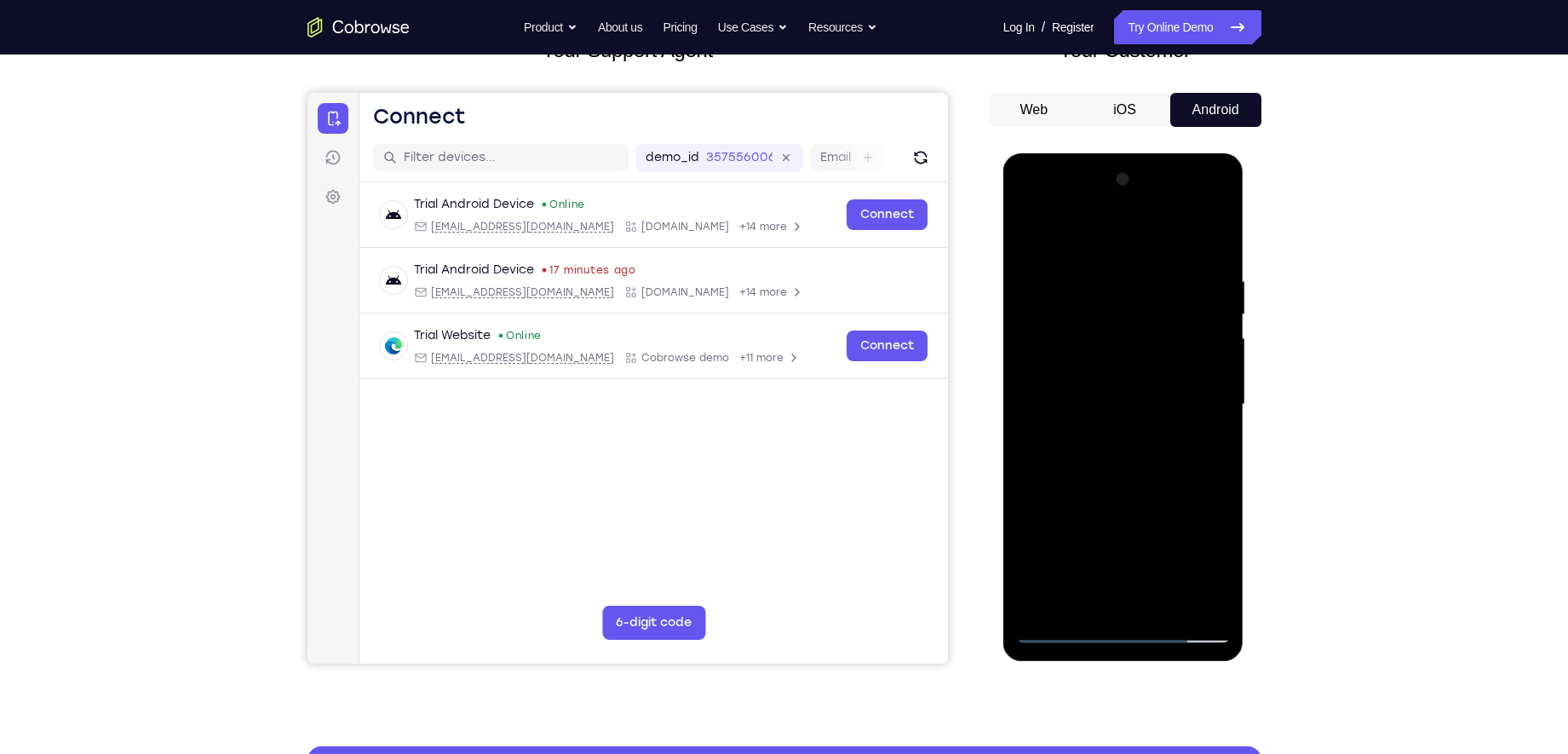
click at [1218, 370] on div at bounding box center [1123, 404] width 215 height 477
drag, startPoint x: 1135, startPoint y: 452, endPoint x: 1145, endPoint y: 332, distance: 120.4
click at [1145, 332] on div at bounding box center [1123, 404] width 215 height 477
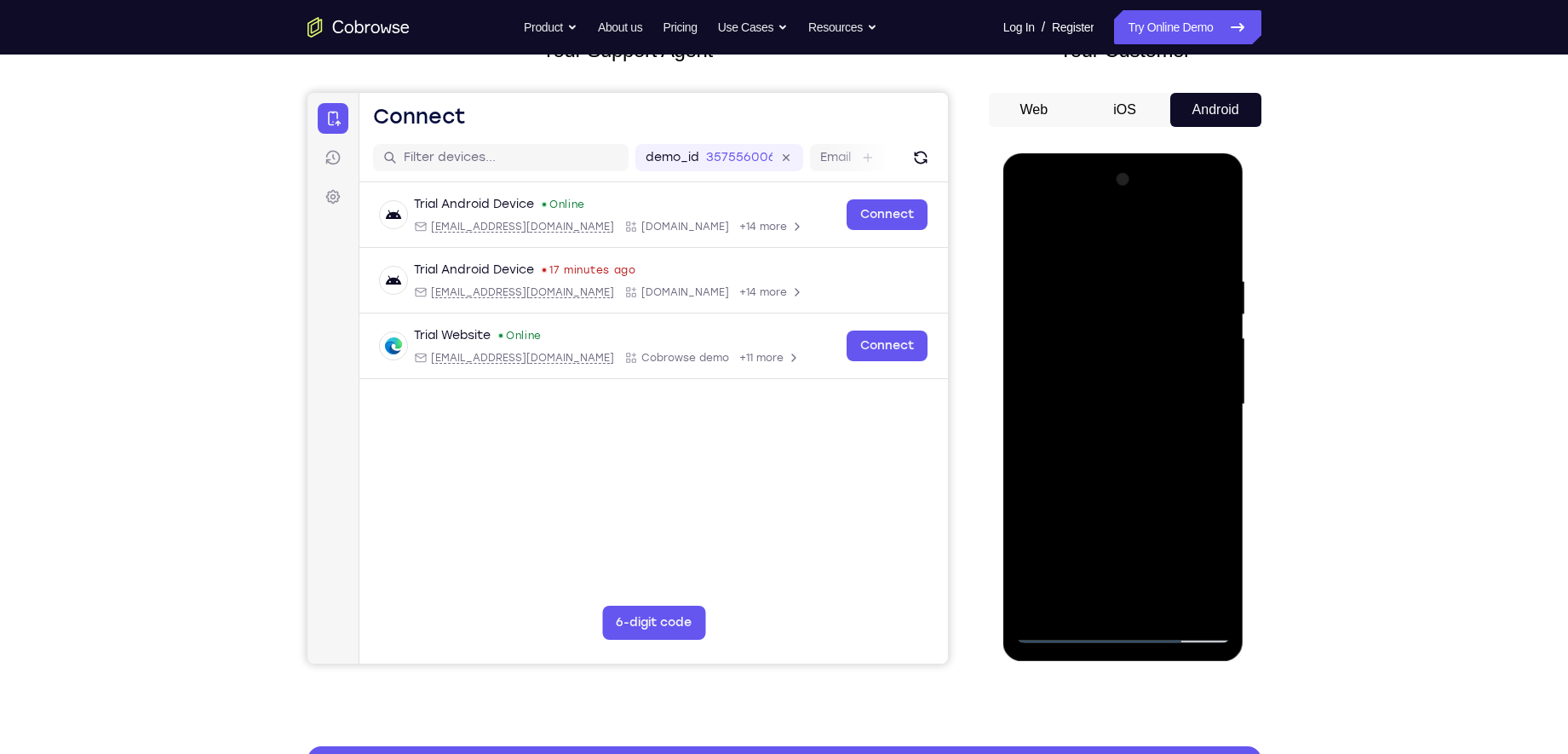
click at [1028, 397] on div at bounding box center [1123, 404] width 215 height 477
drag, startPoint x: 1083, startPoint y: 441, endPoint x: 1094, endPoint y: 310, distance: 131.5
click at [1094, 310] on div at bounding box center [1123, 404] width 215 height 477
drag, startPoint x: 1075, startPoint y: 333, endPoint x: 1083, endPoint y: 238, distance: 95.3
click at [1083, 238] on div at bounding box center [1123, 404] width 215 height 477
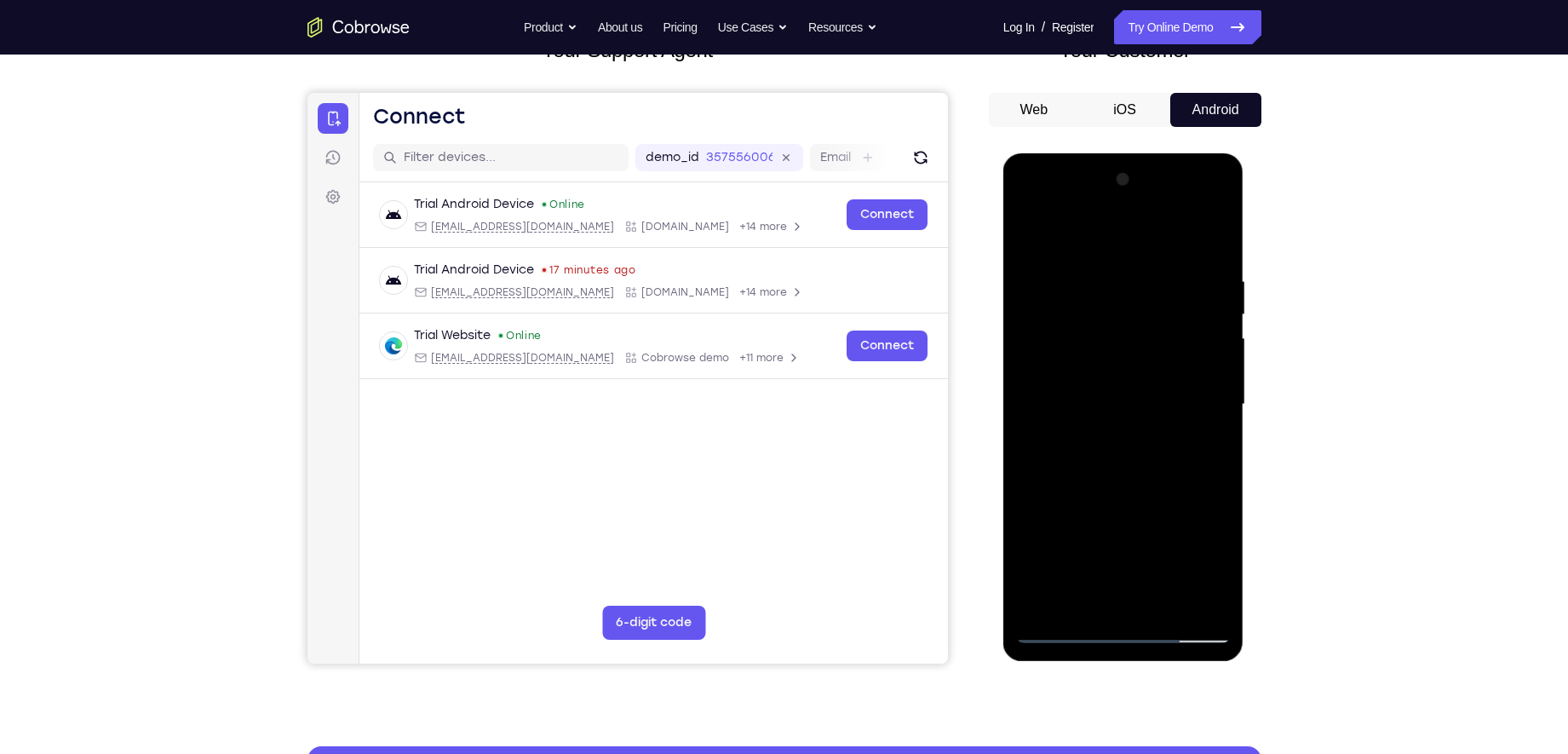
drag, startPoint x: 1068, startPoint y: 331, endPoint x: 1076, endPoint y: 262, distance: 69.5
click at [1076, 262] on div at bounding box center [1123, 404] width 215 height 477
drag, startPoint x: 1083, startPoint y: 409, endPoint x: 1100, endPoint y: 228, distance: 181.8
click at [1100, 228] on div at bounding box center [1123, 404] width 215 height 477
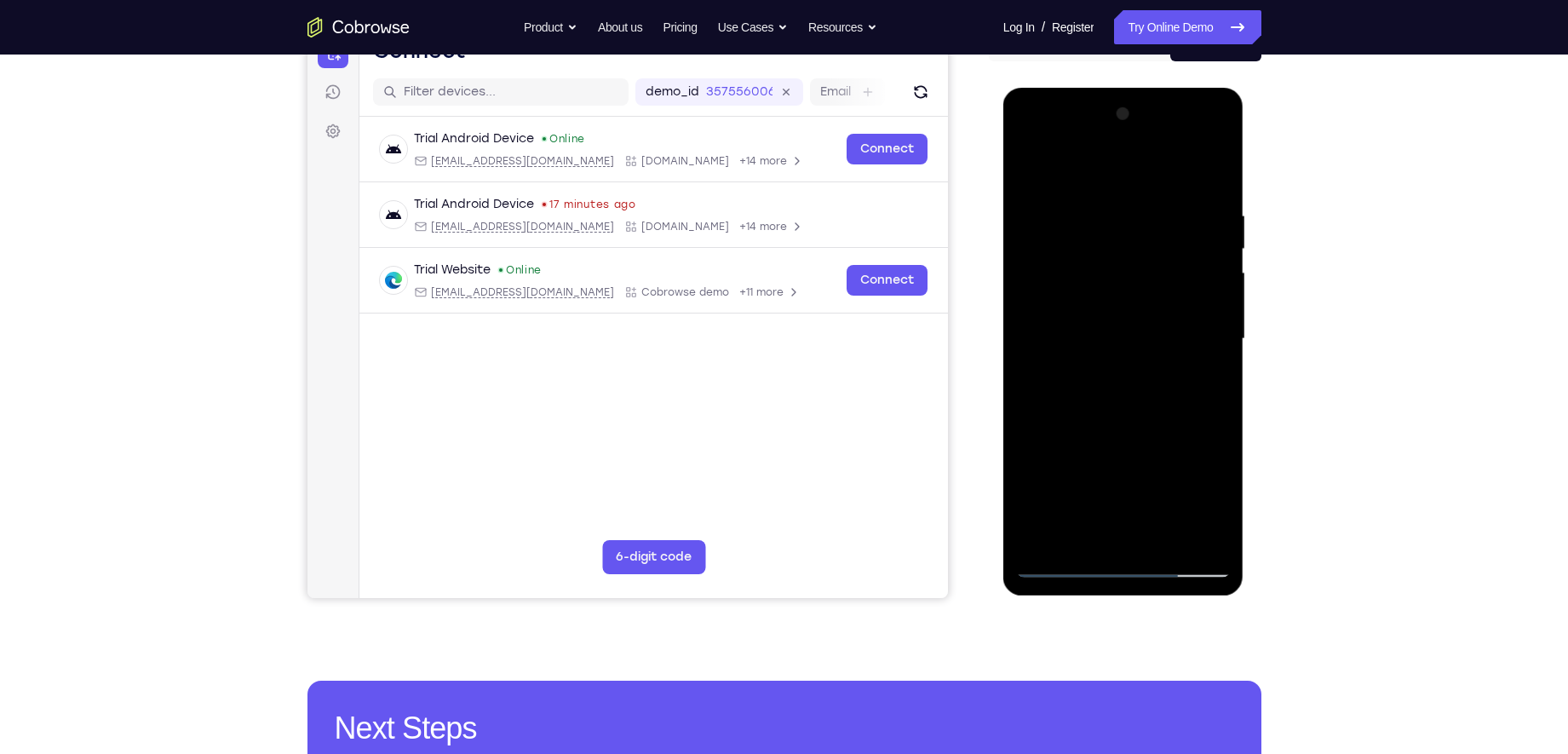
scroll to position [197, 0]
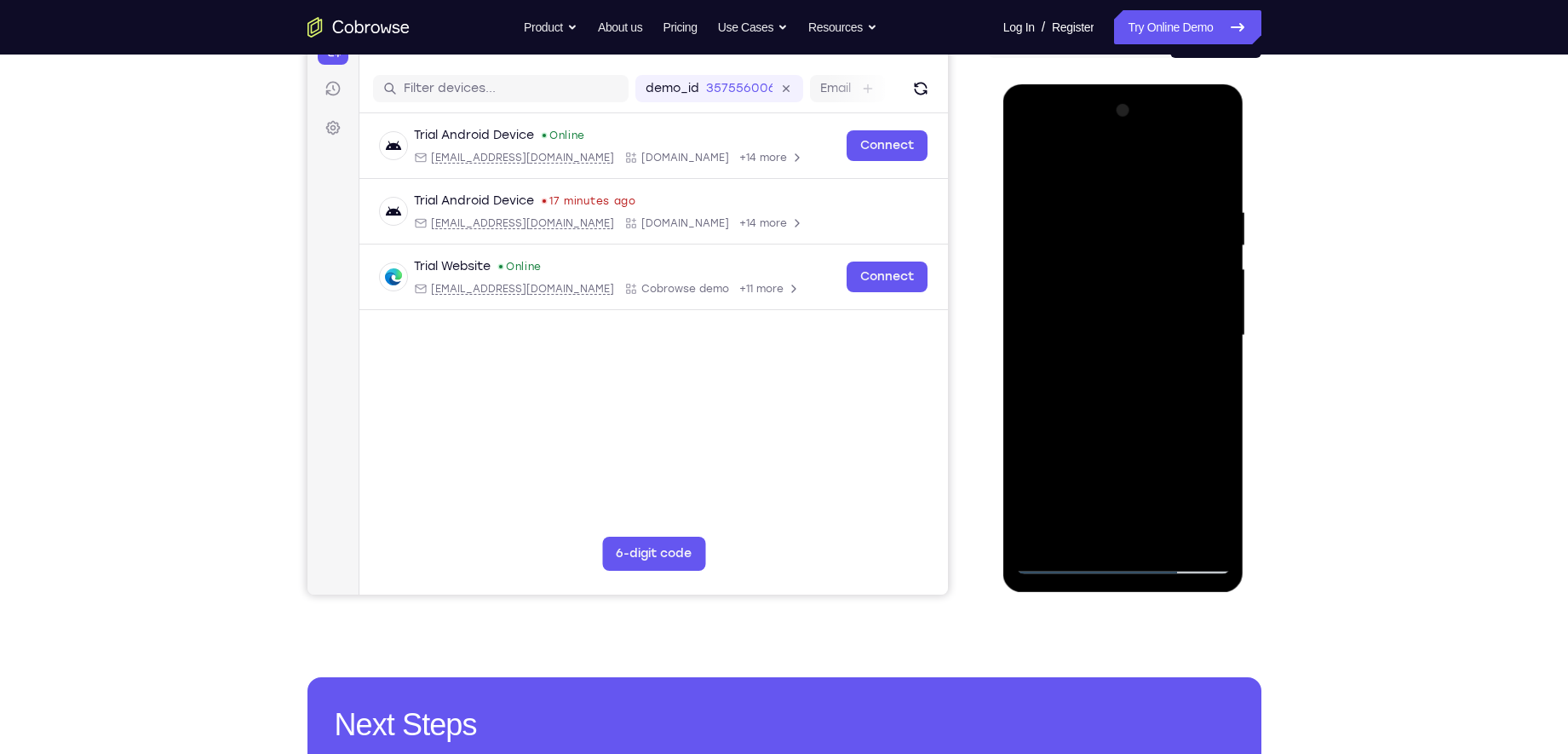
click at [1068, 563] on div at bounding box center [1123, 336] width 215 height 477
drag, startPoint x: 1071, startPoint y: 457, endPoint x: 1082, endPoint y: 322, distance: 135.4
click at [1082, 322] on div at bounding box center [1123, 336] width 215 height 477
drag, startPoint x: 1067, startPoint y: 405, endPoint x: 1088, endPoint y: 220, distance: 186.2
click at [1088, 220] on div at bounding box center [1123, 336] width 215 height 477
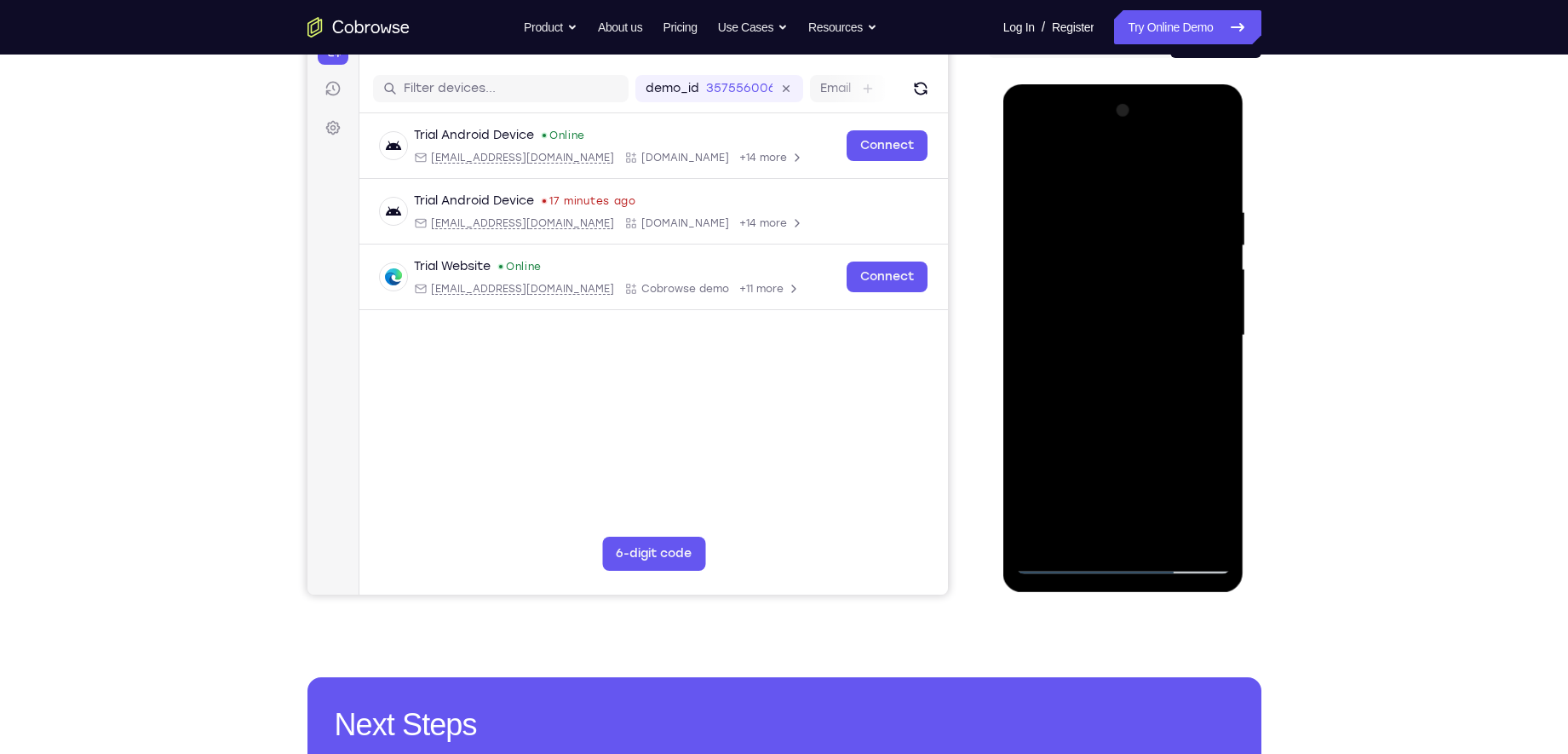
drag, startPoint x: 1068, startPoint y: 457, endPoint x: 1091, endPoint y: 348, distance: 111.4
click at [1091, 348] on div at bounding box center [1123, 336] width 215 height 477
drag, startPoint x: 1150, startPoint y: 482, endPoint x: 1176, endPoint y: 307, distance: 176.9
click at [1176, 307] on div at bounding box center [1123, 336] width 215 height 477
drag, startPoint x: 1116, startPoint y: 478, endPoint x: 1148, endPoint y: 281, distance: 199.6
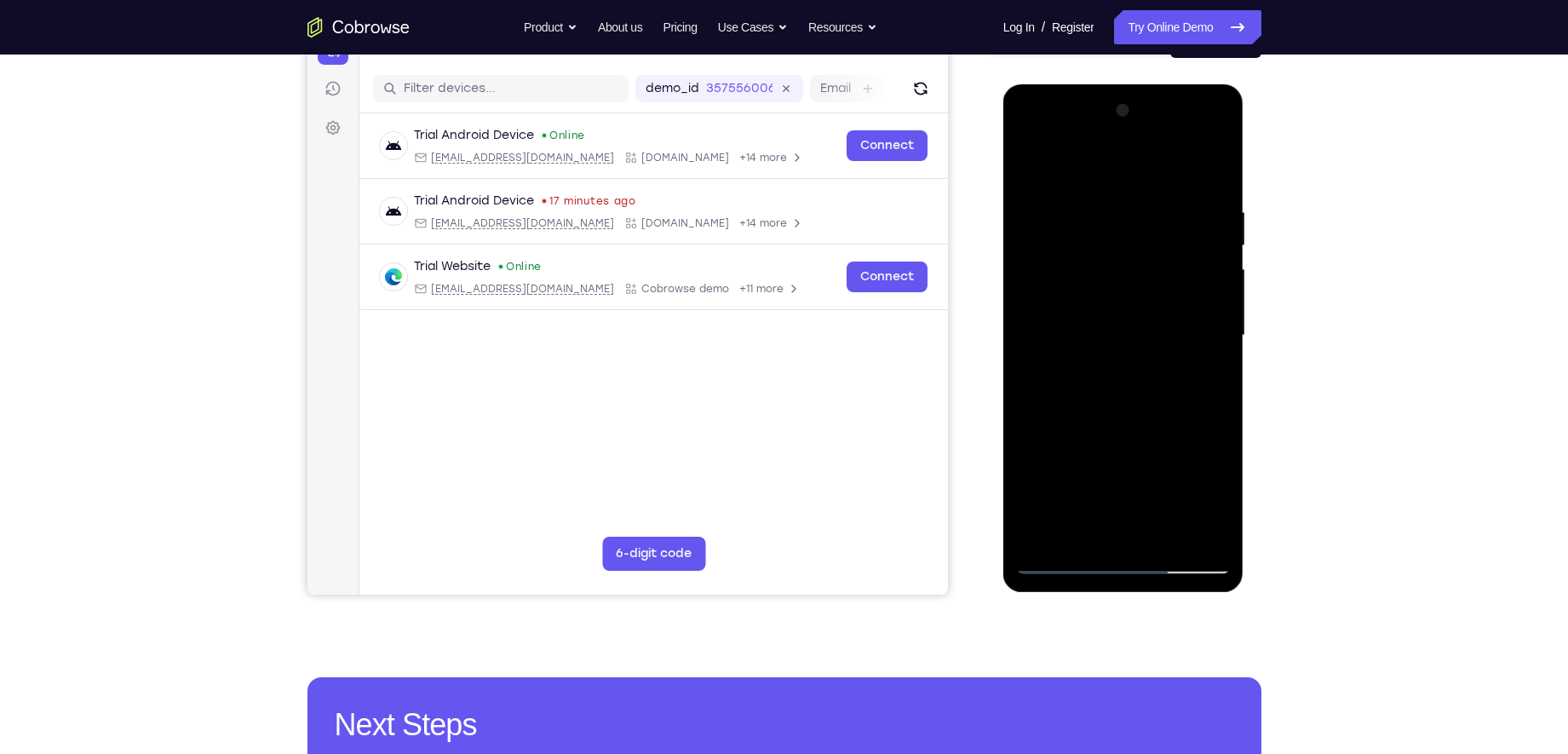
click at [1141, 325] on div at bounding box center [1123, 336] width 215 height 477
drag, startPoint x: 1117, startPoint y: 321, endPoint x: 1135, endPoint y: 223, distance: 99.6
click at [1135, 223] on div at bounding box center [1123, 336] width 215 height 477
drag, startPoint x: 1108, startPoint y: 358, endPoint x: 1141, endPoint y: 223, distance: 139.0
click at [1141, 223] on div at bounding box center [1123, 336] width 215 height 477
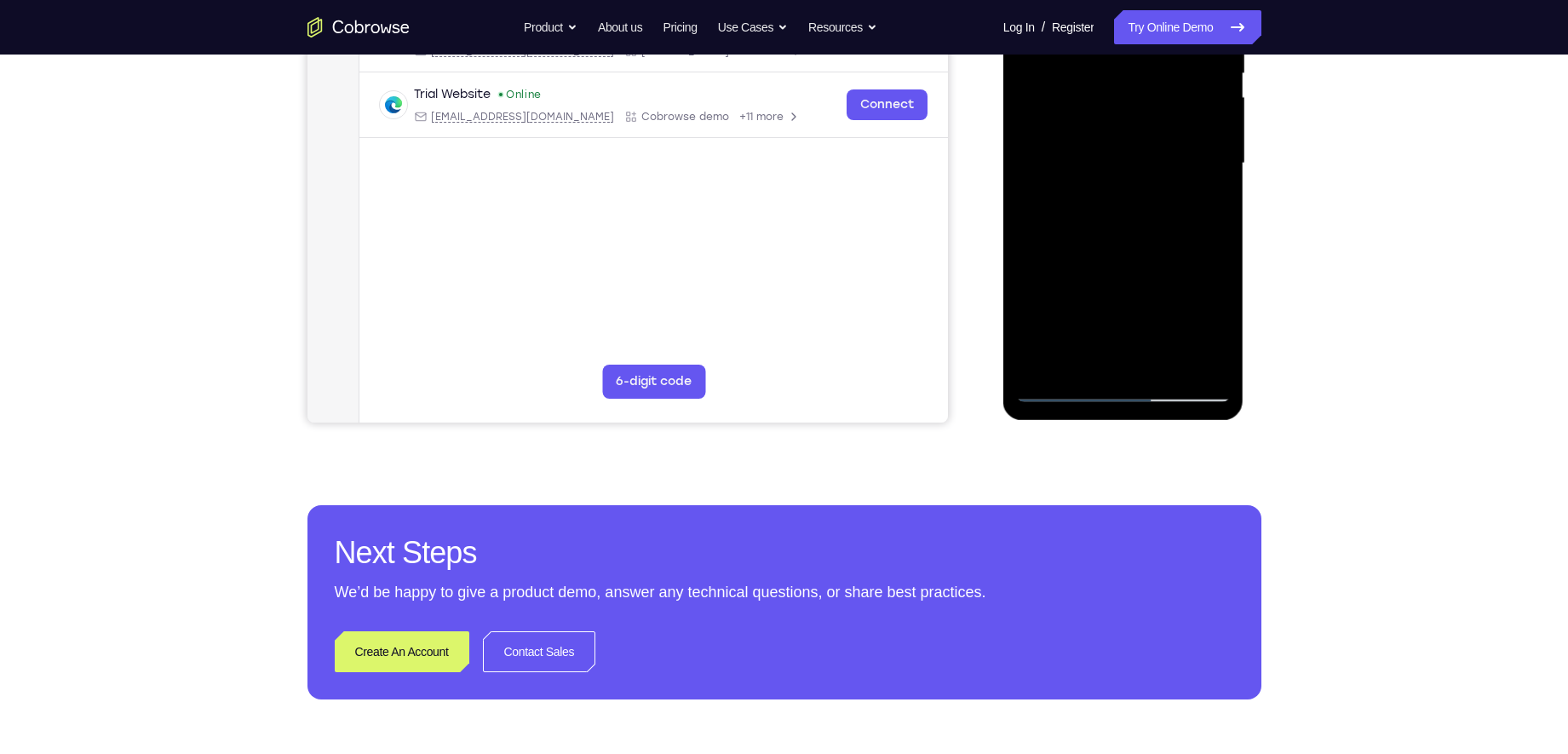
scroll to position [371, 0]
